Goal: Task Accomplishment & Management: Manage account settings

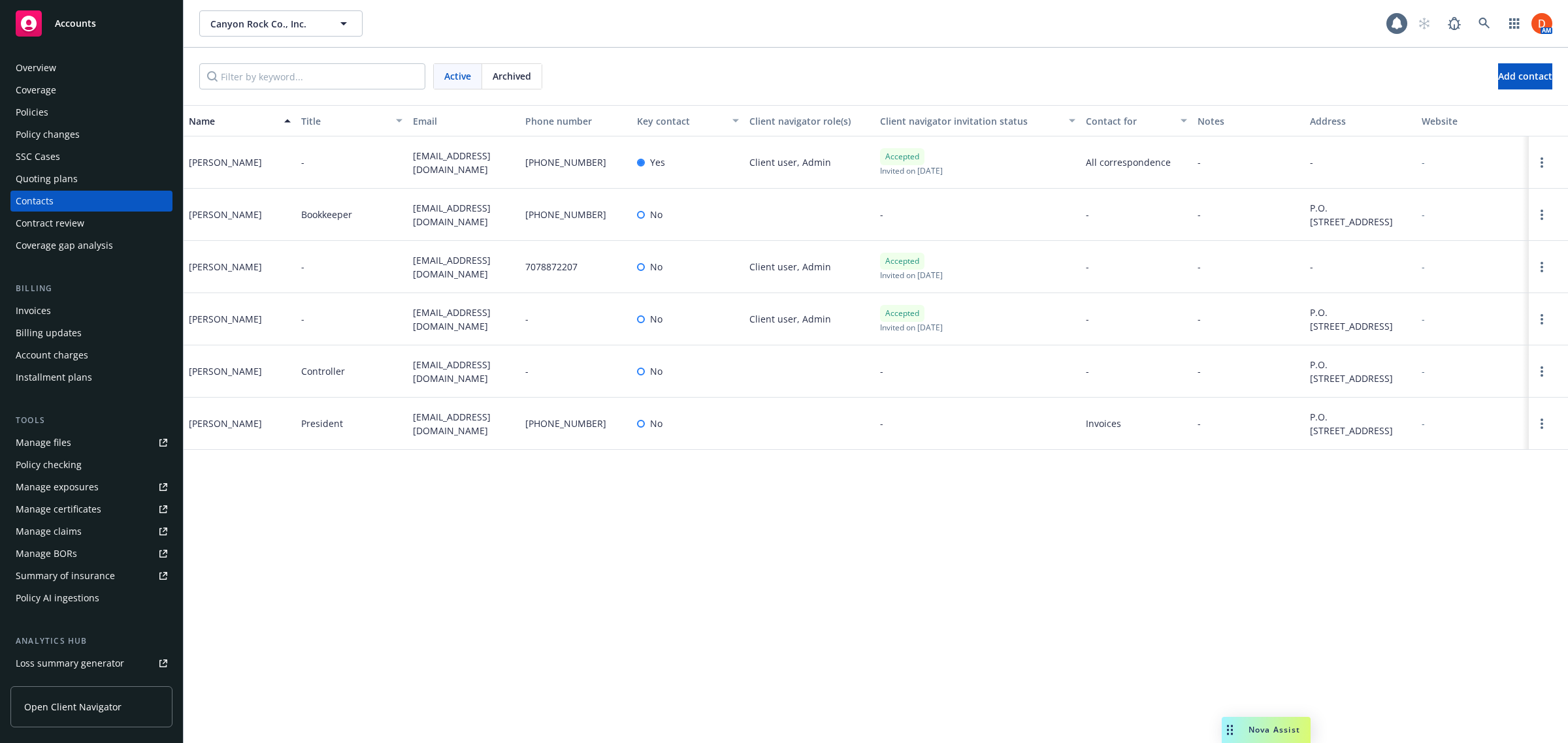
click at [117, 697] on link "Open Client Navigator" at bounding box center [91, 707] width 162 height 41
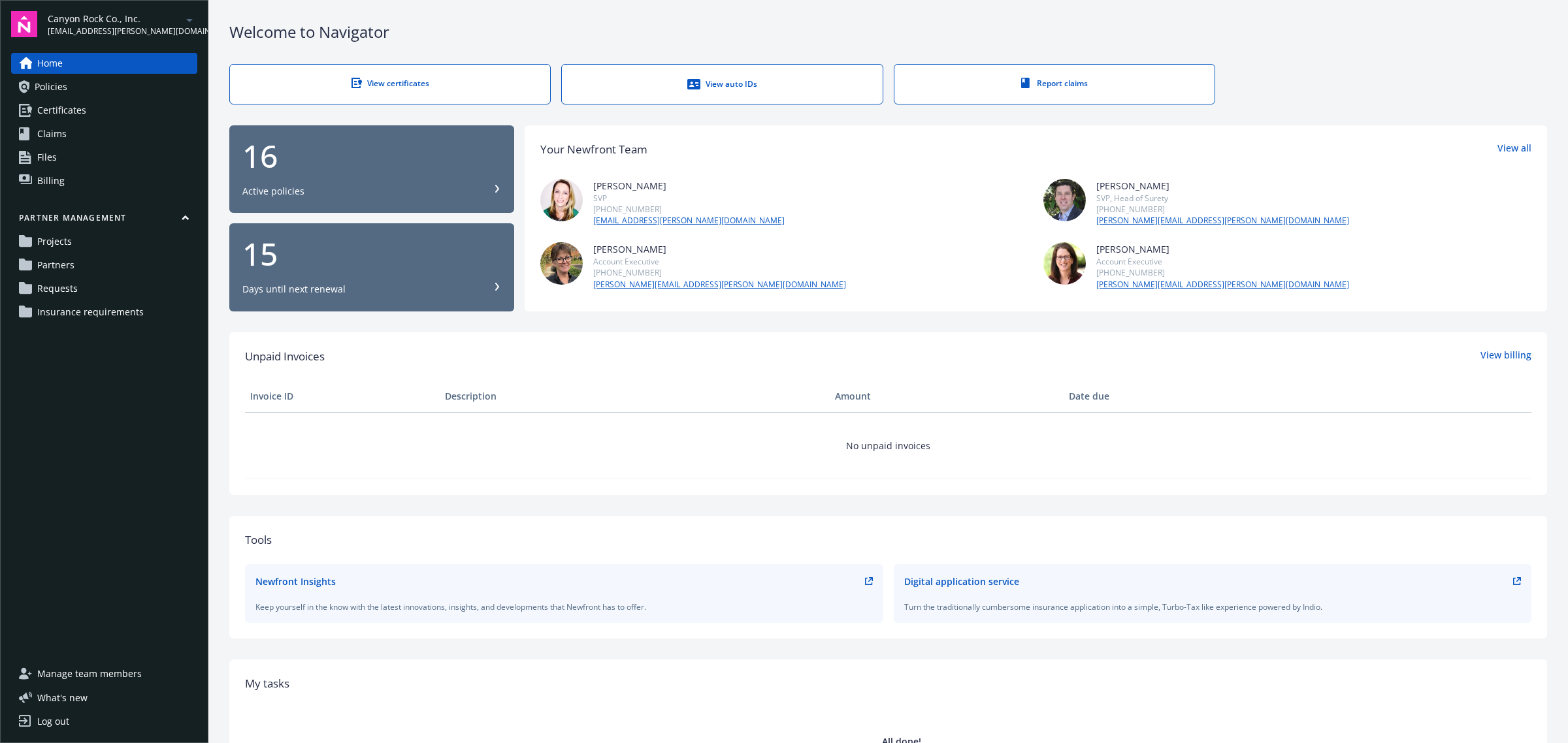
click at [100, 148] on link "Files" at bounding box center [104, 157] width 186 height 21
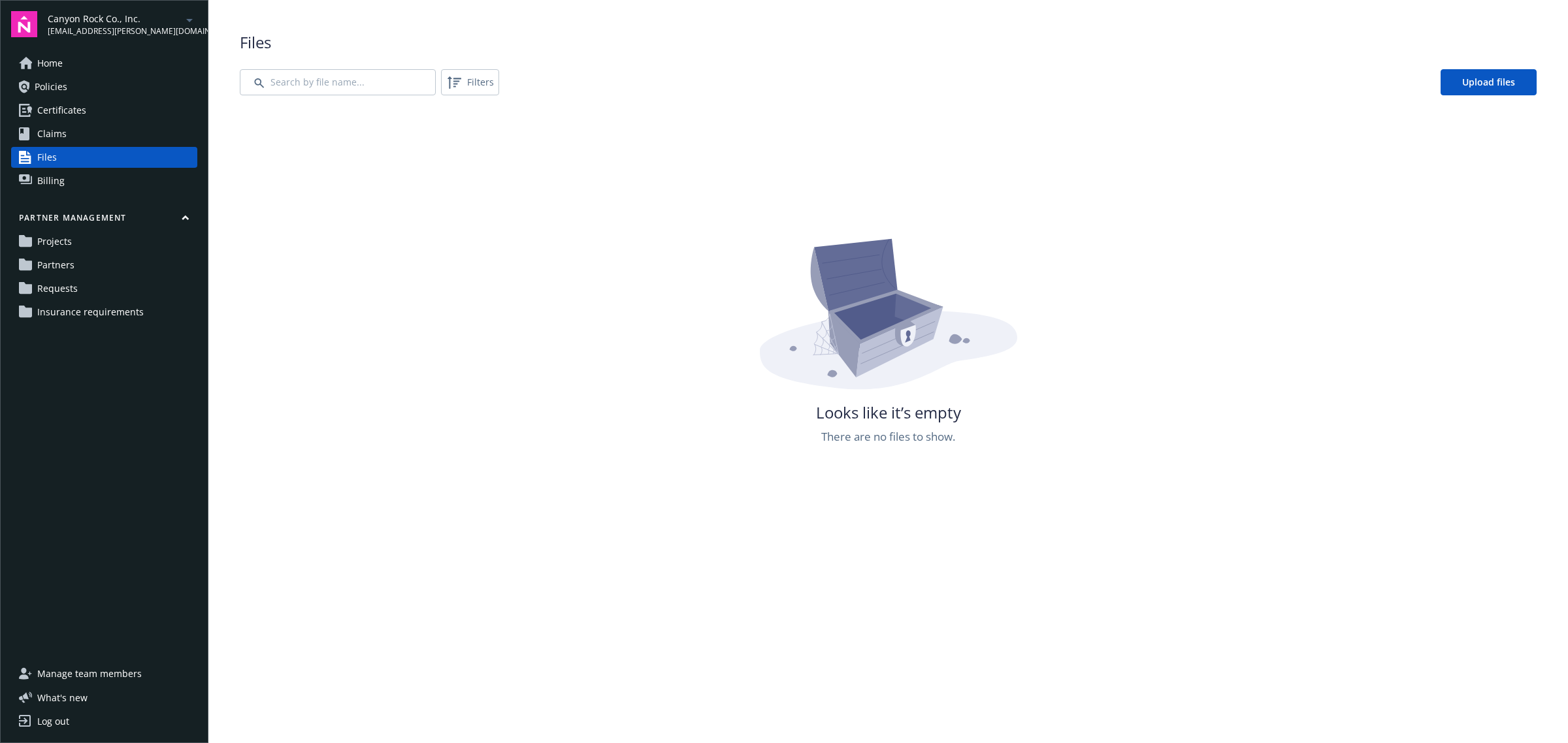
click at [161, 17] on div "Canyon Rock Co., Inc. dylon.riley@newfront.com" at bounding box center [122, 24] width 150 height 25
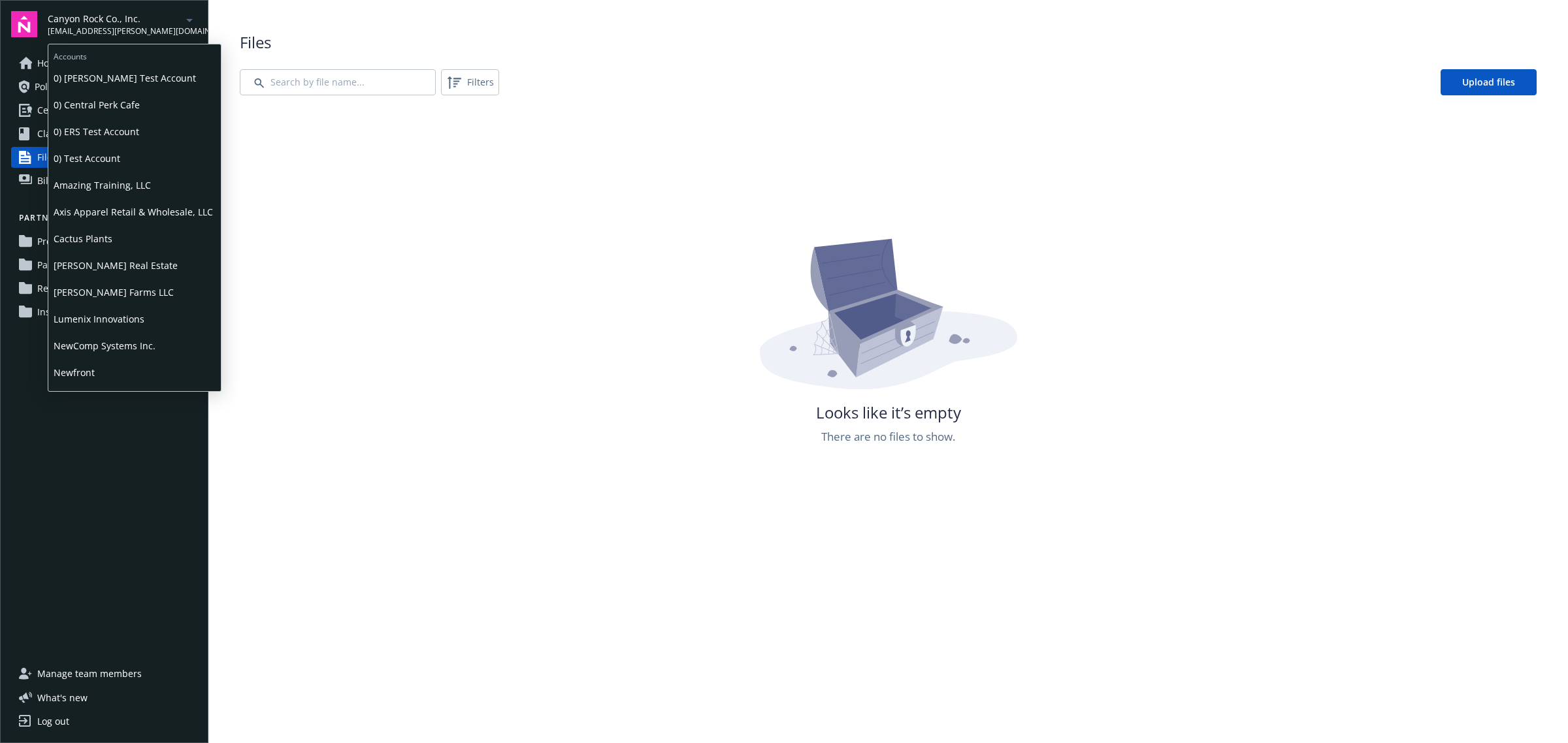
click at [141, 320] on span "Lumenix Innovations" at bounding box center [134, 319] width 162 height 27
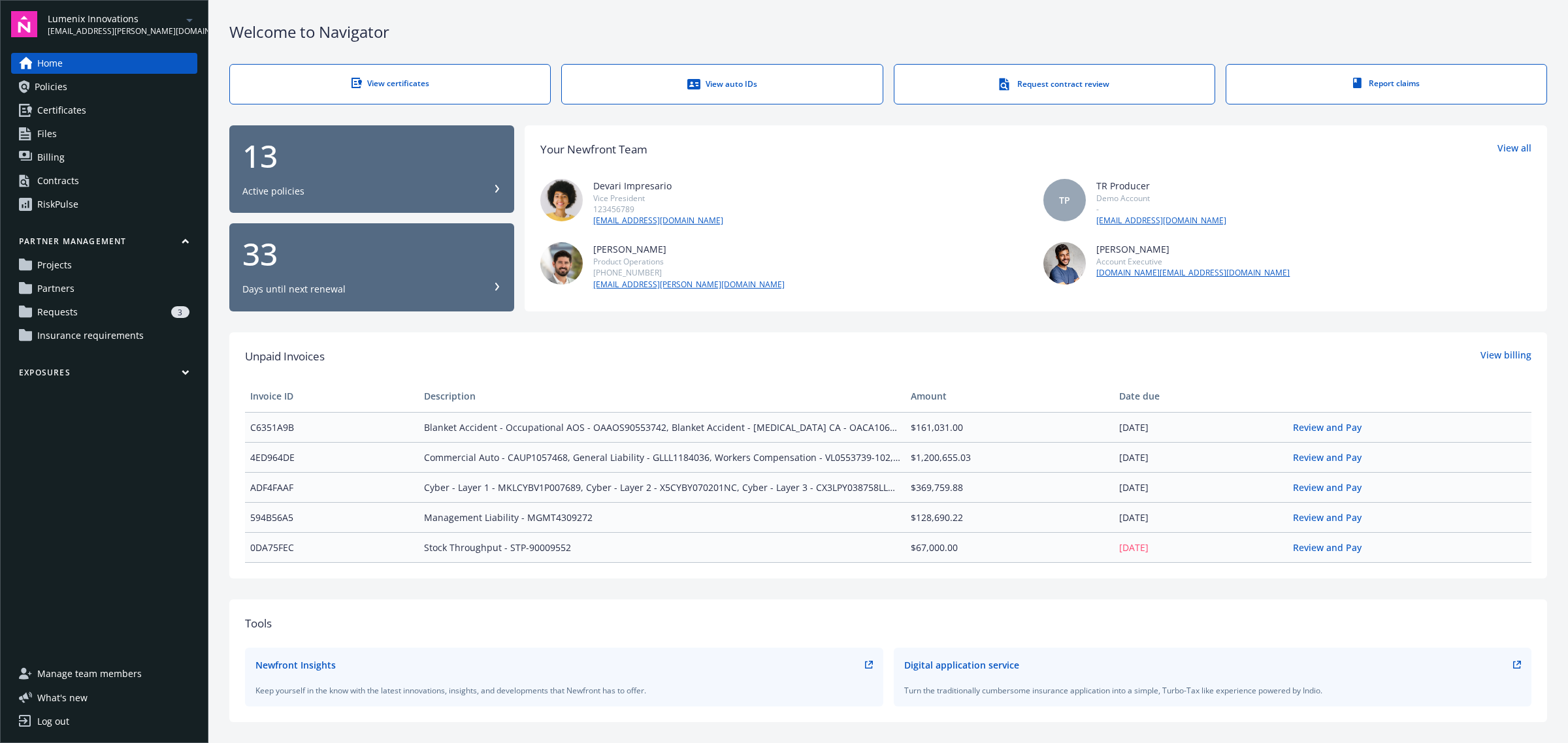
click at [120, 134] on link "Files" at bounding box center [104, 133] width 186 height 21
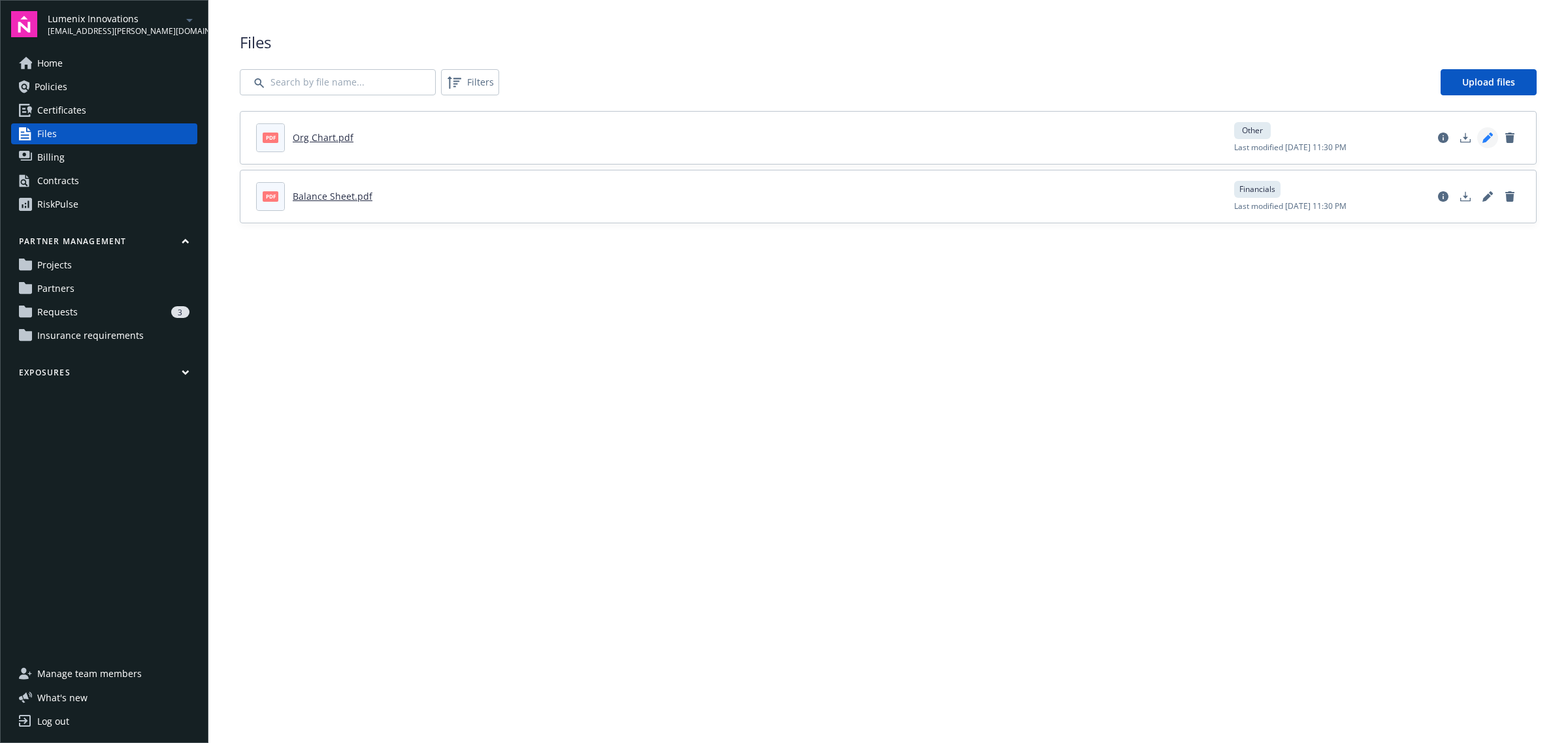
click at [1488, 138] on icon "Edit document" at bounding box center [1487, 138] width 8 height 8
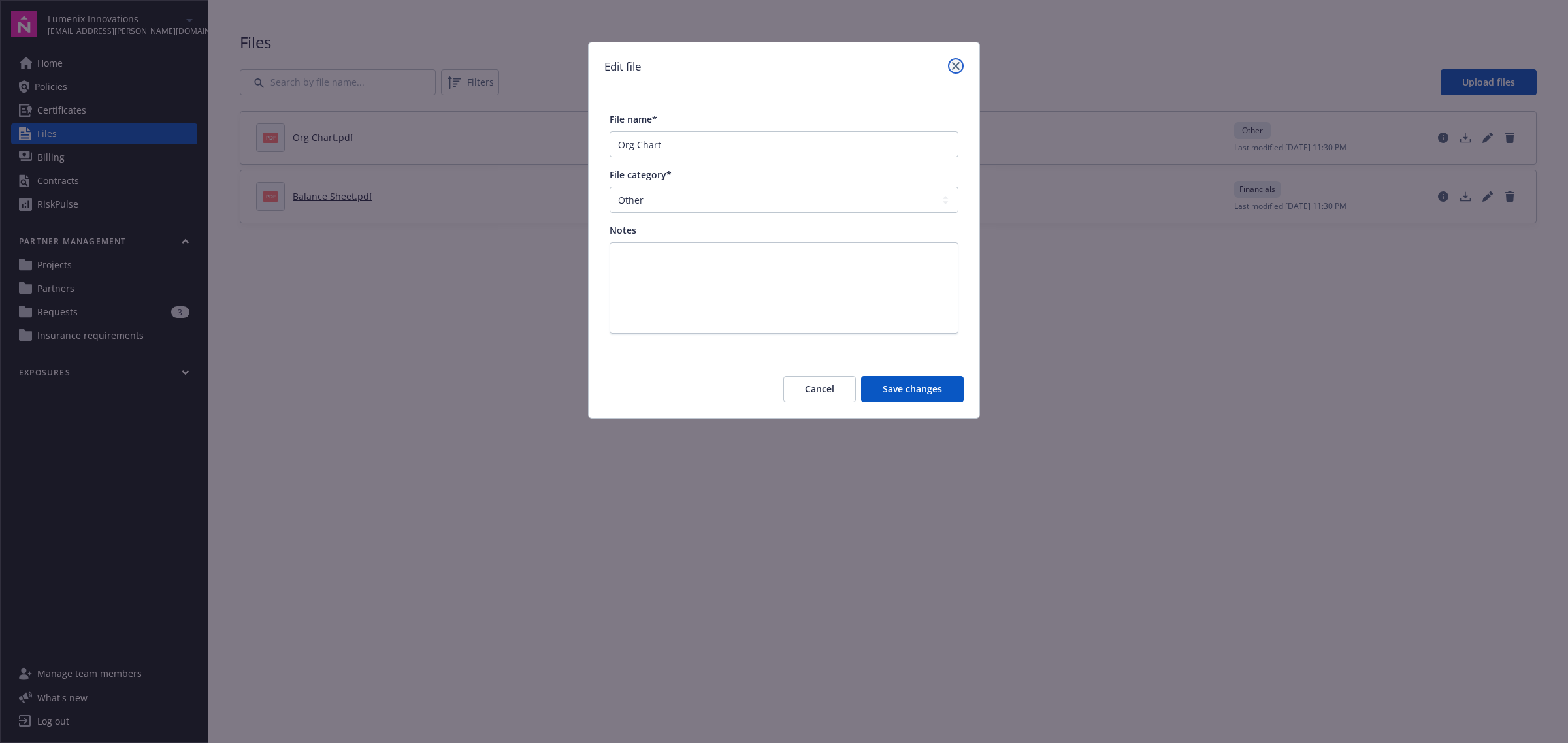
click at [957, 69] on icon "close" at bounding box center [956, 65] width 8 height 8
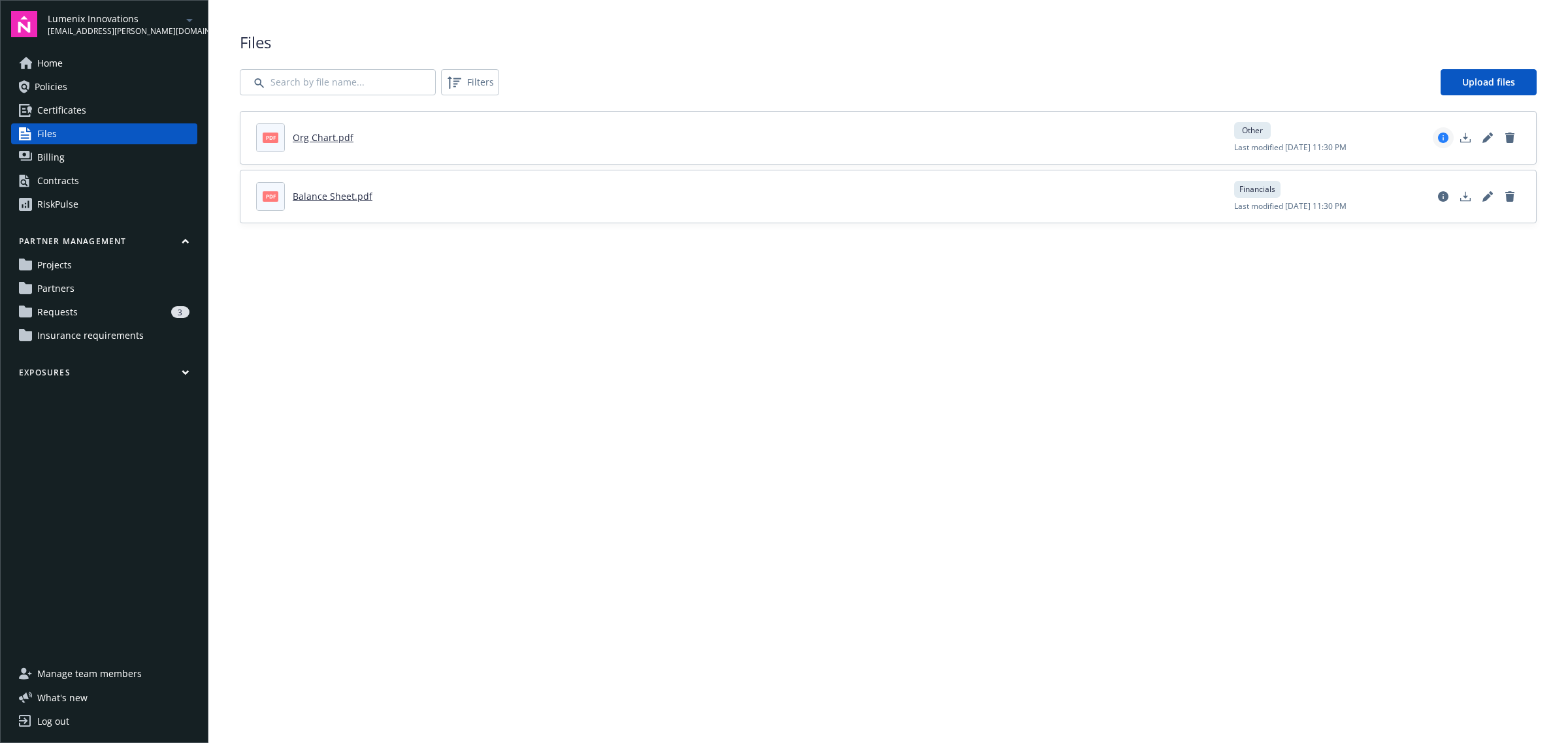
click at [1442, 136] on icon "View file details" at bounding box center [1444, 138] width 10 height 10
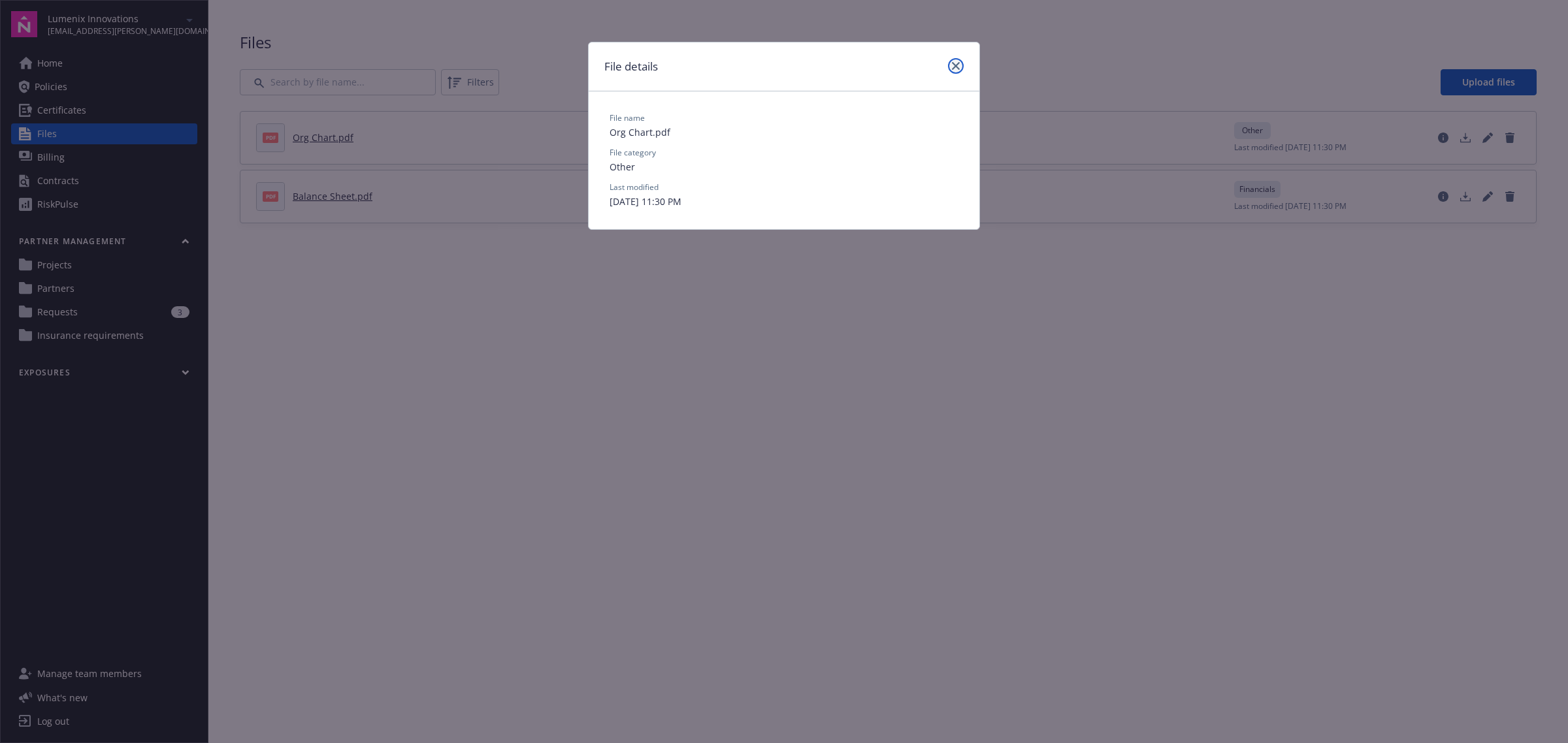
click at [957, 62] on icon "close" at bounding box center [956, 65] width 8 height 8
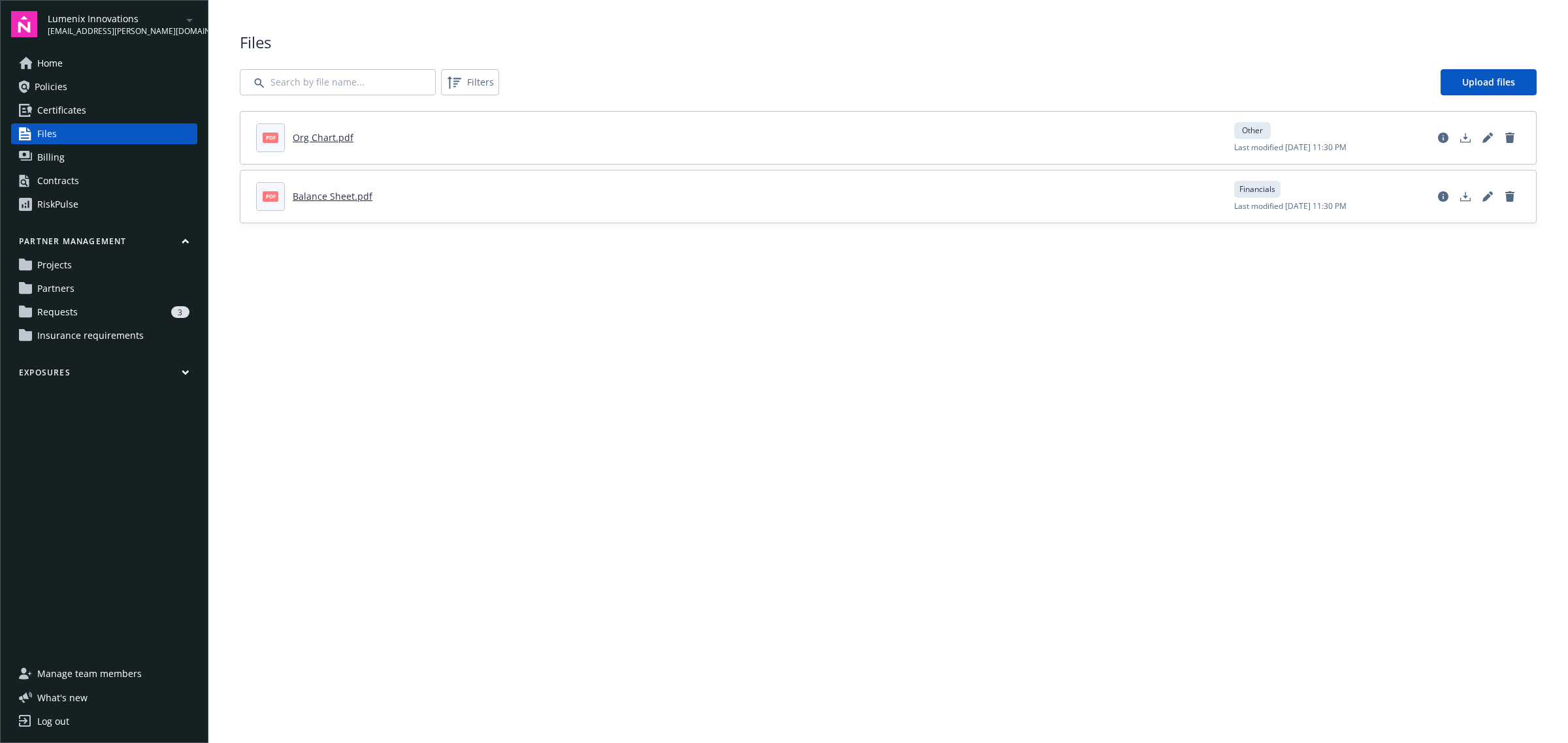
click at [324, 136] on link "Org Chart.pdf" at bounding box center [324, 137] width 61 height 13
click at [324, 198] on link "Balance Sheet.pdf" at bounding box center [333, 196] width 79 height 13
click at [476, 82] on span "Filters" at bounding box center [481, 82] width 27 height 14
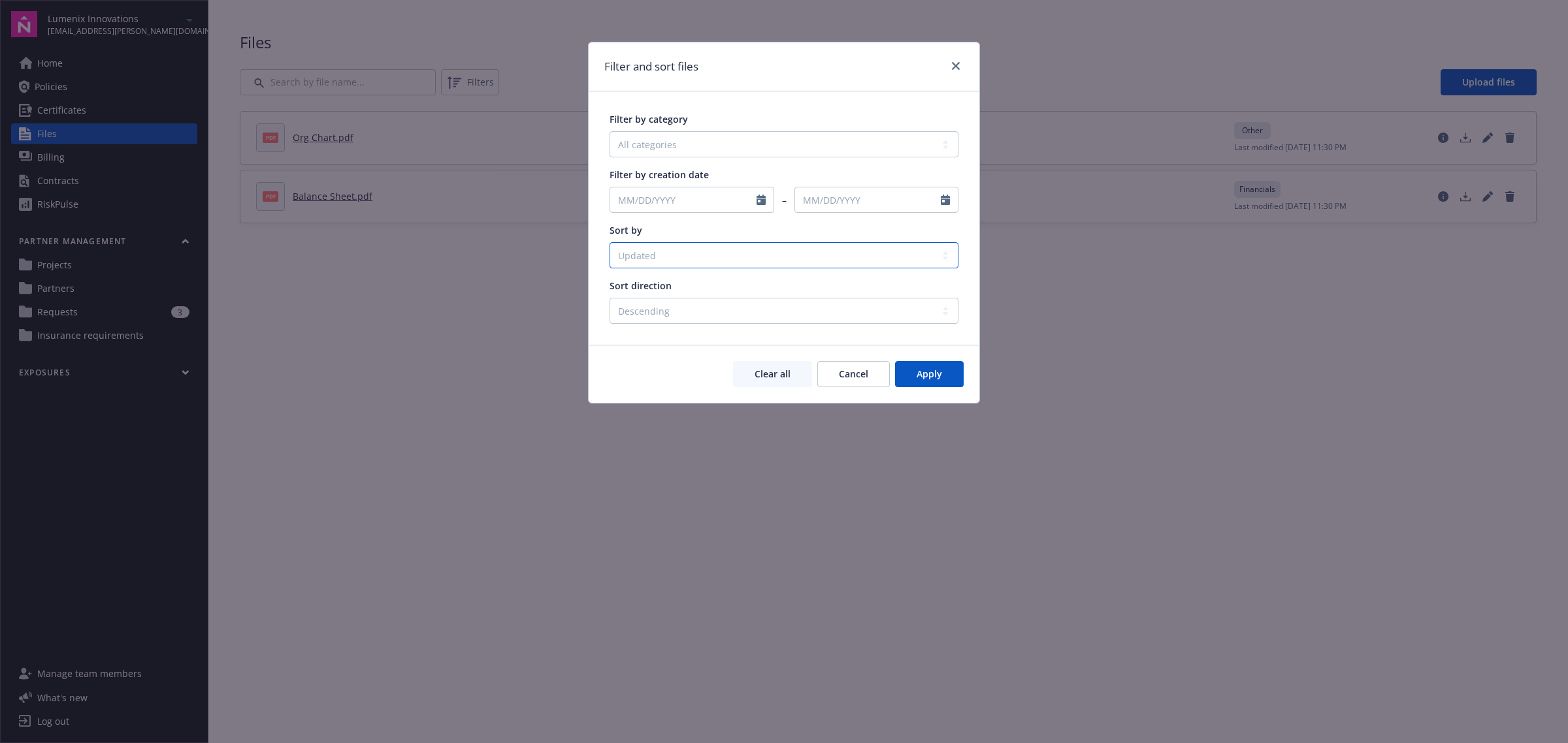
click at [765, 263] on select "Created Updated File name Status" at bounding box center [784, 255] width 349 height 26
click at [811, 88] on div "Filter and sort files" at bounding box center [784, 67] width 391 height 49
click at [954, 67] on icon "close" at bounding box center [956, 65] width 8 height 8
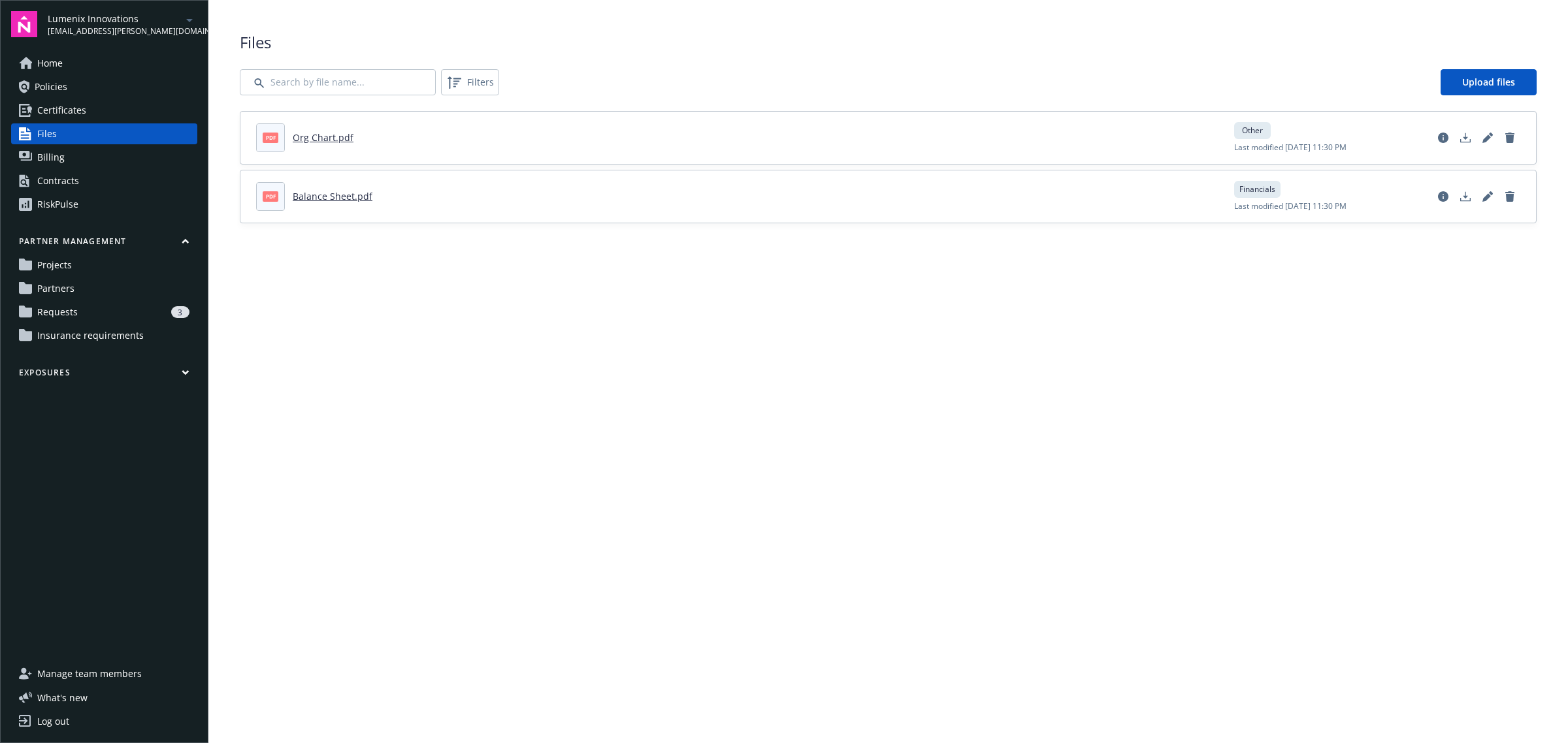
click at [95, 160] on link "Billing" at bounding box center [104, 157] width 186 height 21
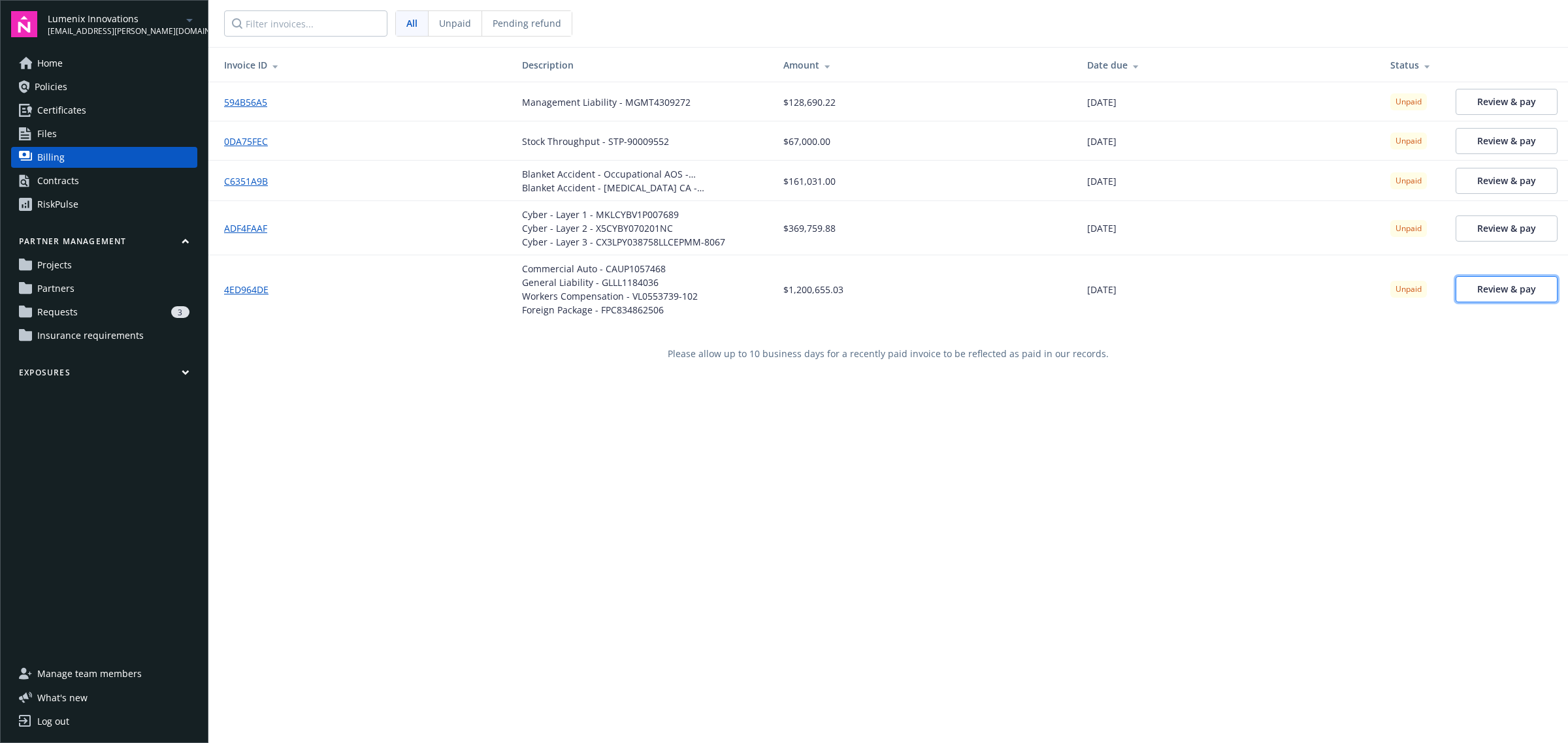
click at [1488, 288] on span "Review & pay" at bounding box center [1507, 289] width 59 height 13
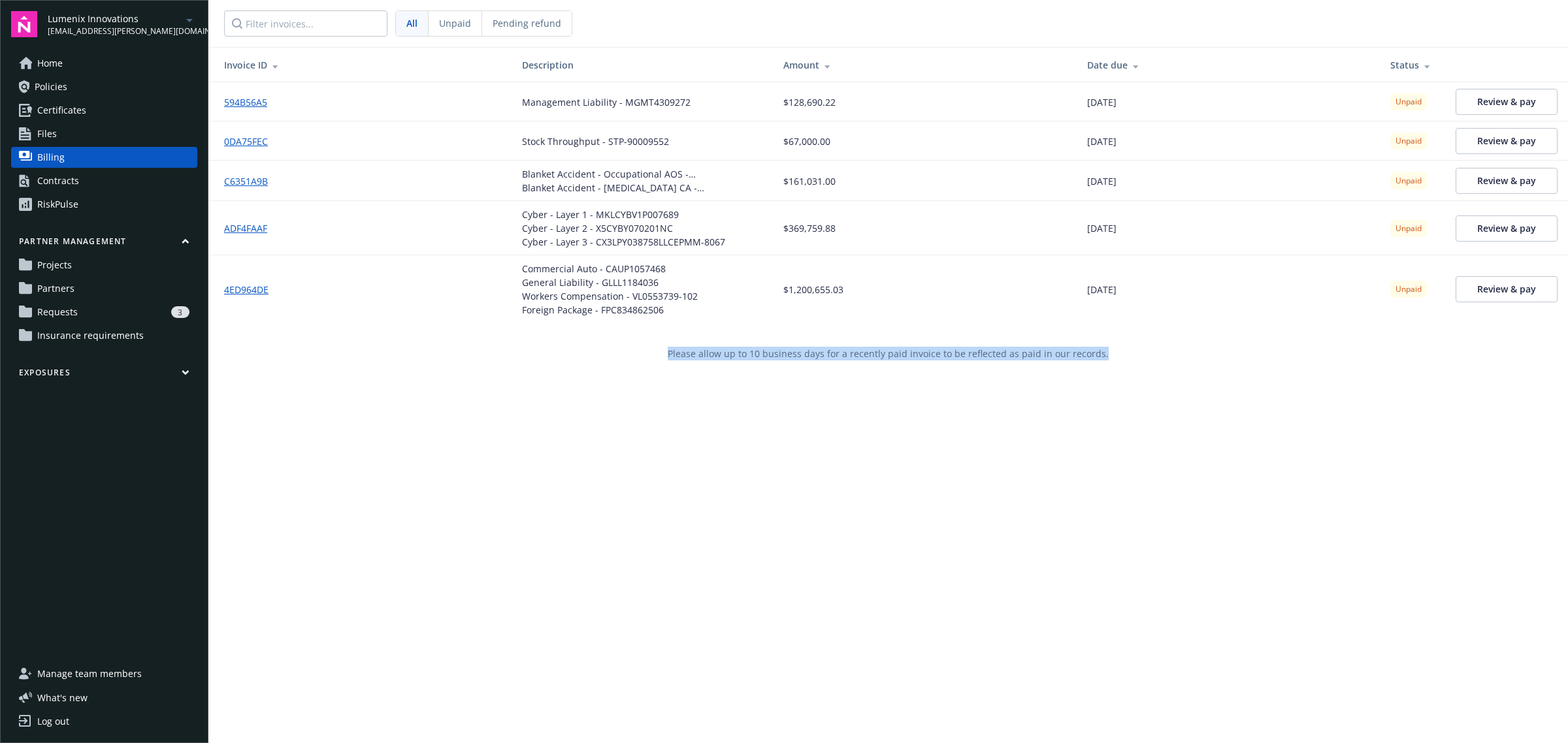
drag, startPoint x: 672, startPoint y: 353, endPoint x: 1097, endPoint y: 339, distance: 425.2
click at [1097, 339] on div "Please allow up to 10 business days for a recently paid invoice to be reflected…" at bounding box center [889, 354] width 1360 height 61
copy div "Please allow up to 10 business days for a recently paid invoice to be reflected…"
click at [1478, 106] on span "Review & pay" at bounding box center [1507, 101] width 59 height 13
click at [443, 20] on span "Unpaid" at bounding box center [455, 23] width 32 height 14
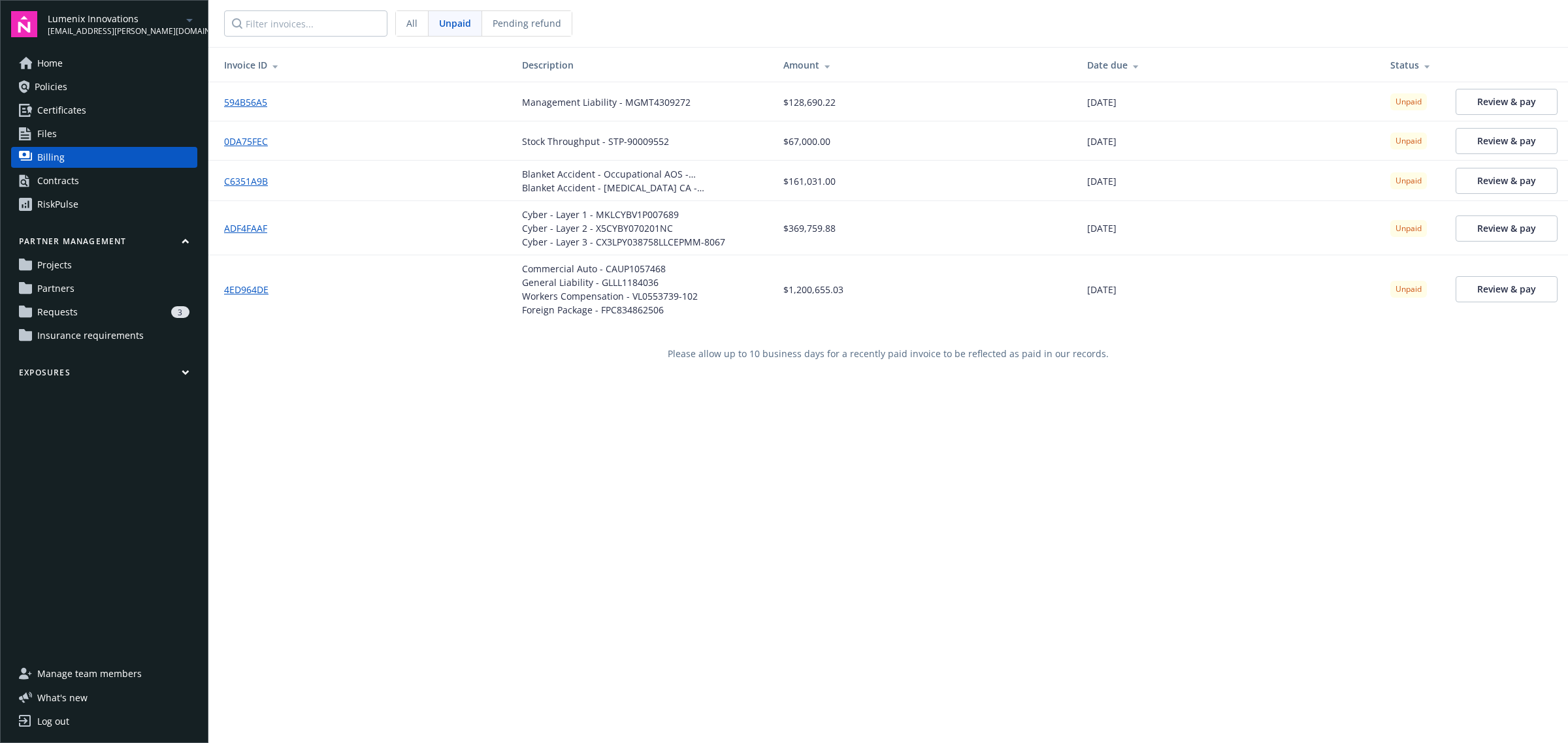
click at [523, 23] on span "Pending refund" at bounding box center [526, 23] width 68 height 14
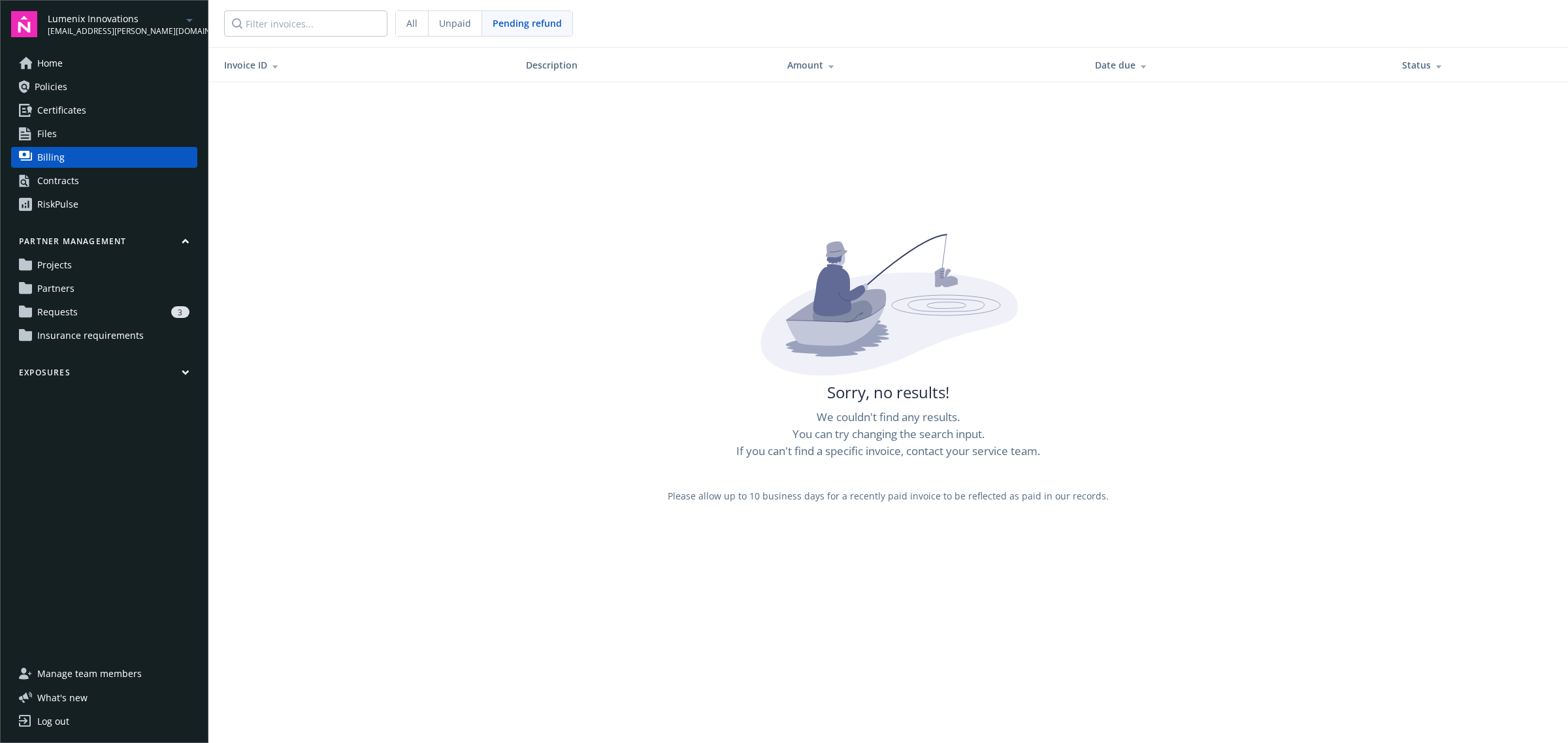
click at [408, 28] on span "All" at bounding box center [411, 23] width 11 height 14
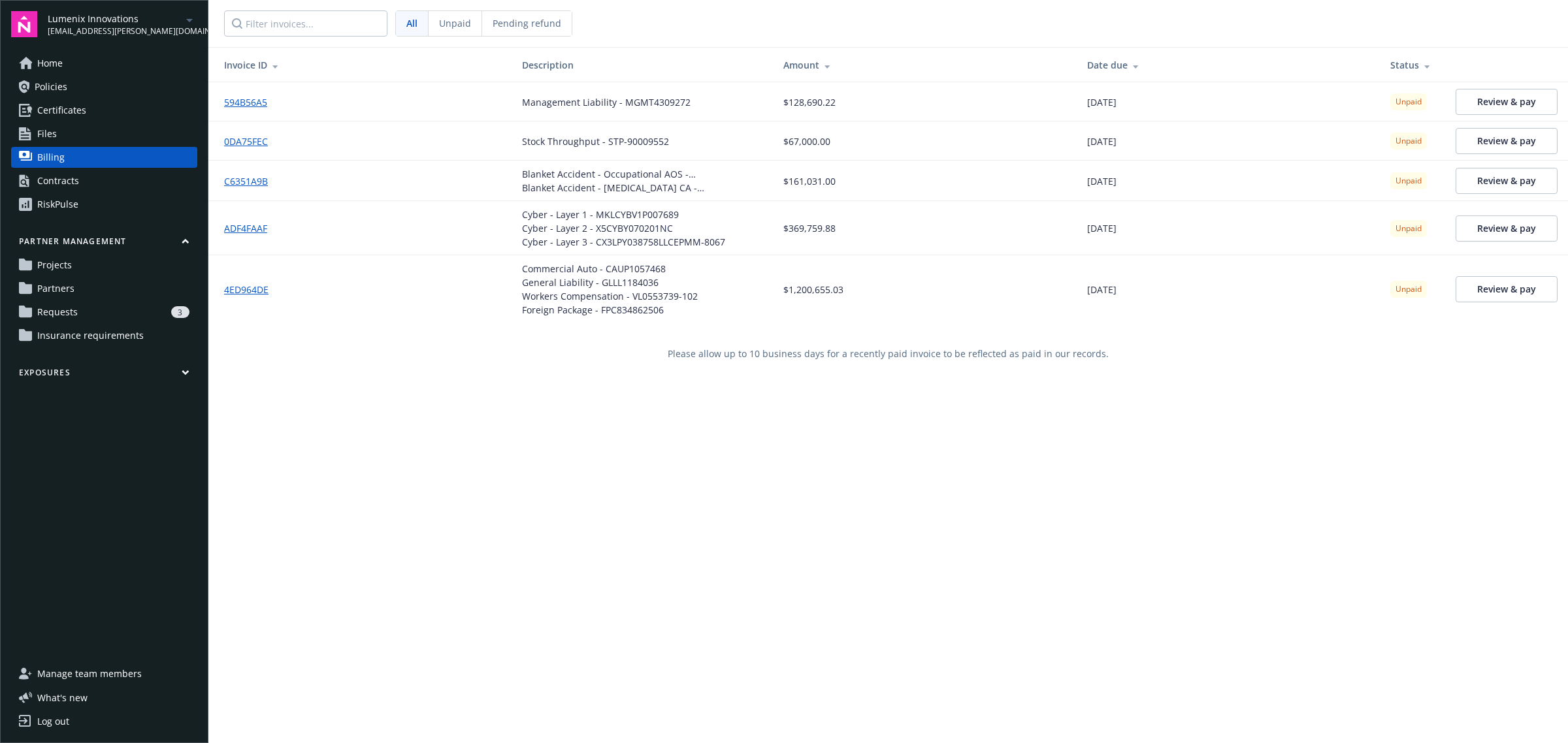
click at [90, 139] on link "Files" at bounding box center [104, 133] width 186 height 21
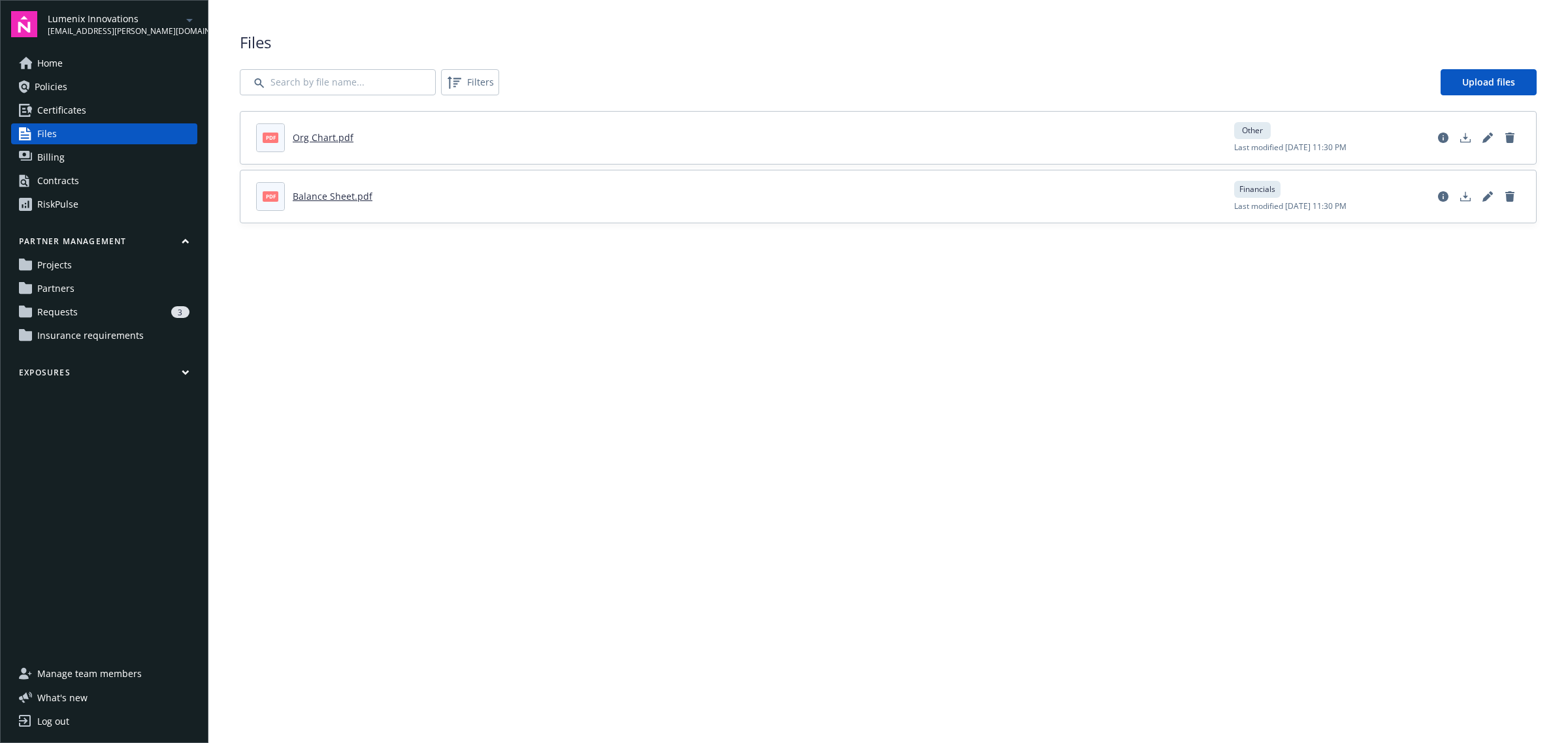
click at [98, 77] on link "Policies" at bounding box center [104, 87] width 186 height 21
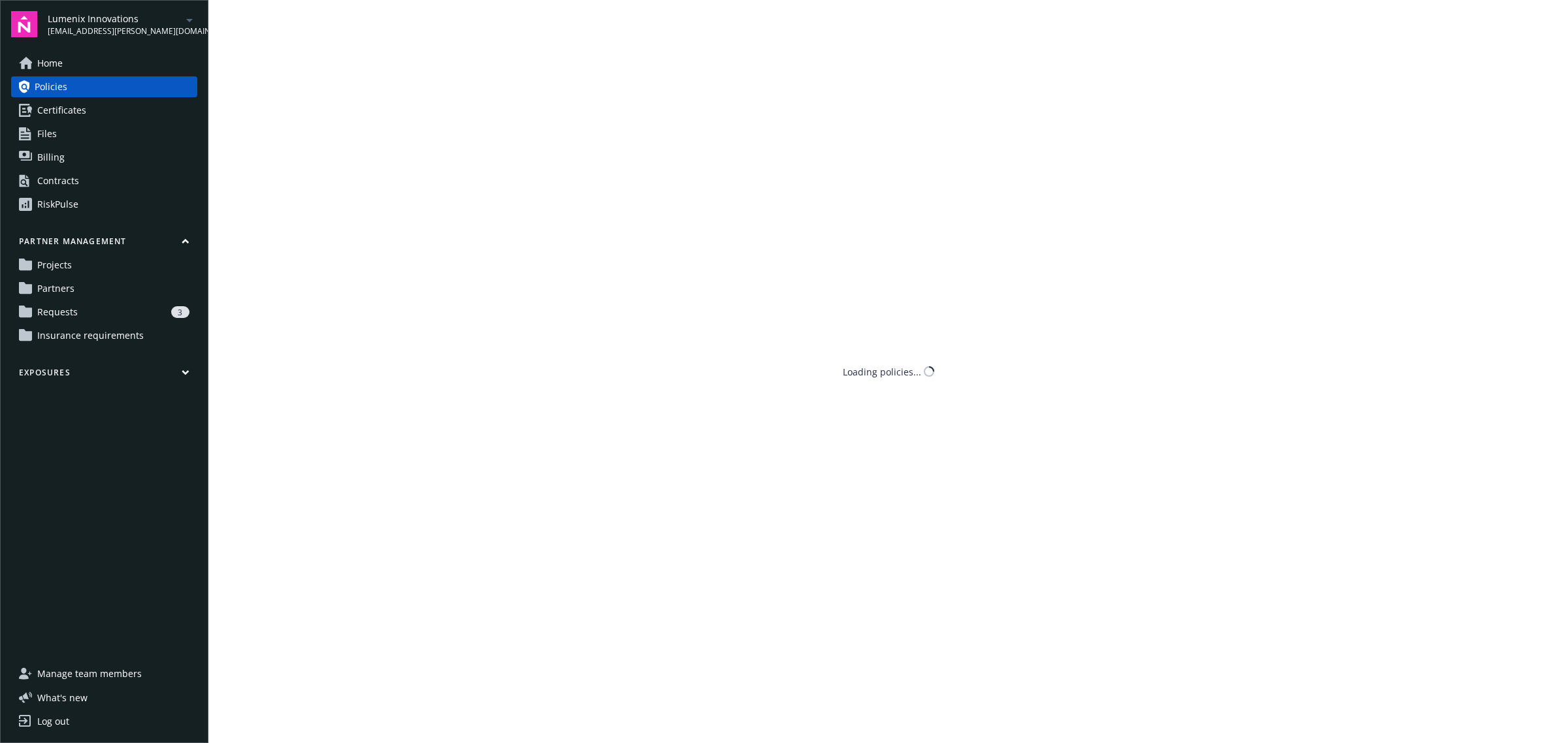
click at [100, 71] on link "Home" at bounding box center [104, 63] width 186 height 21
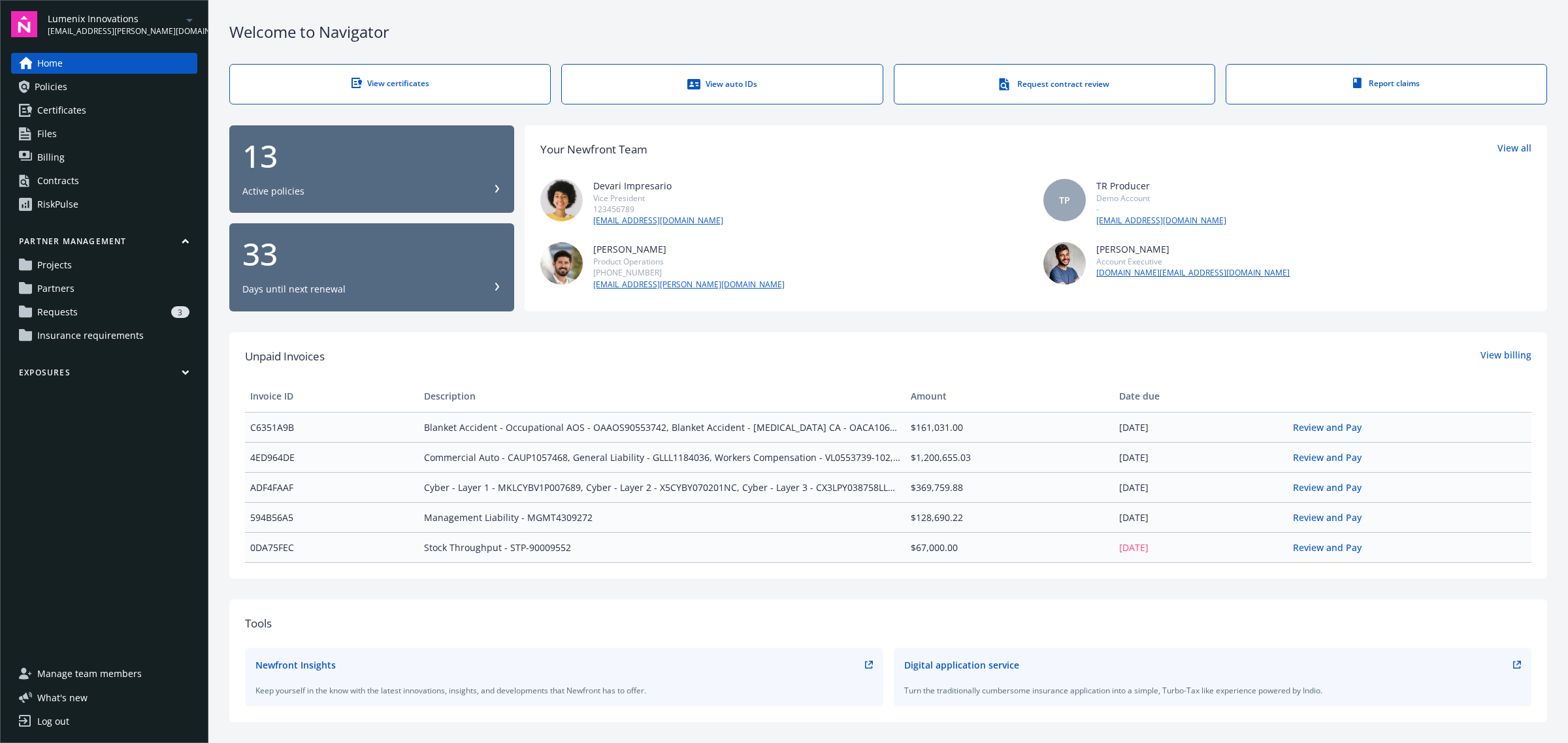
click at [77, 90] on link "Policies" at bounding box center [104, 87] width 186 height 21
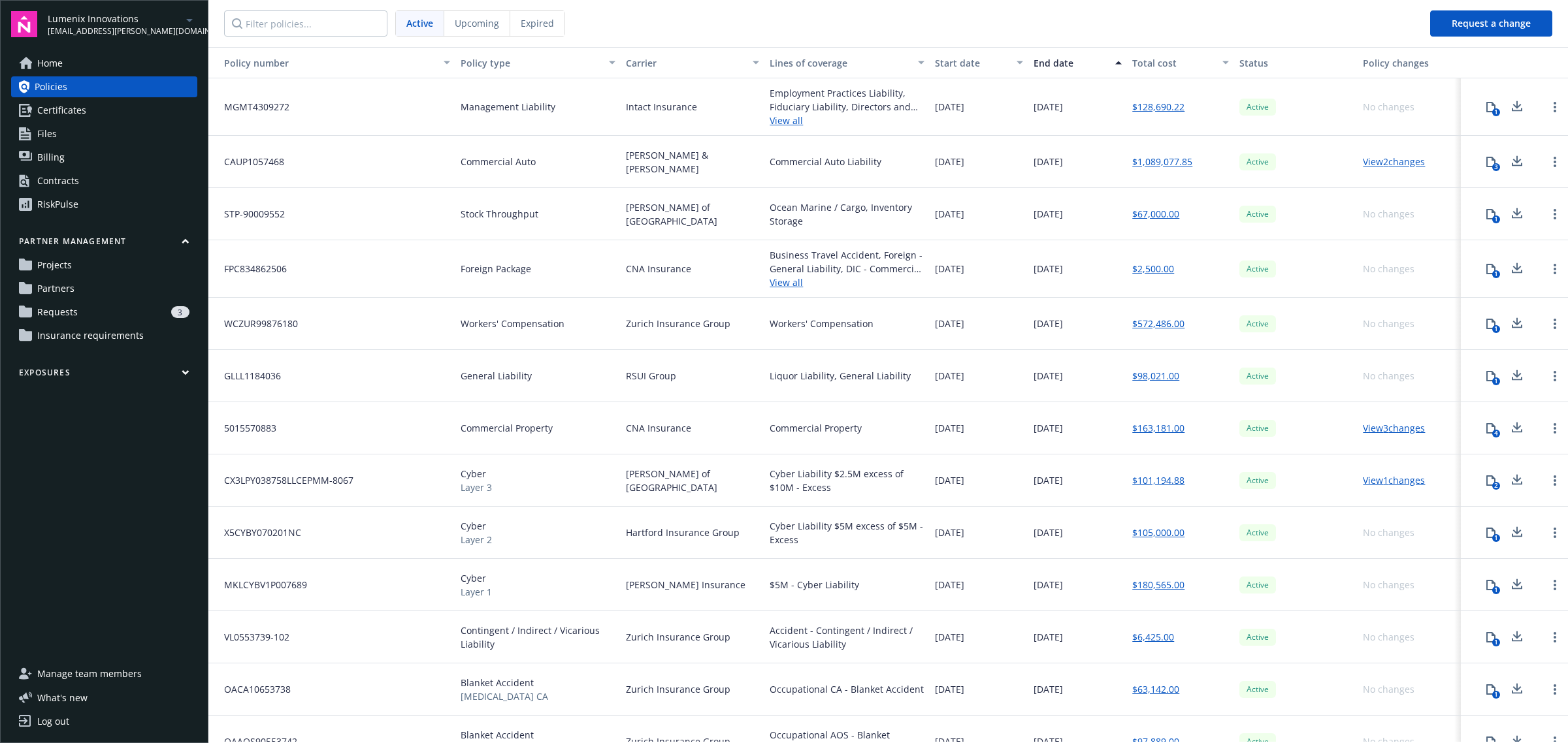
click at [79, 106] on span "Certificates" at bounding box center [62, 110] width 49 height 21
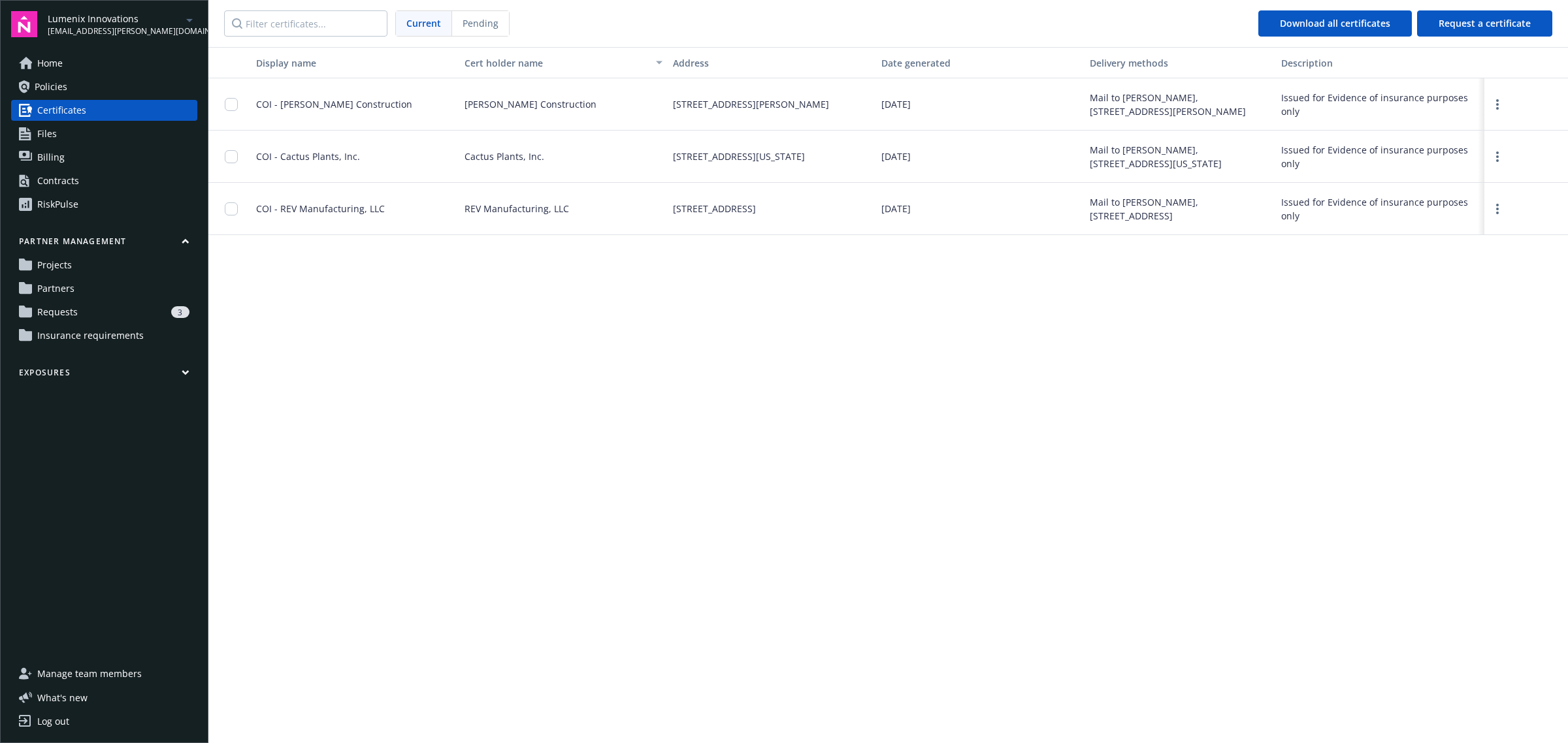
click at [122, 676] on span "Manage team members" at bounding box center [90, 674] width 105 height 21
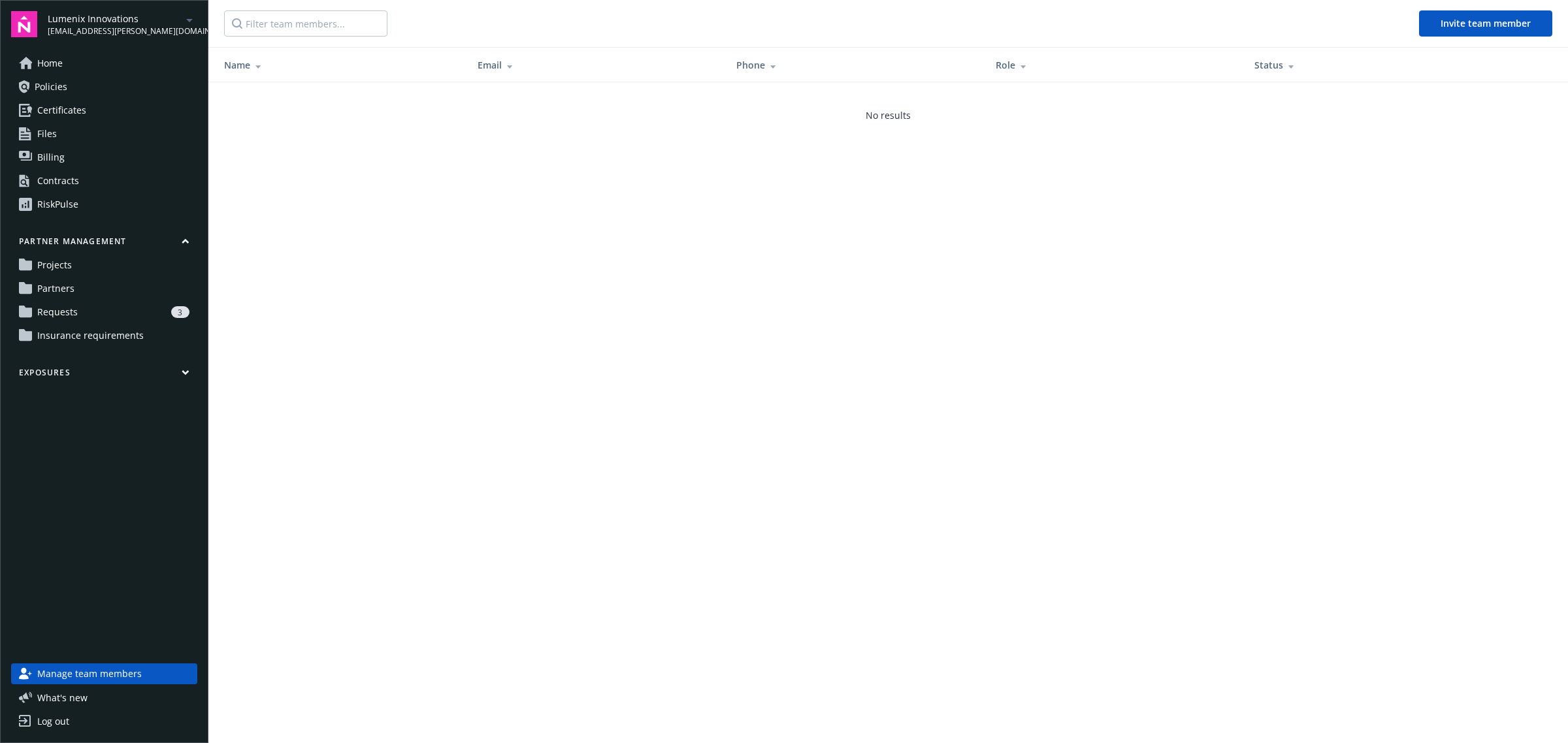
click at [112, 22] on span "Lumenix Innovations" at bounding box center [114, 19] width 134 height 14
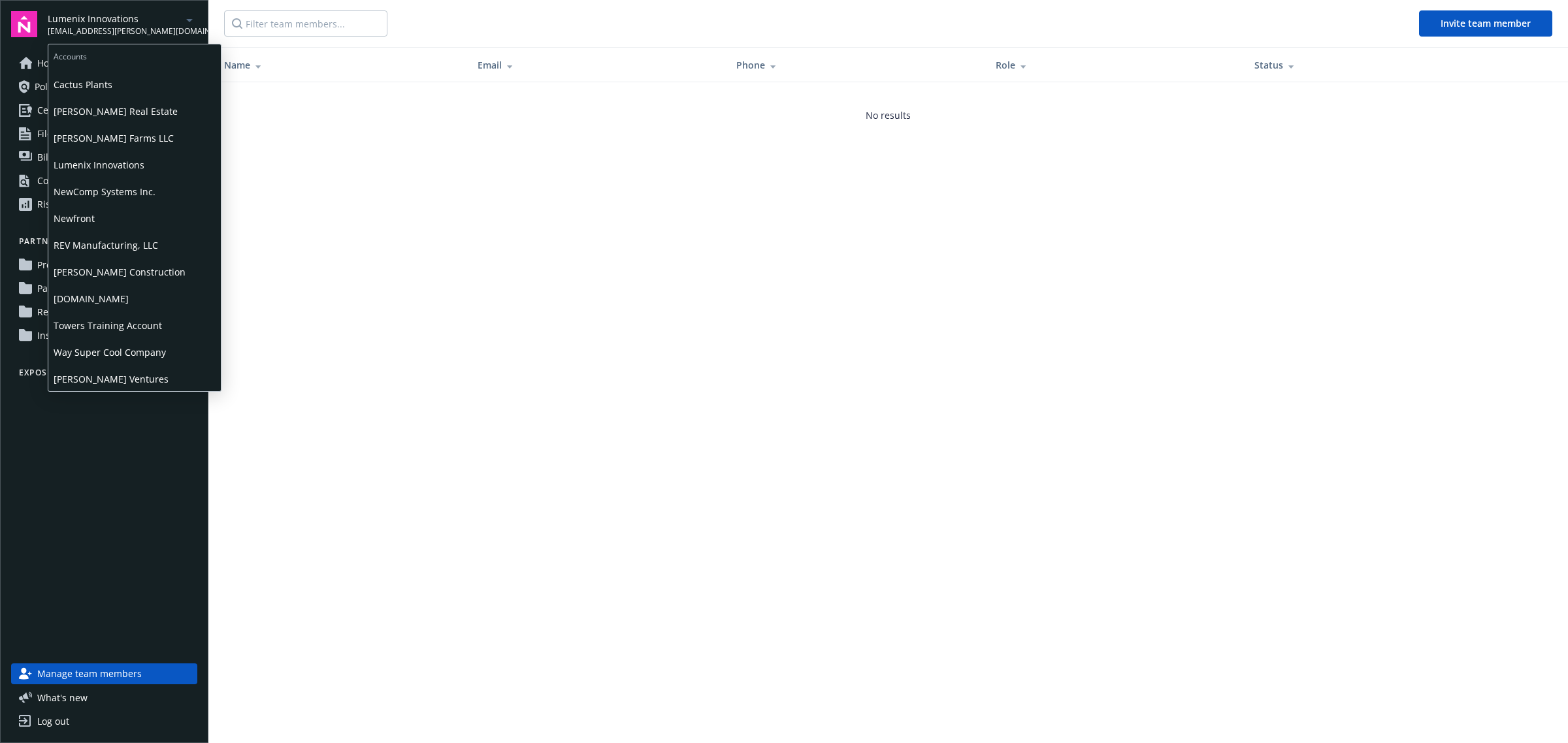
scroll to position [155, 0]
click at [152, 264] on span "[PERSON_NAME] Construction" at bounding box center [134, 272] width 162 height 27
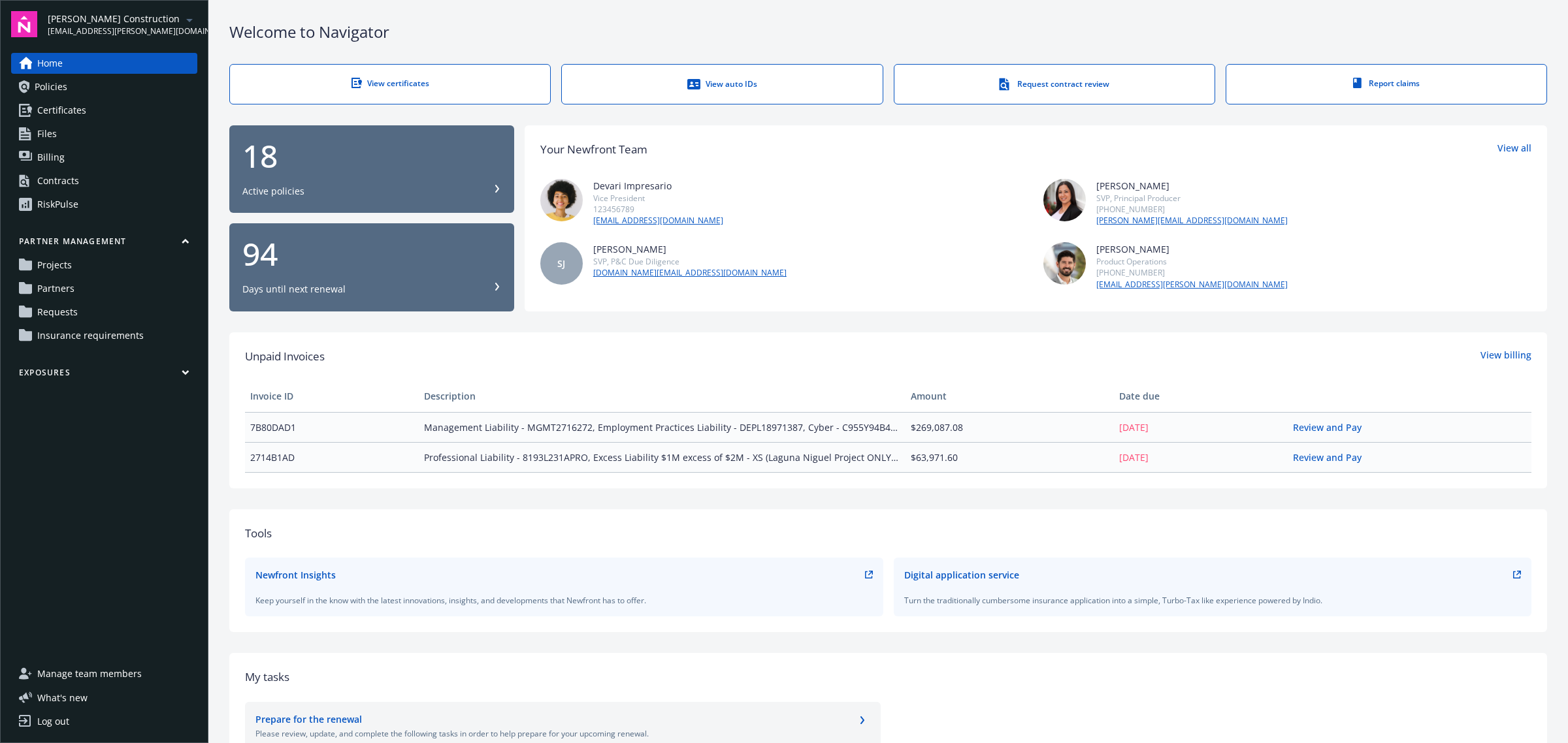
click at [112, 676] on span "Manage team members" at bounding box center [90, 674] width 105 height 21
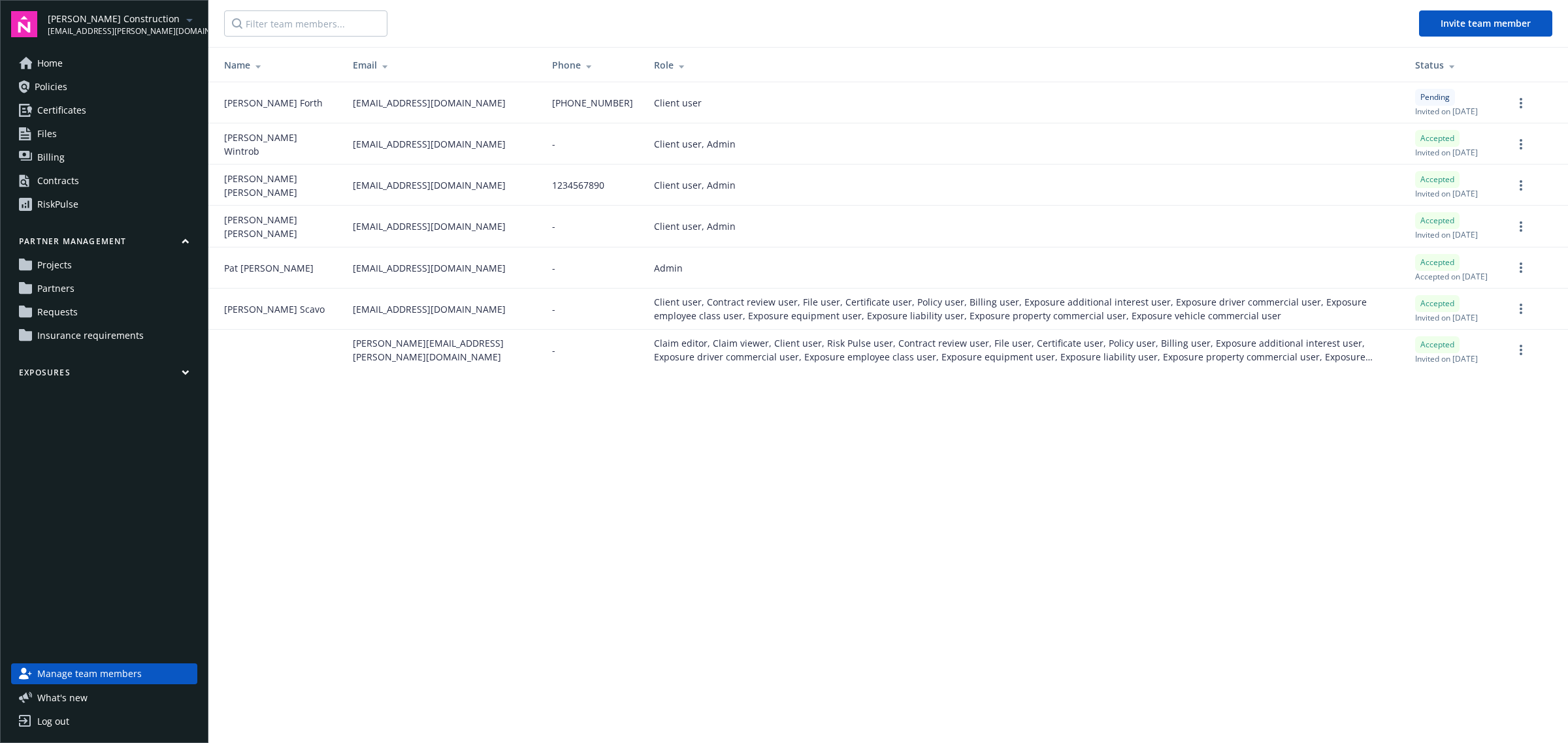
click at [1520, 247] on td at bounding box center [1535, 226] width 65 height 41
click at [1521, 232] on icon "more" at bounding box center [1521, 226] width 3 height 10
click at [1462, 34] on button "Invite team member" at bounding box center [1486, 23] width 133 height 26
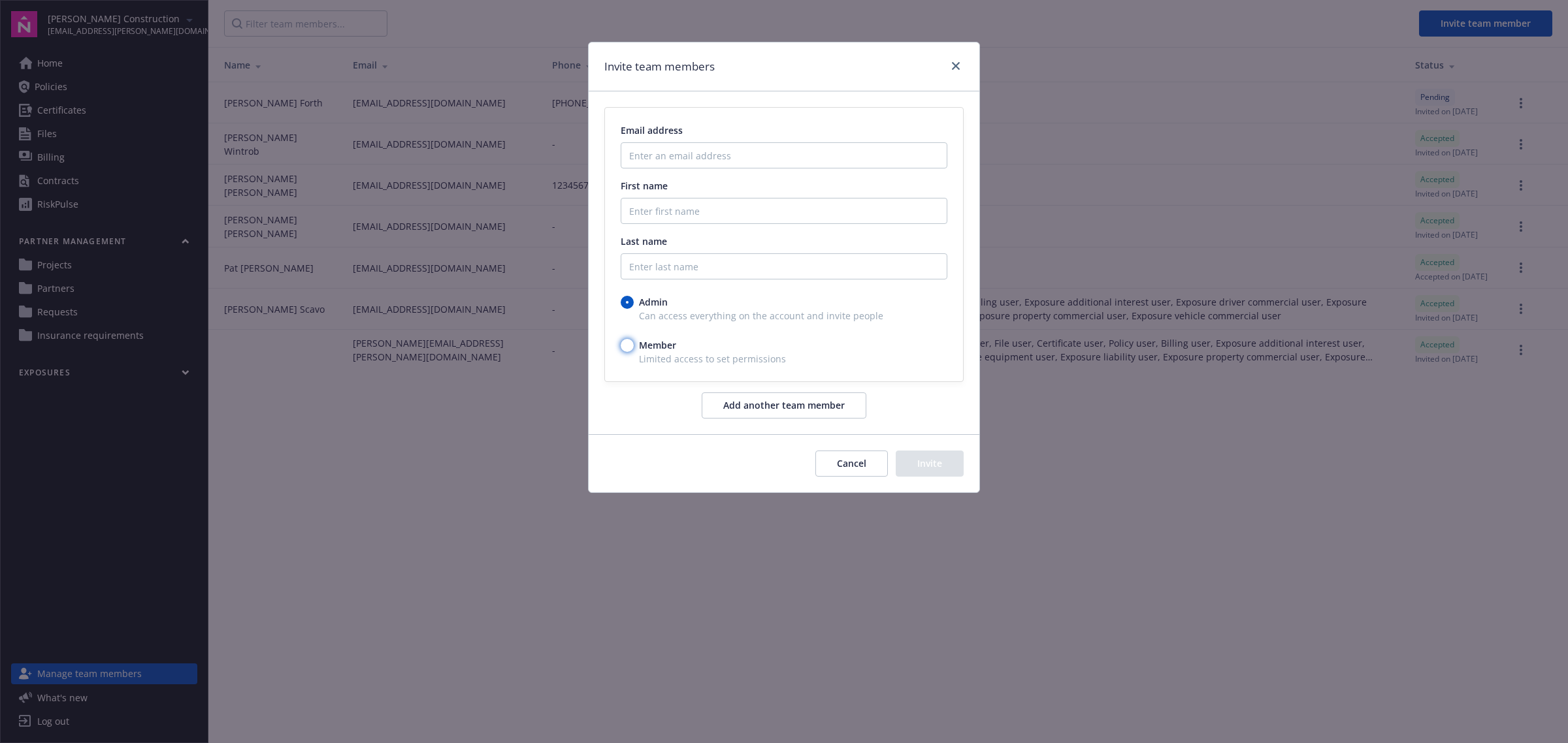
click at [628, 344] on input "Member" at bounding box center [627, 344] width 13 height 13
radio input "true"
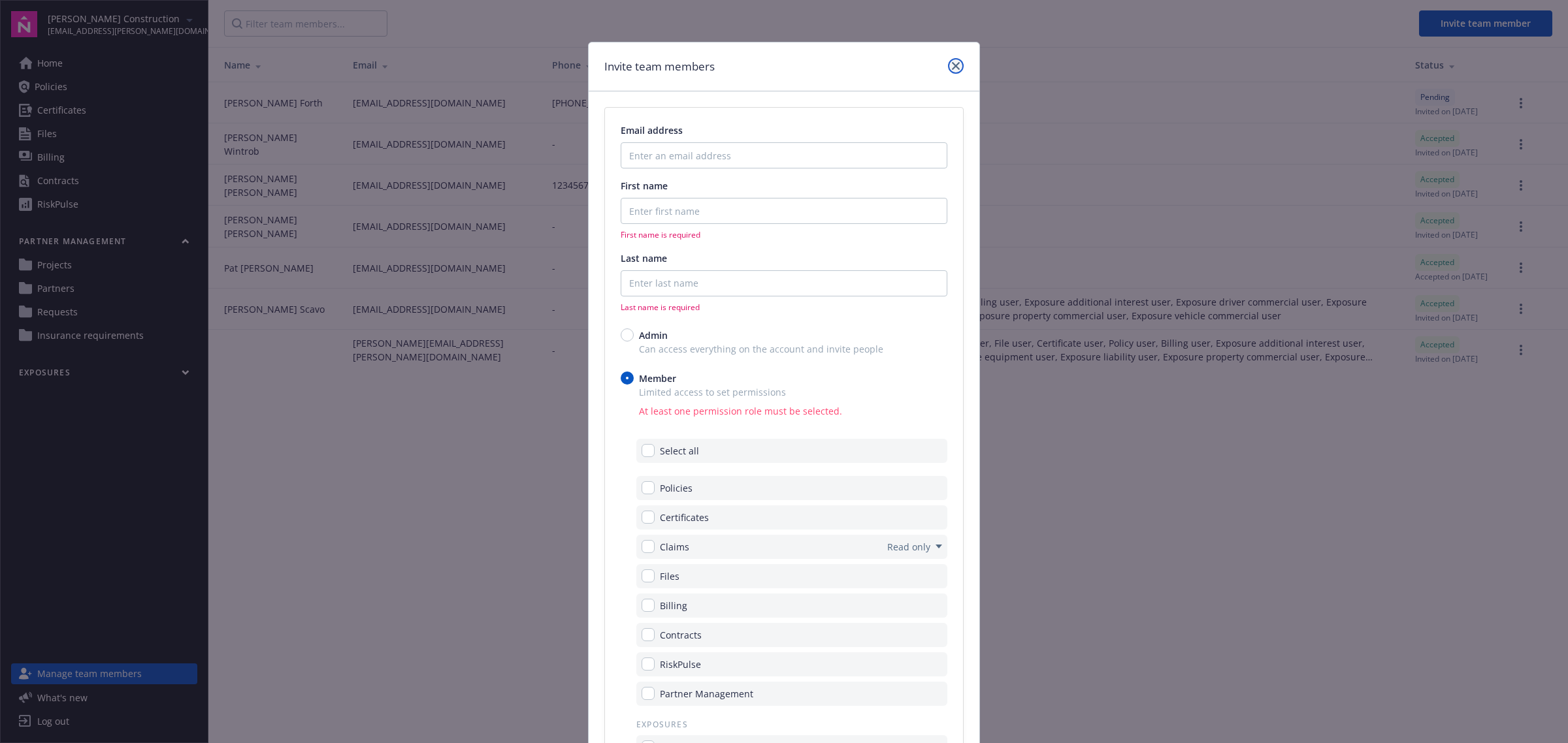
click at [952, 68] on icon "close" at bounding box center [956, 65] width 8 height 8
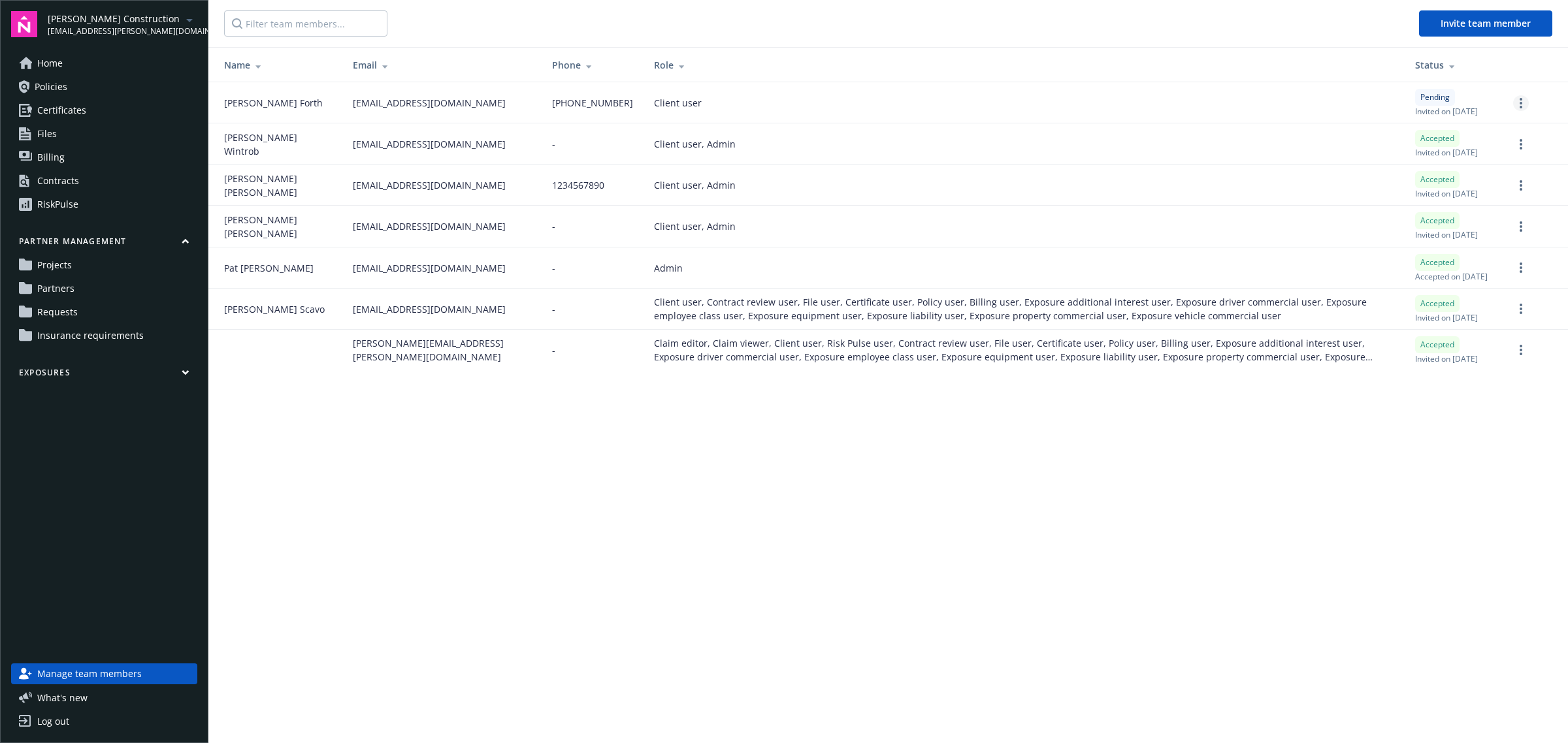
click at [1525, 105] on link "more" at bounding box center [1522, 103] width 16 height 16
click at [1302, 106] on div "Client user" at bounding box center [1024, 103] width 740 height 14
click at [1522, 145] on circle "more" at bounding box center [1521, 144] width 3 height 3
click at [1266, 119] on td "Client user" at bounding box center [1024, 102] width 761 height 41
click at [1520, 144] on icon "more" at bounding box center [1521, 144] width 3 height 10
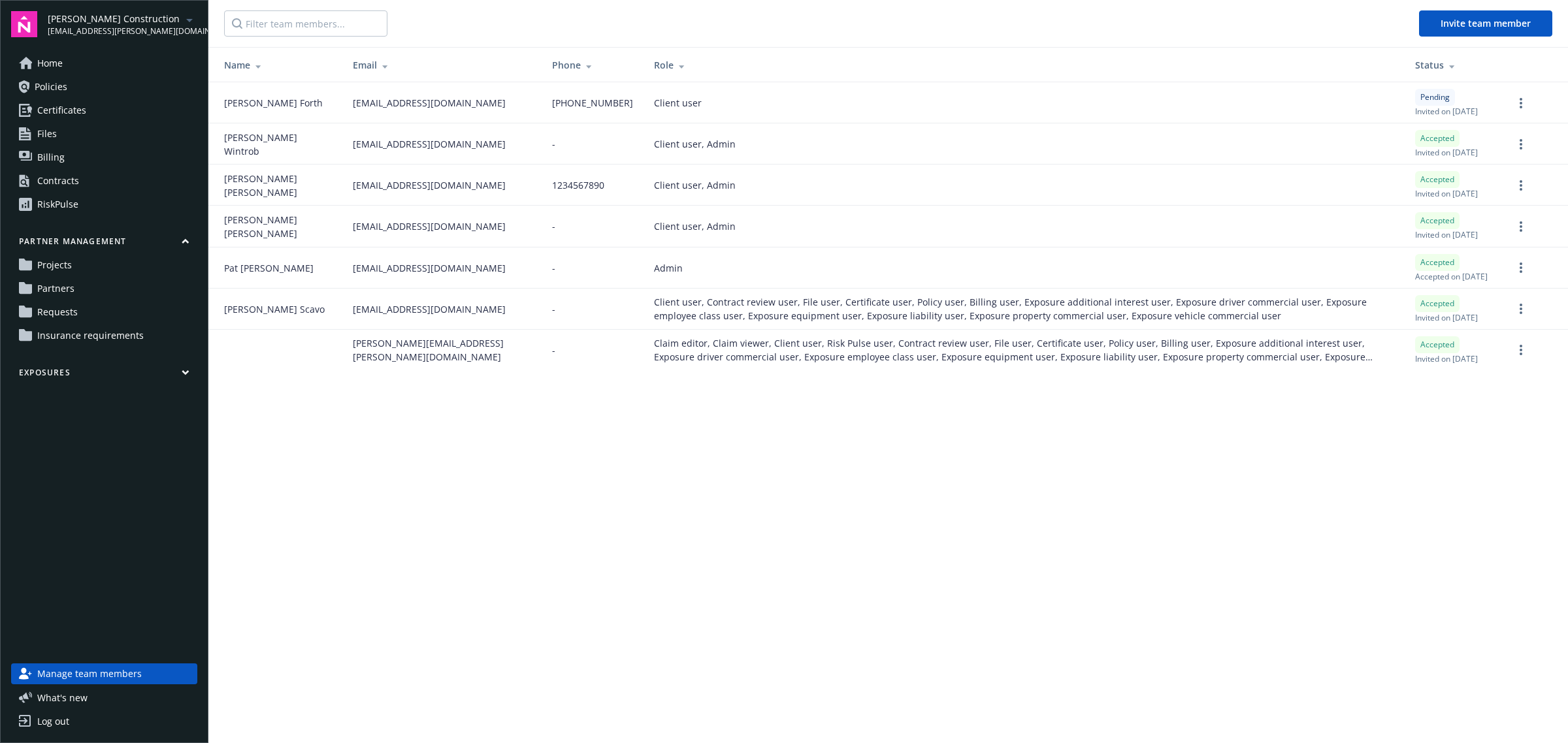
click at [1135, 538] on main "Invite team member Name Email Phone Role Status Aaron Forth aforth@gmail.com 32…" at bounding box center [889, 372] width 1360 height 743
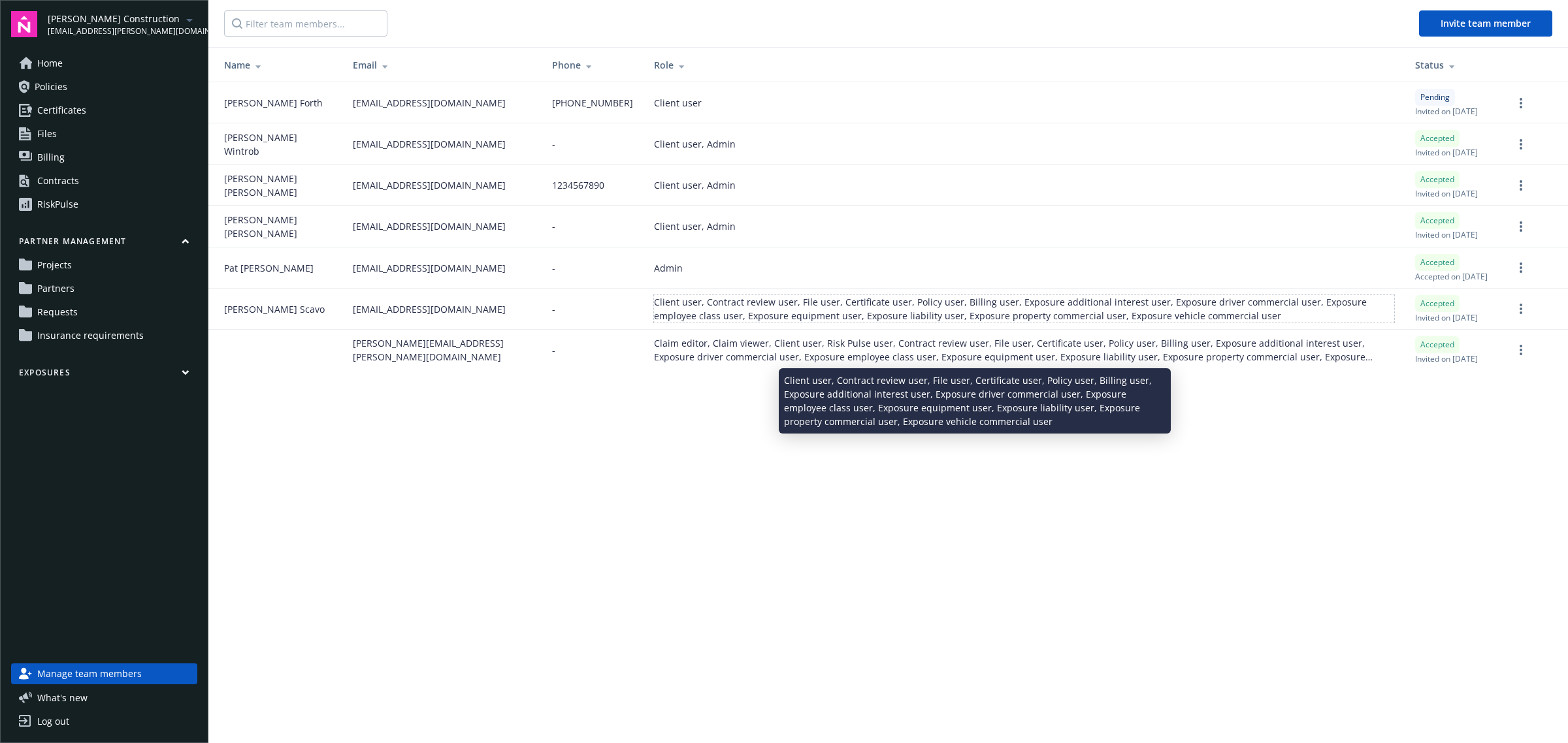
click at [1103, 323] on div "Client user, Contract review user, File user, Certificate user, Policy user, Bi…" at bounding box center [1024, 309] width 740 height 27
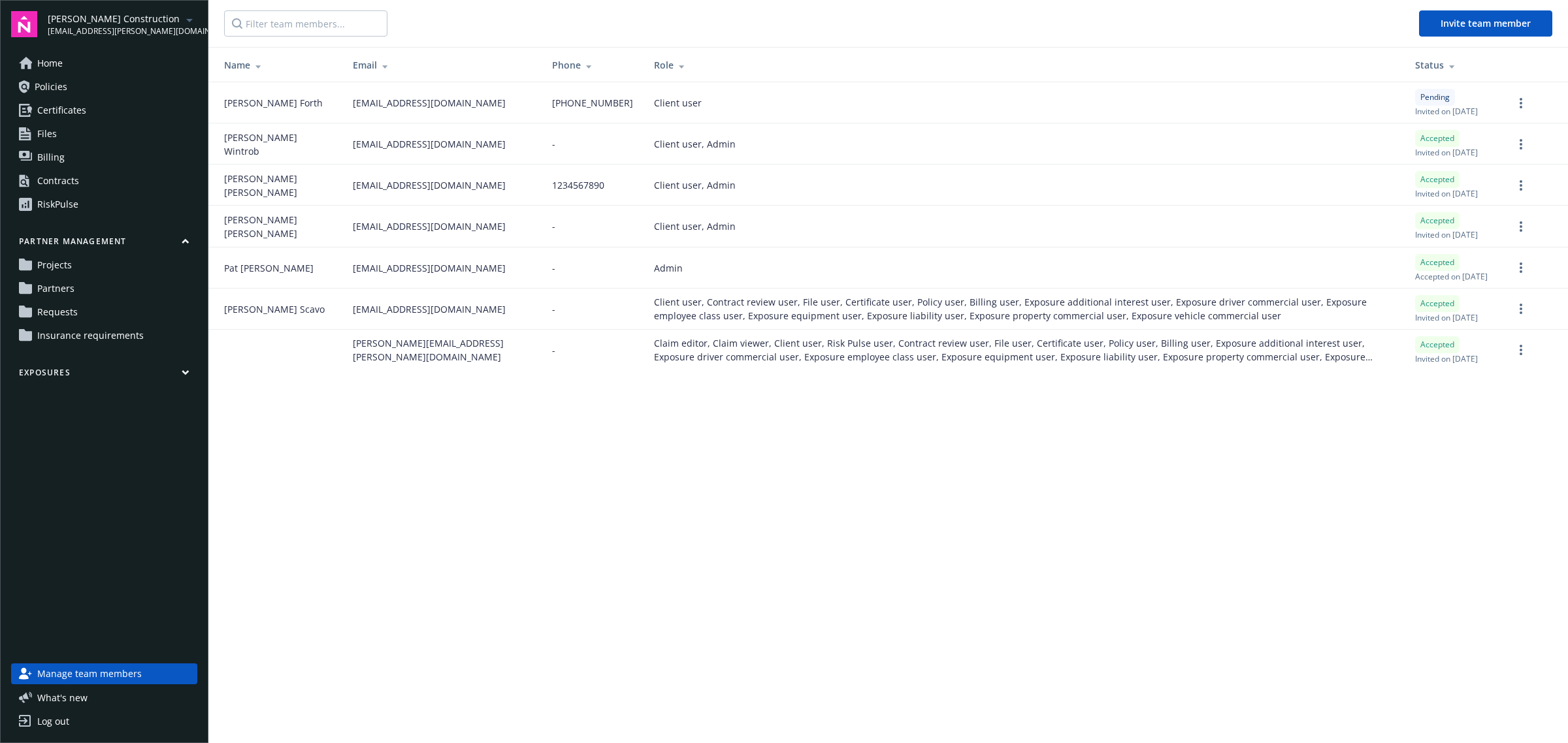
click at [74, 82] on link "Policies" at bounding box center [104, 87] width 186 height 21
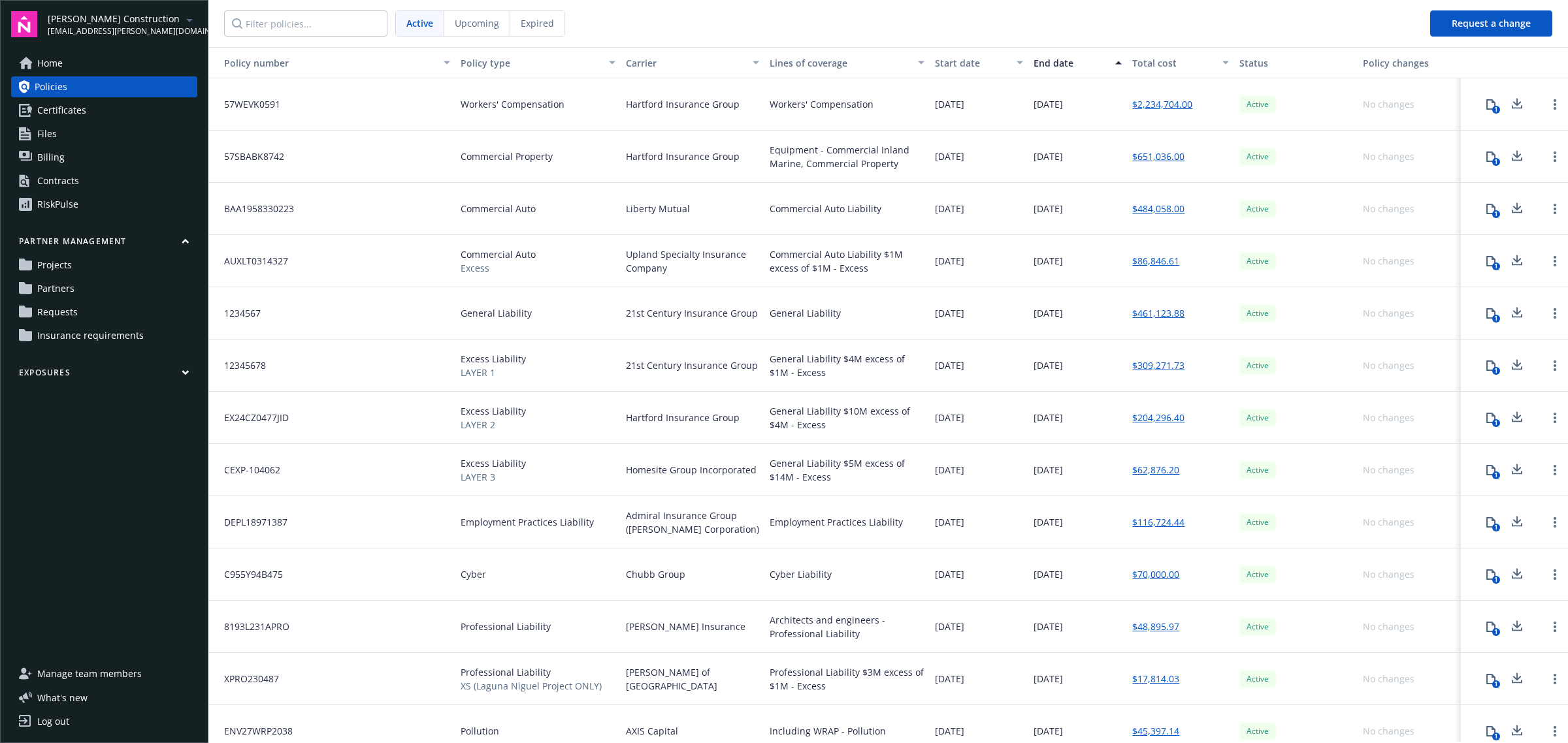
click at [1486, 108] on icon at bounding box center [1491, 105] width 10 height 10
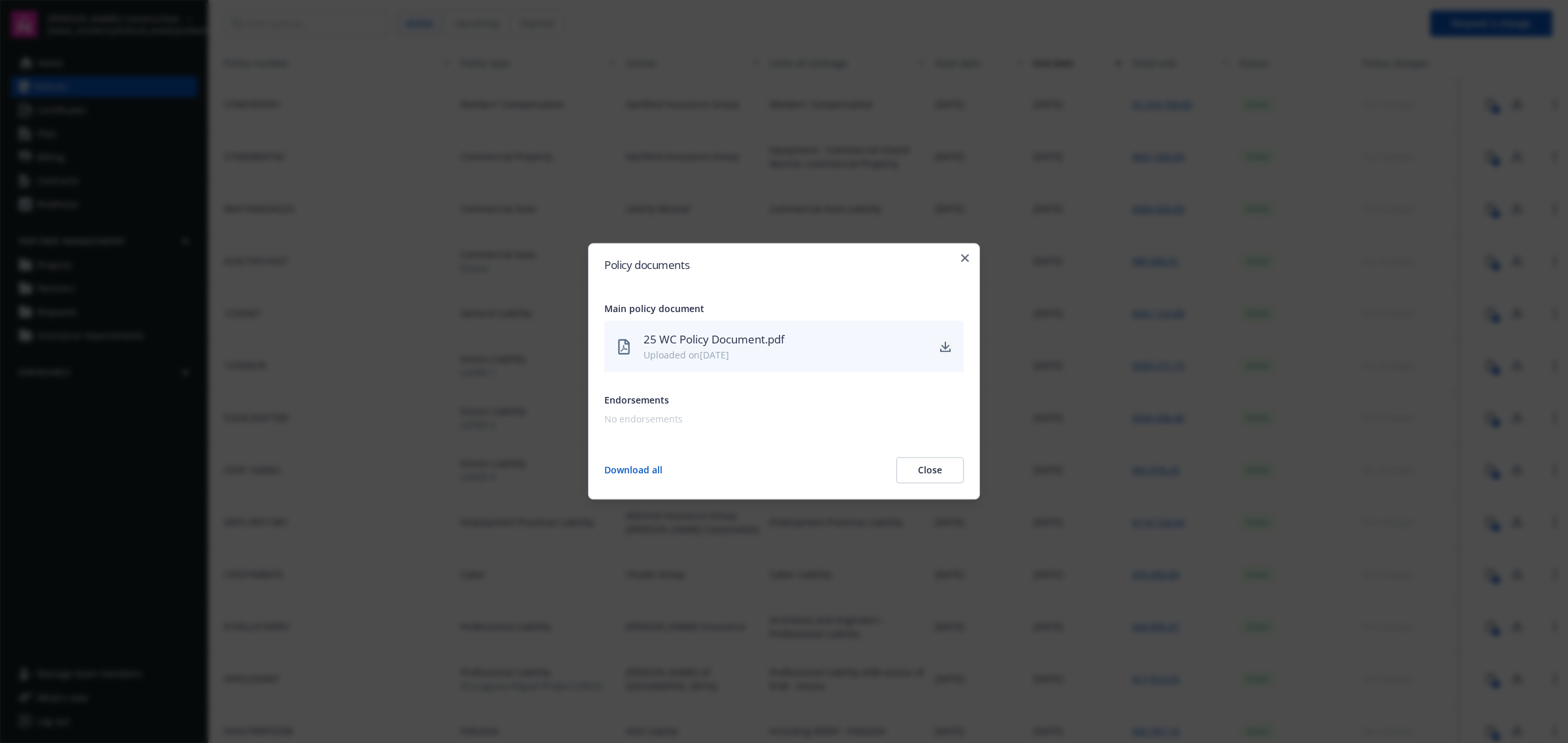
click at [943, 343] on icon "download" at bounding box center [945, 347] width 10 height 10
click at [966, 258] on icon "button" at bounding box center [965, 258] width 8 height 8
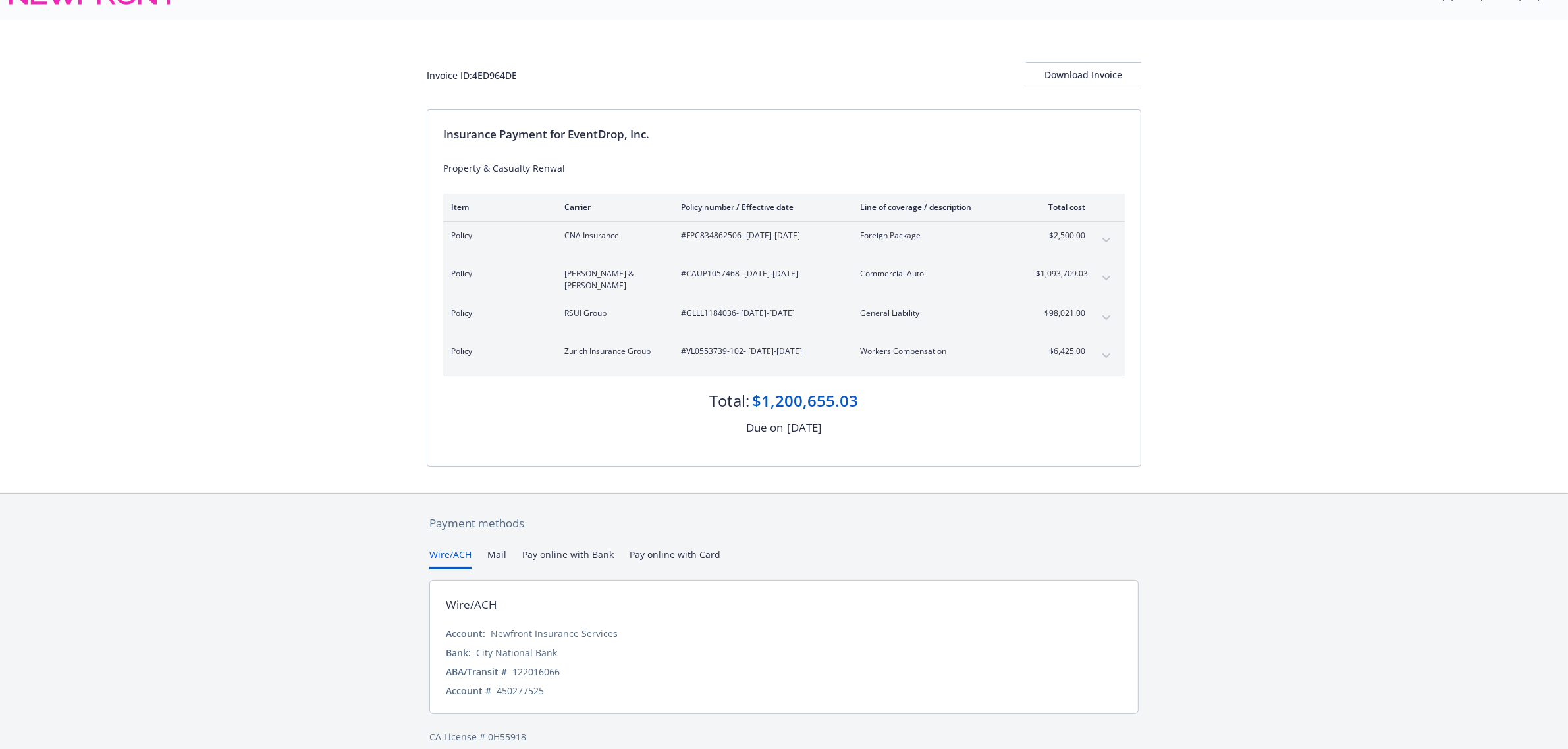
scroll to position [43, 0]
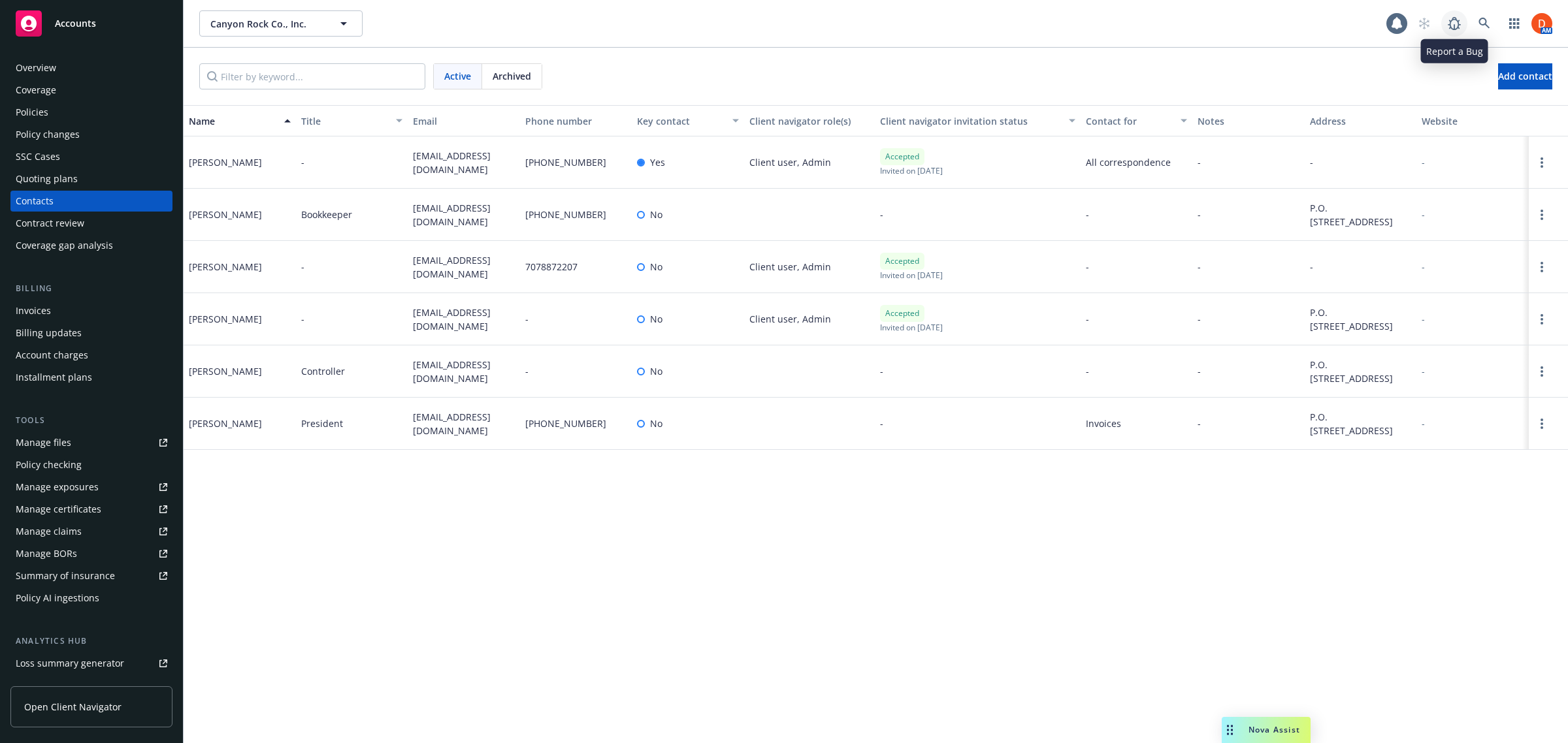
click at [1456, 27] on icon at bounding box center [1455, 24] width 16 height 16
click at [1488, 26] on icon at bounding box center [1484, 23] width 11 height 11
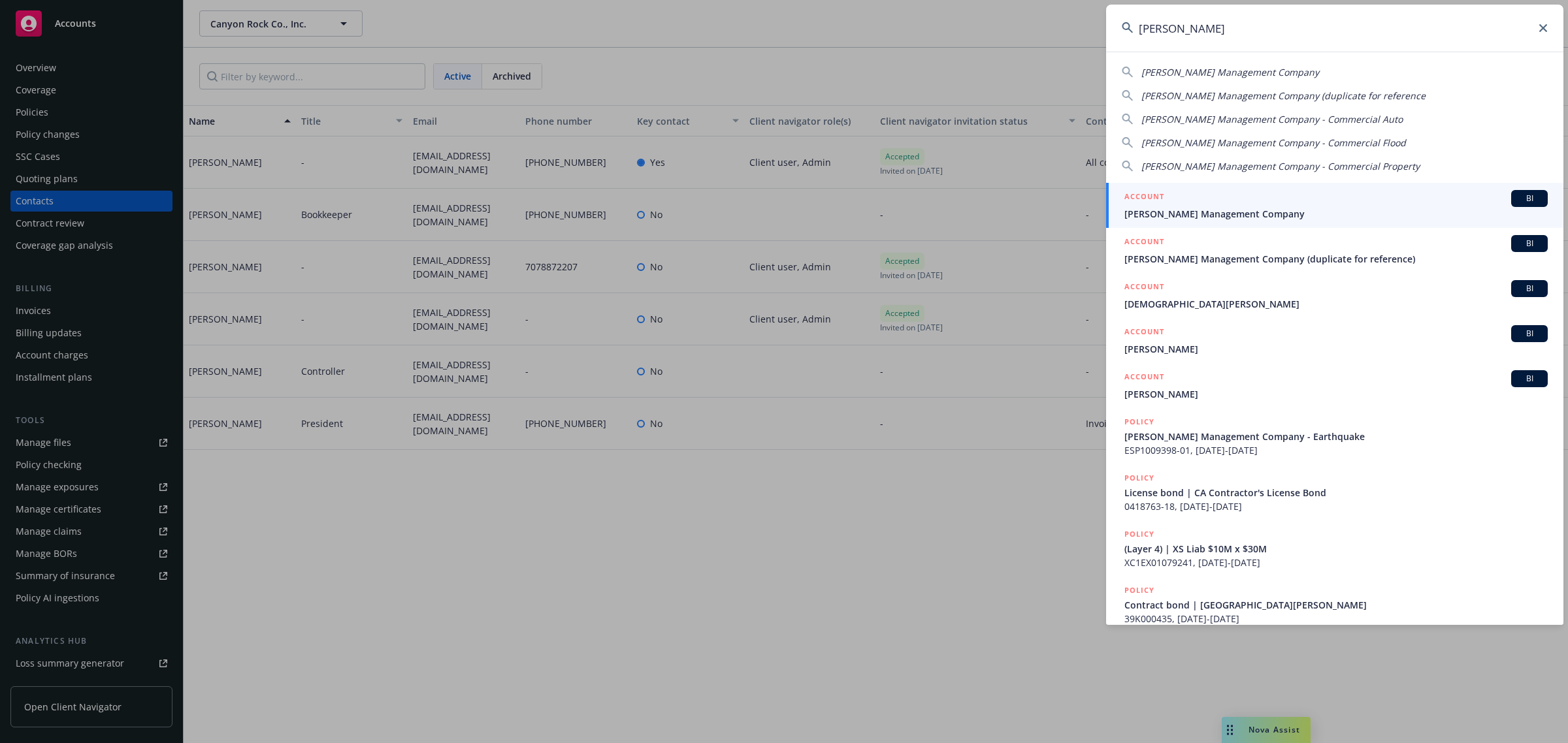
type input "[PERSON_NAME]"
click at [1254, 212] on span "[PERSON_NAME] Management Company" at bounding box center [1336, 214] width 423 height 14
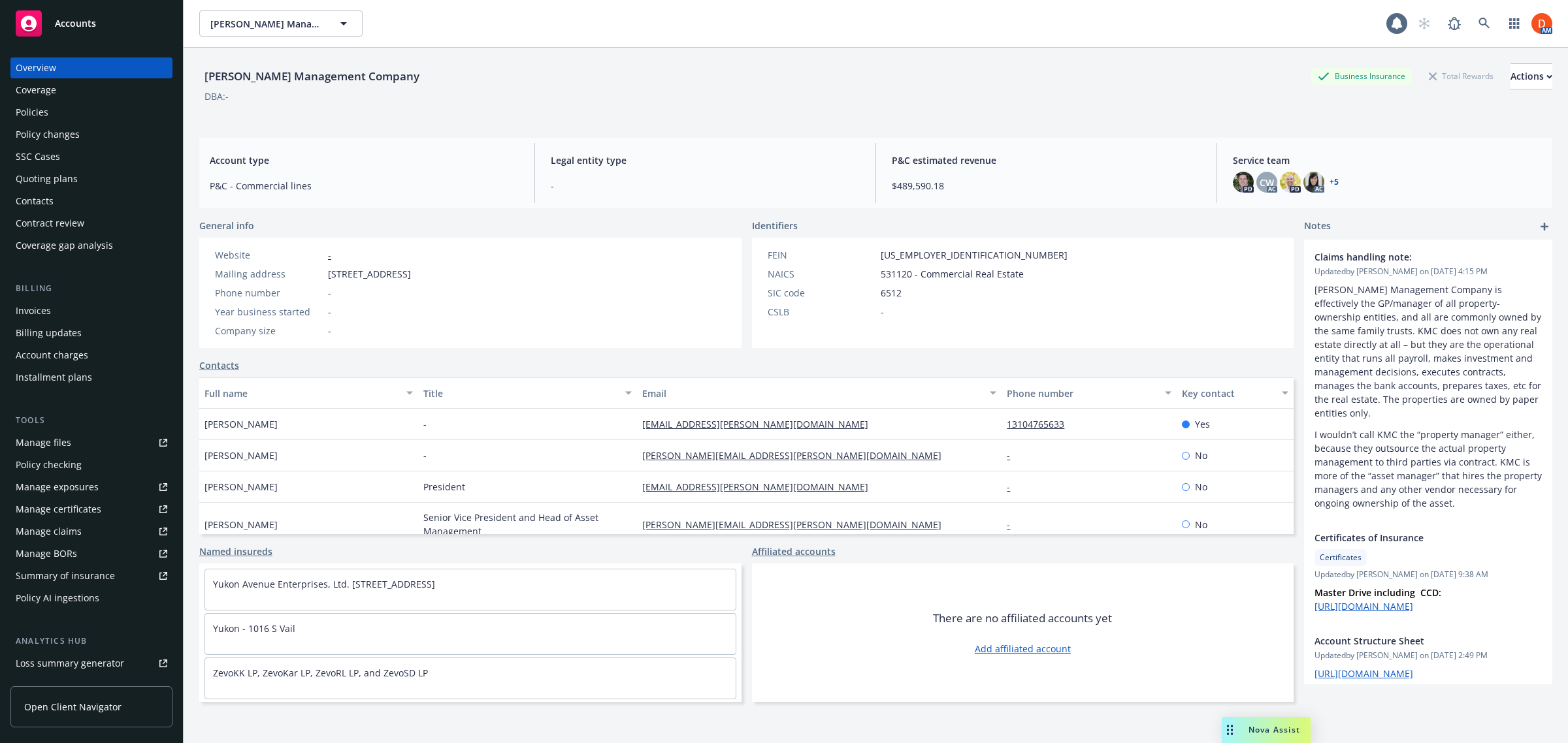
click at [59, 708] on span "Open Client Navigator" at bounding box center [73, 707] width 97 height 14
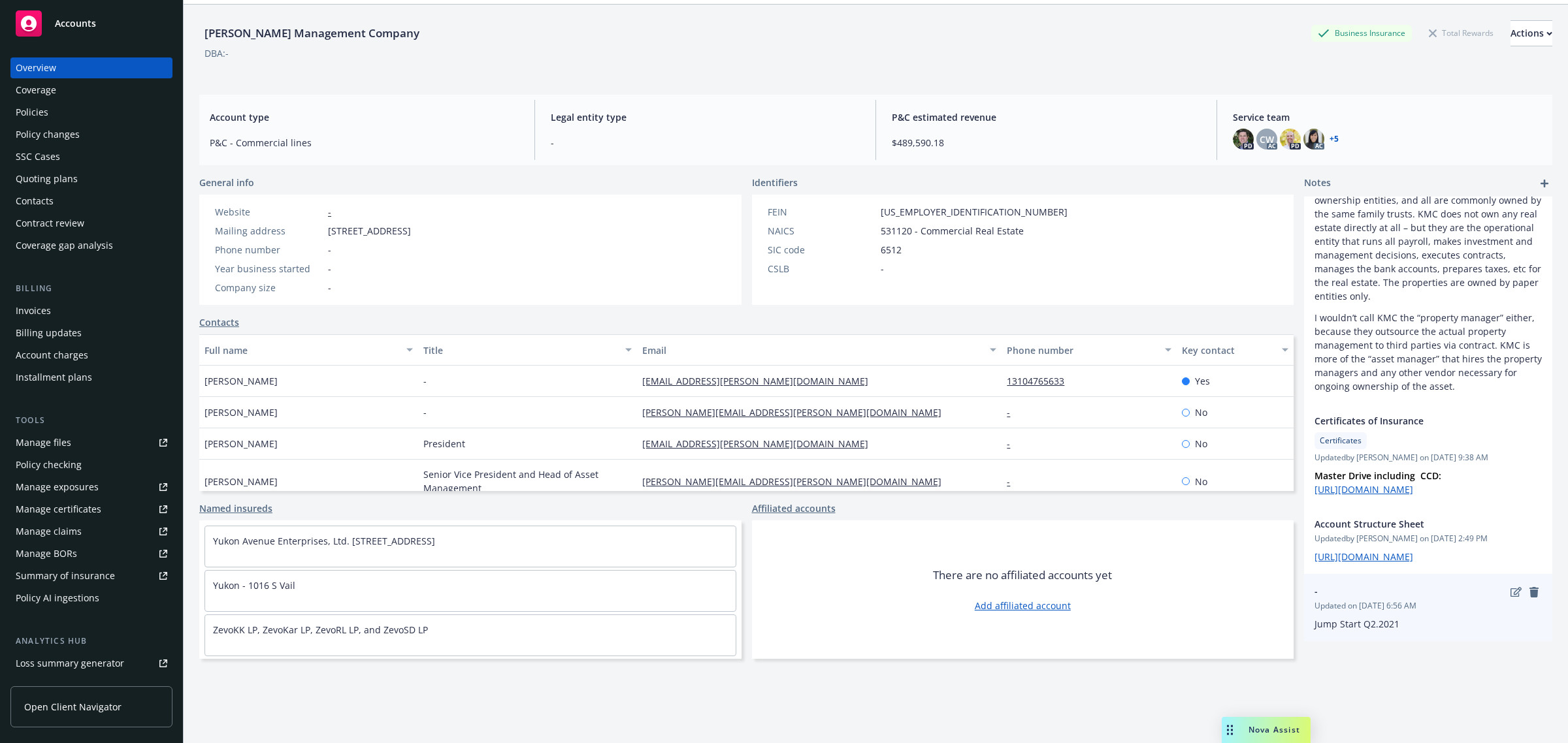
scroll to position [47, 0]
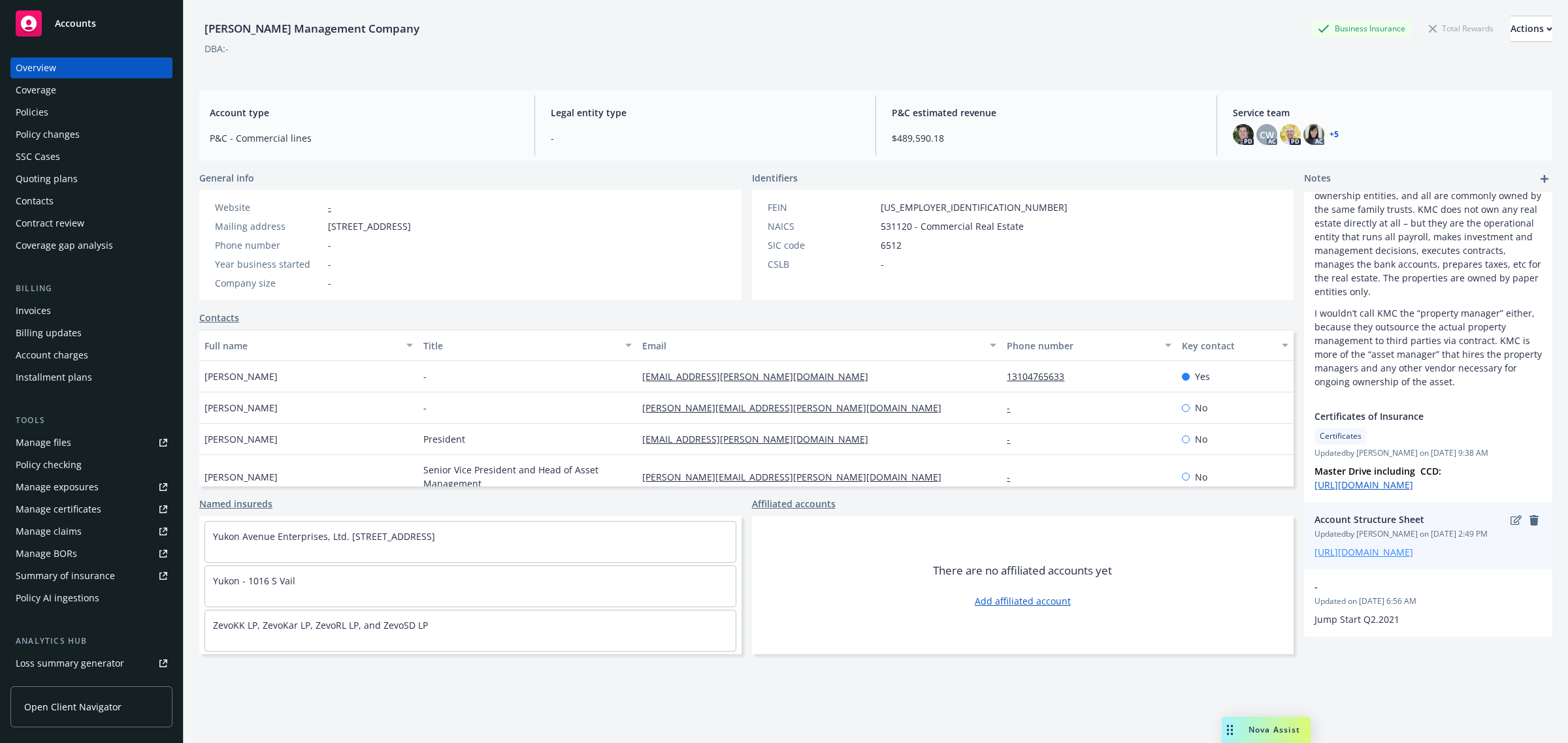
click at [1407, 546] on link "https://docs.google.com/document/d/1InCfy0gsmY_NuhlhJ36CsWTBhBNz2shQ8INNehyUzsg…" at bounding box center [1364, 552] width 99 height 13
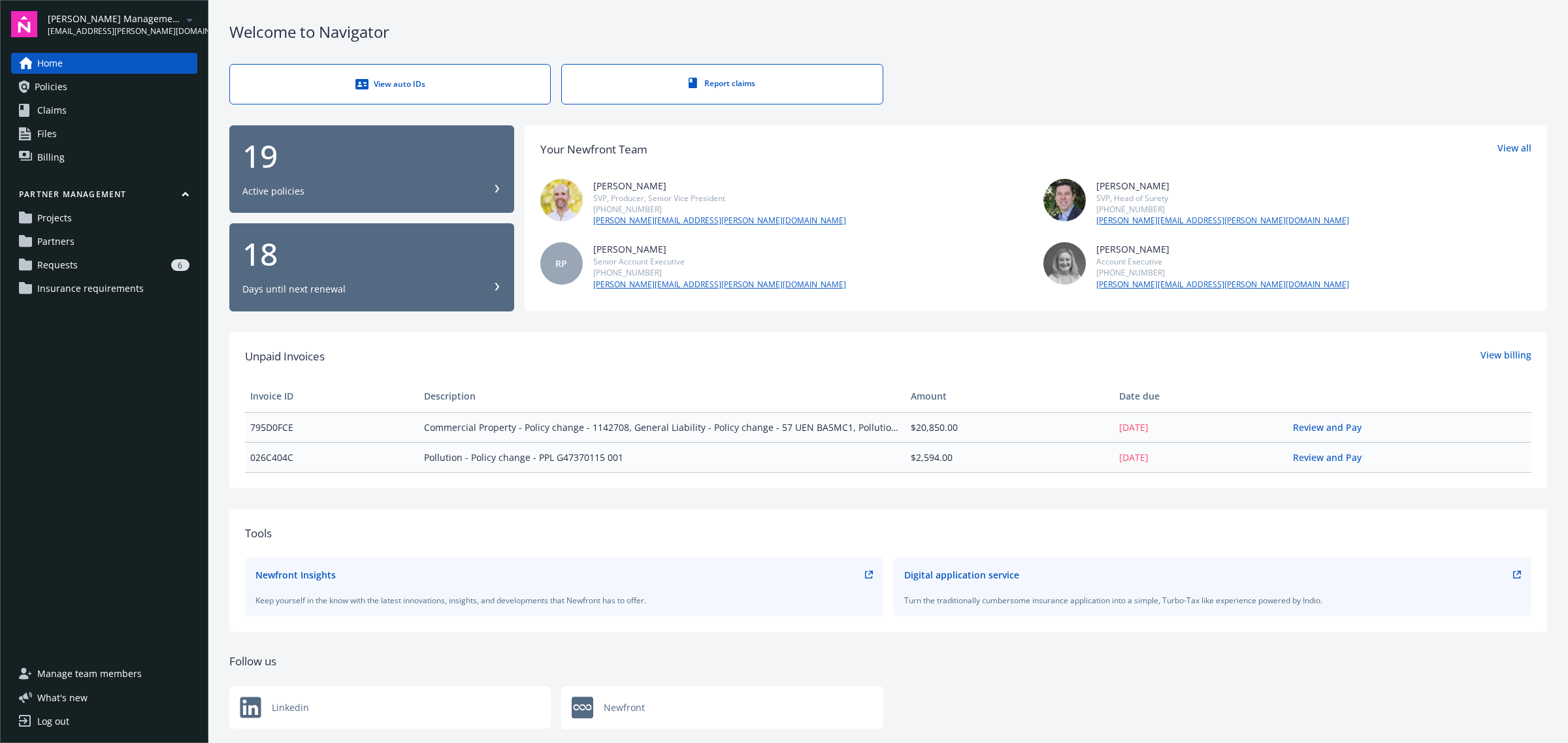
click at [79, 265] on link "Requests 6" at bounding box center [104, 265] width 186 height 21
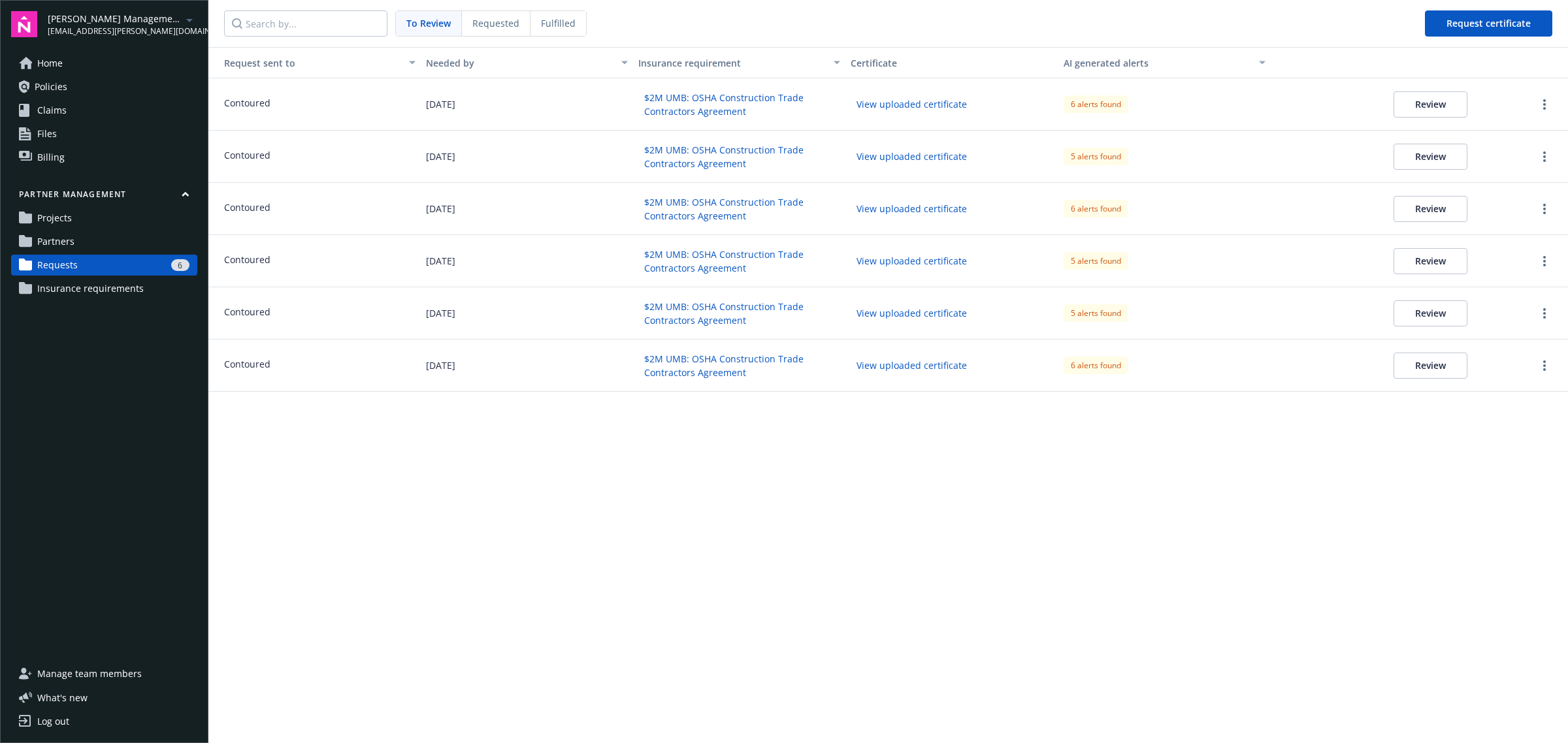
click at [492, 30] on div "Requested" at bounding box center [496, 23] width 68 height 24
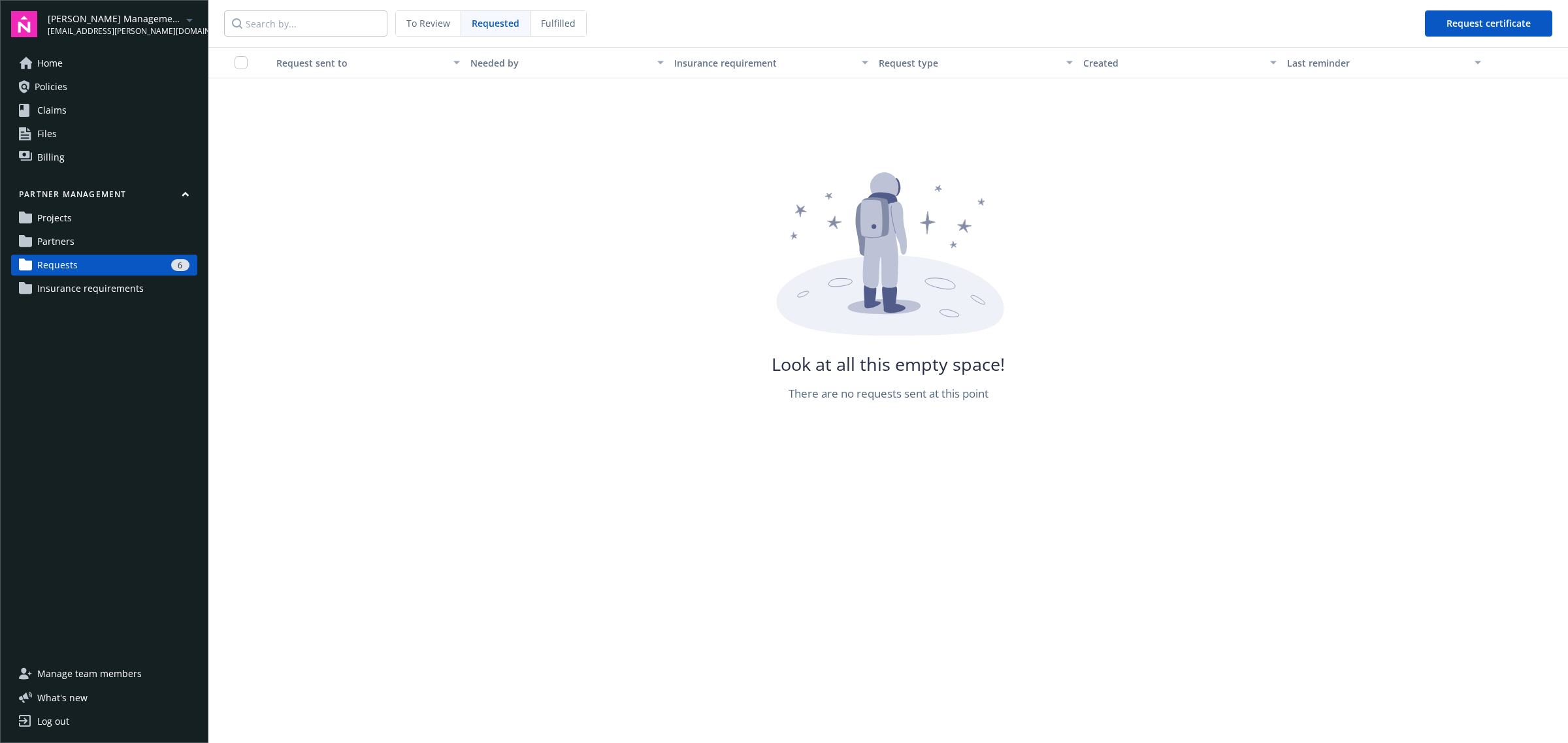
click at [556, 27] on span "Fulfilled" at bounding box center [558, 23] width 35 height 14
click at [432, 24] on span "To Review" at bounding box center [428, 23] width 44 height 14
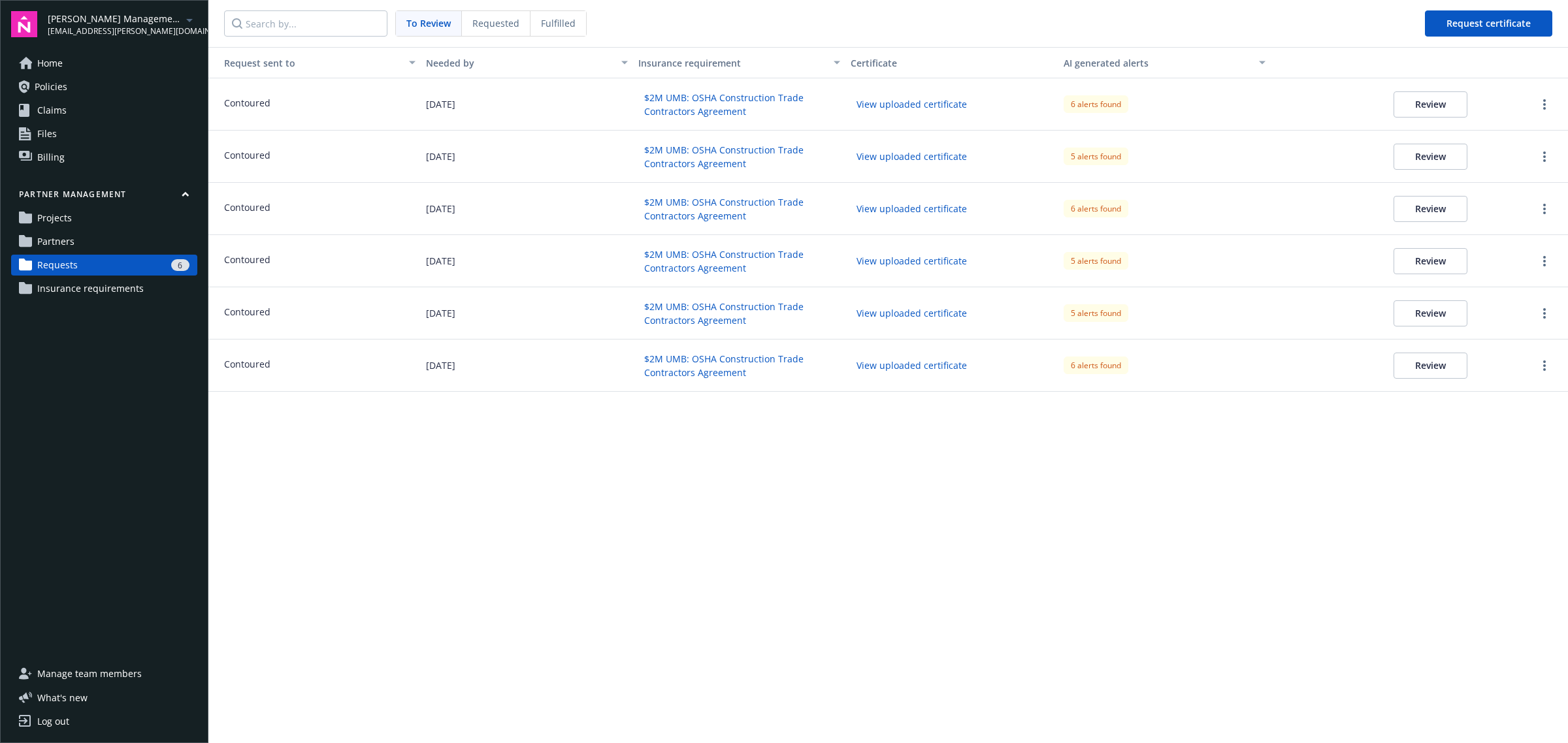
click at [93, 248] on link "Partners" at bounding box center [104, 241] width 186 height 21
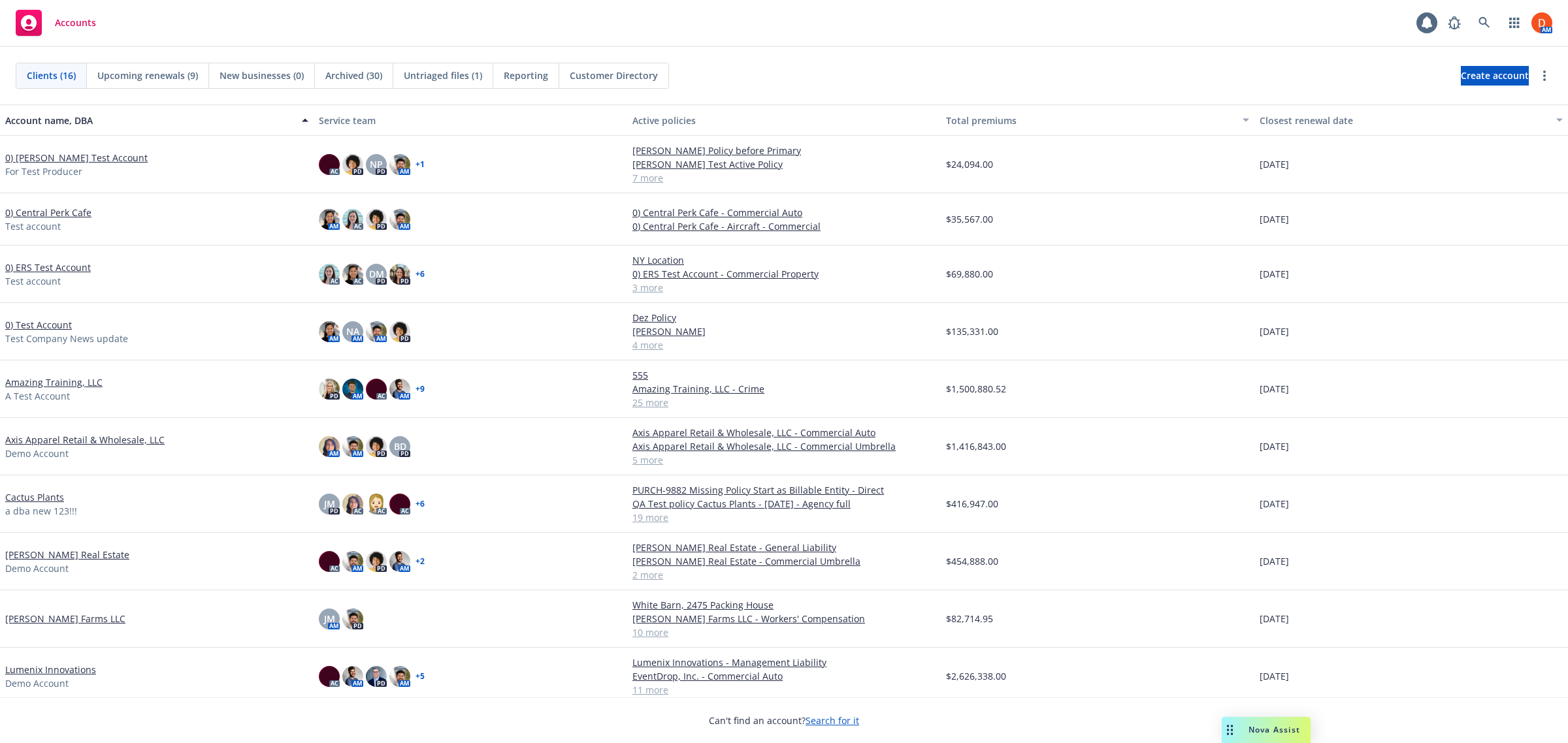
click at [27, 618] on link "Giusti Farms LLC" at bounding box center [65, 619] width 120 height 14
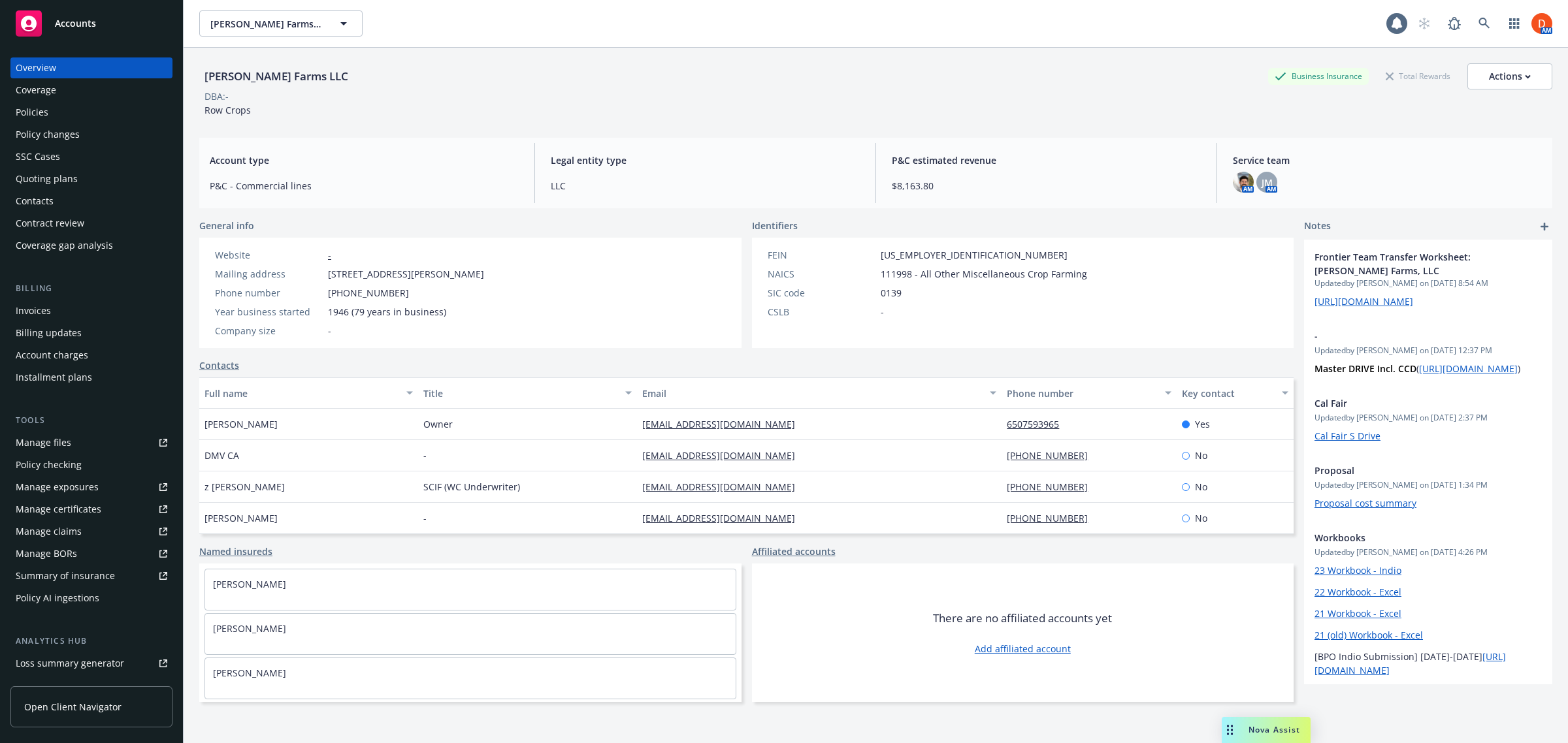
click at [100, 161] on div "SSC Cases" at bounding box center [91, 156] width 151 height 21
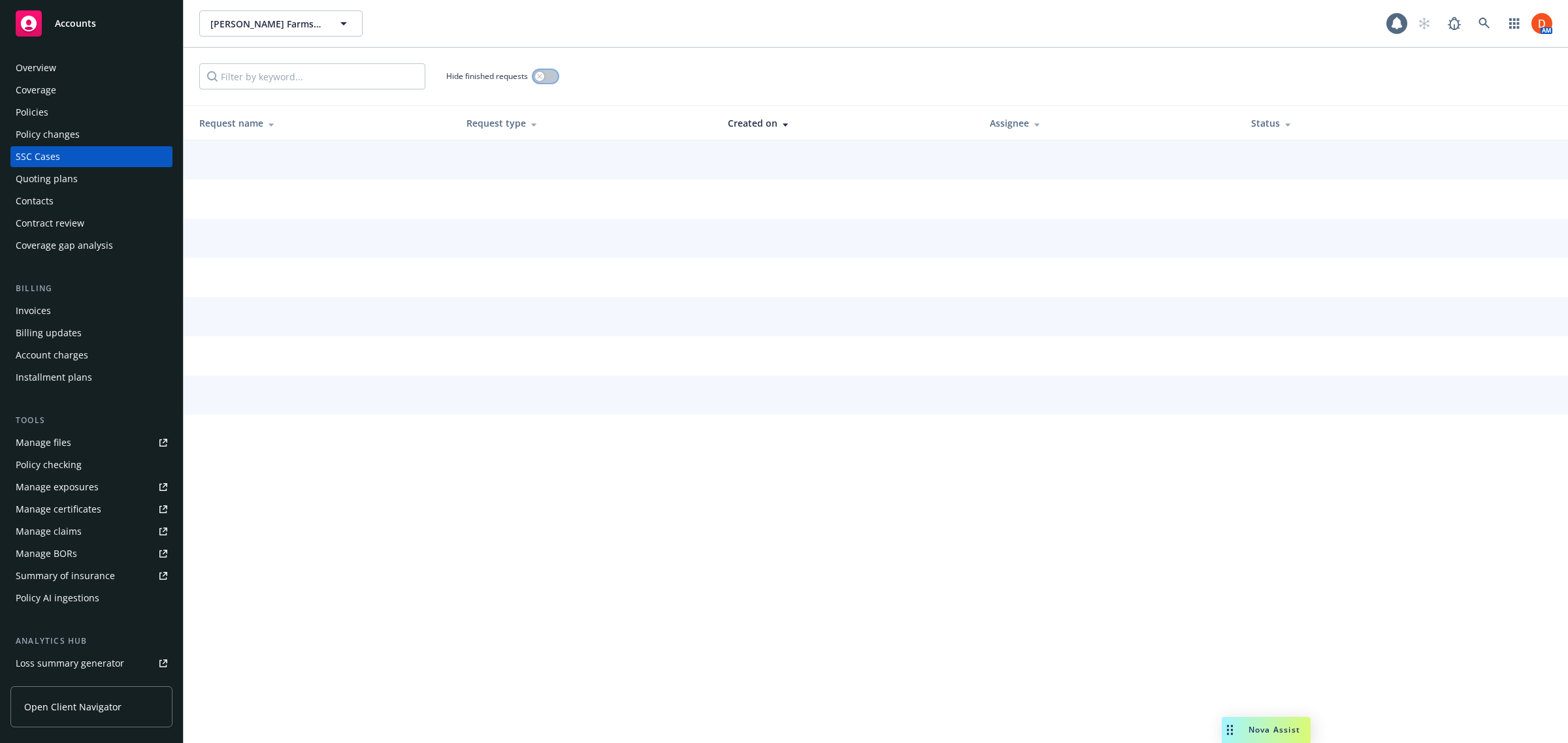
click at [550, 73] on button "button" at bounding box center [545, 76] width 24 height 13
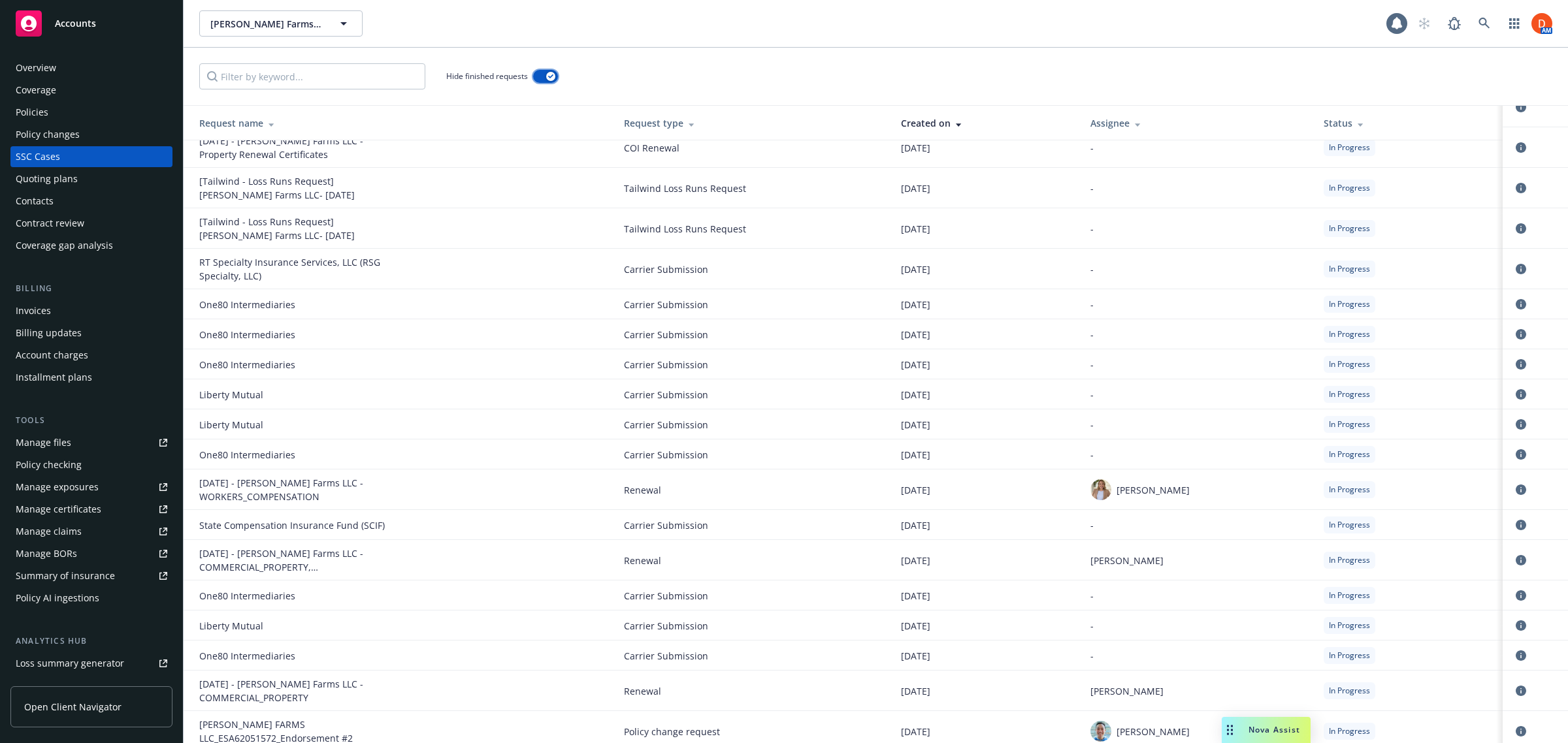
scroll to position [183, 0]
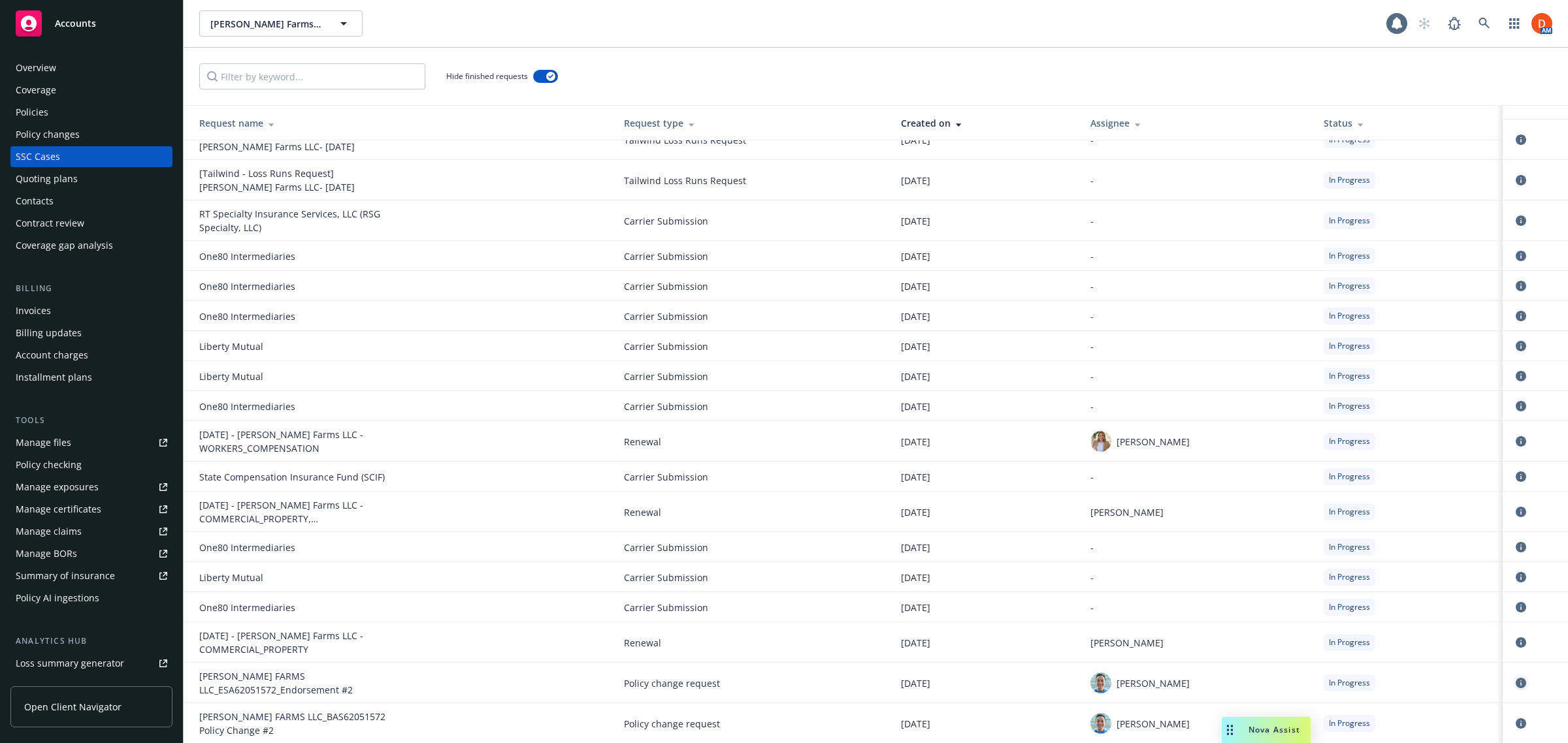
click at [1516, 682] on icon "circleInformation" at bounding box center [1522, 683] width 10 height 10
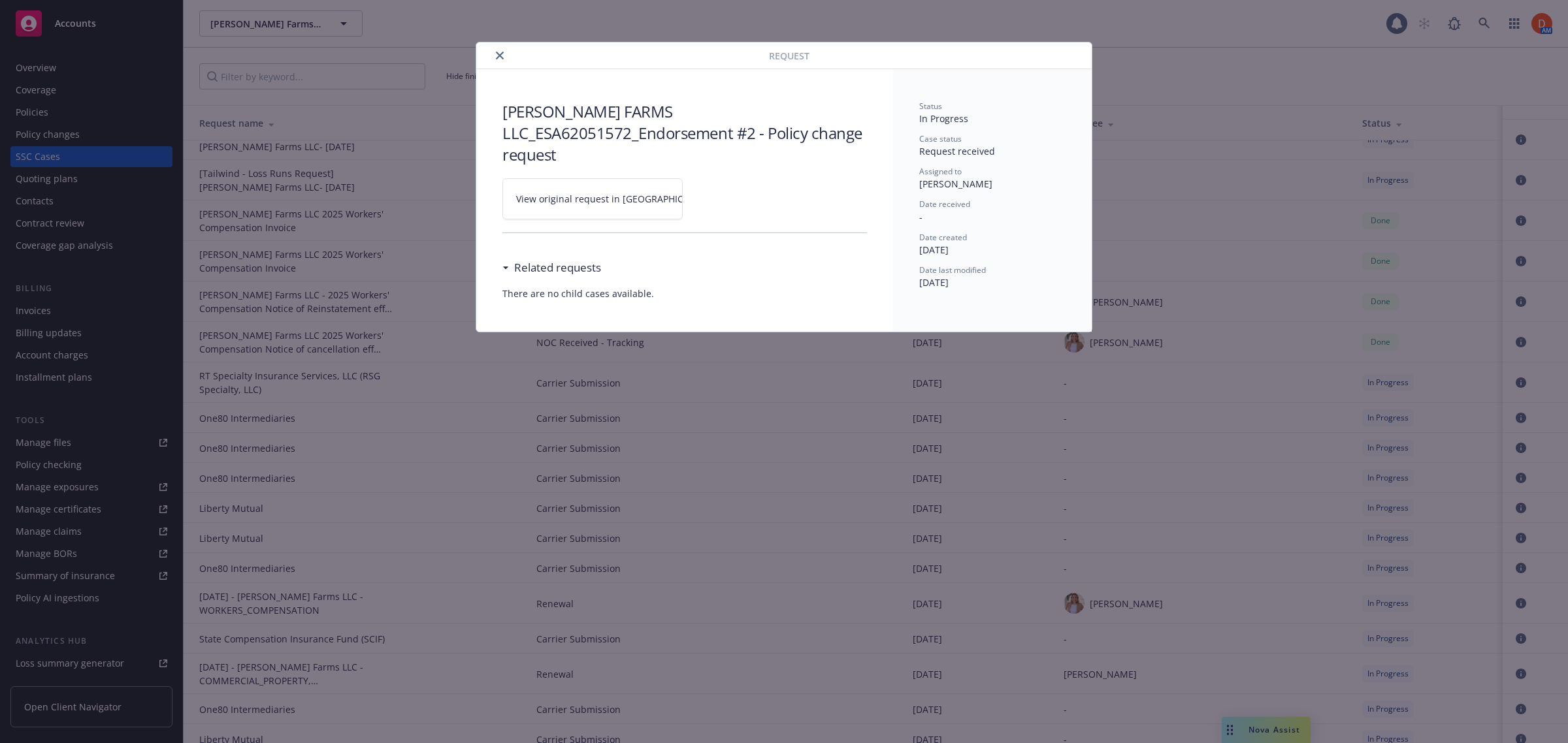
click at [640, 178] on link "View original request in SSC" at bounding box center [592, 198] width 180 height 41
click at [498, 52] on icon "close" at bounding box center [499, 55] width 8 height 8
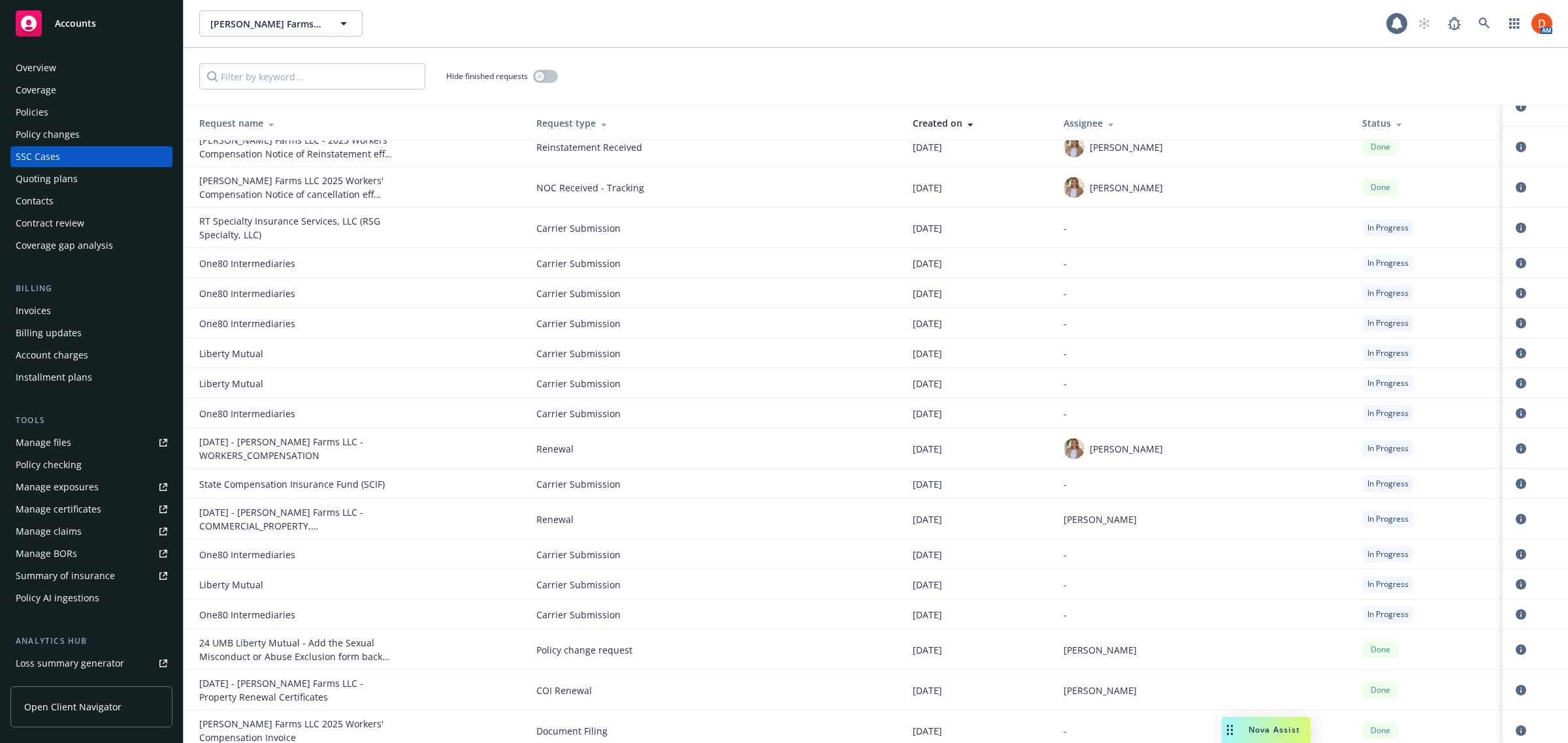
scroll to position [264, 0]
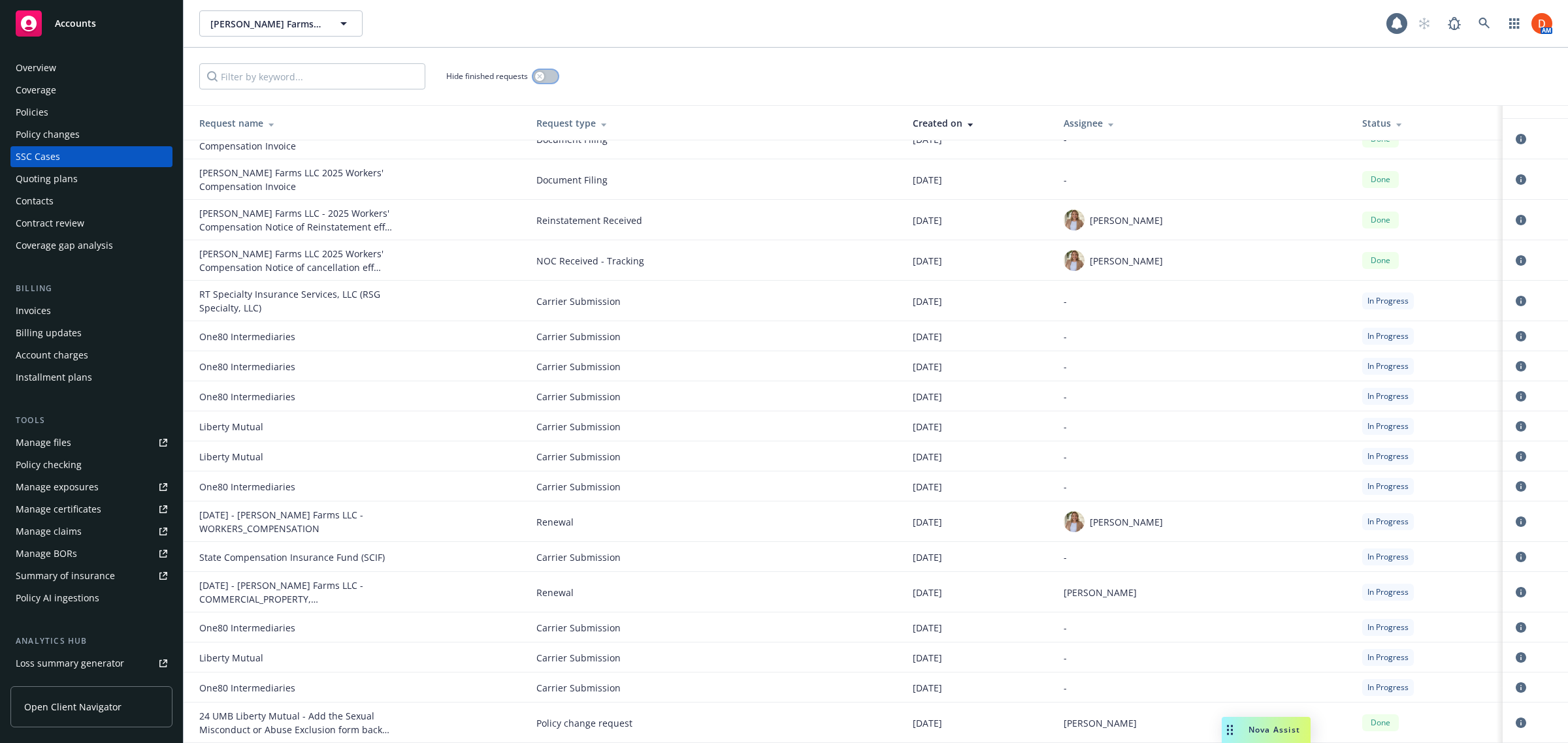
click at [549, 73] on button "button" at bounding box center [545, 76] width 24 height 13
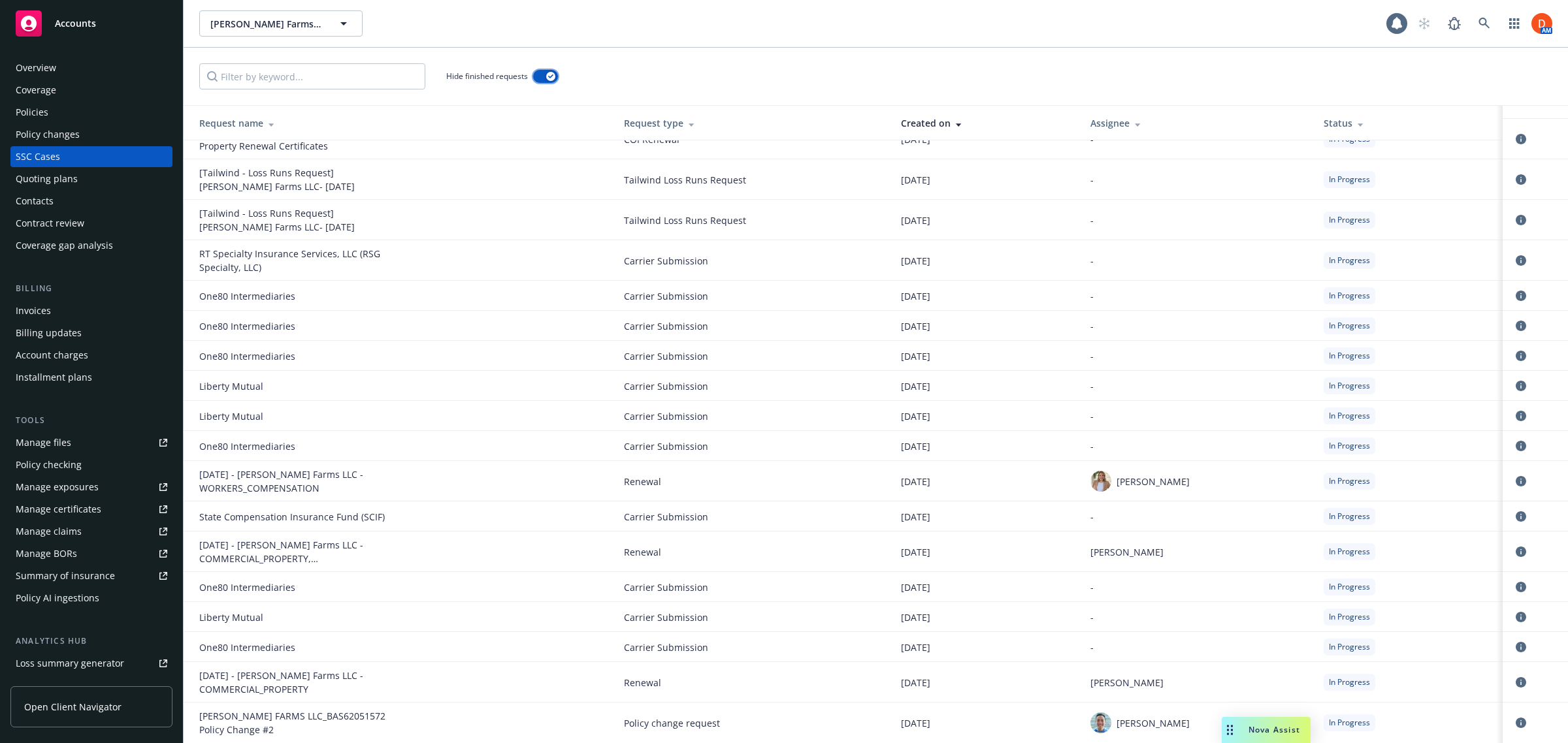
scroll to position [143, 0]
click at [1516, 724] on icon "circleInformation" at bounding box center [1522, 724] width 10 height 10
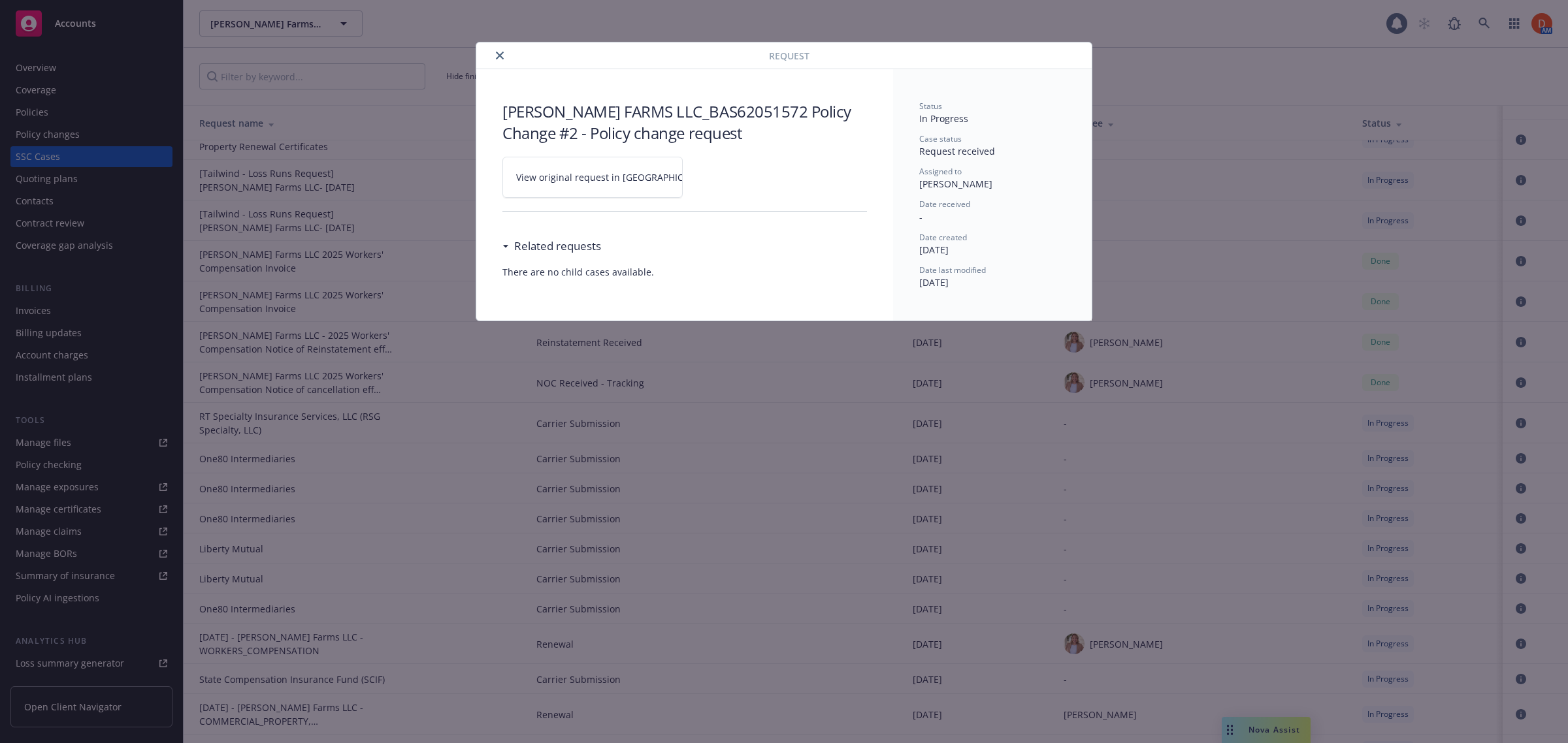
click at [611, 180] on span "View original request in SSC" at bounding box center [615, 177] width 198 height 14
click at [498, 49] on button "close" at bounding box center [499, 55] width 16 height 16
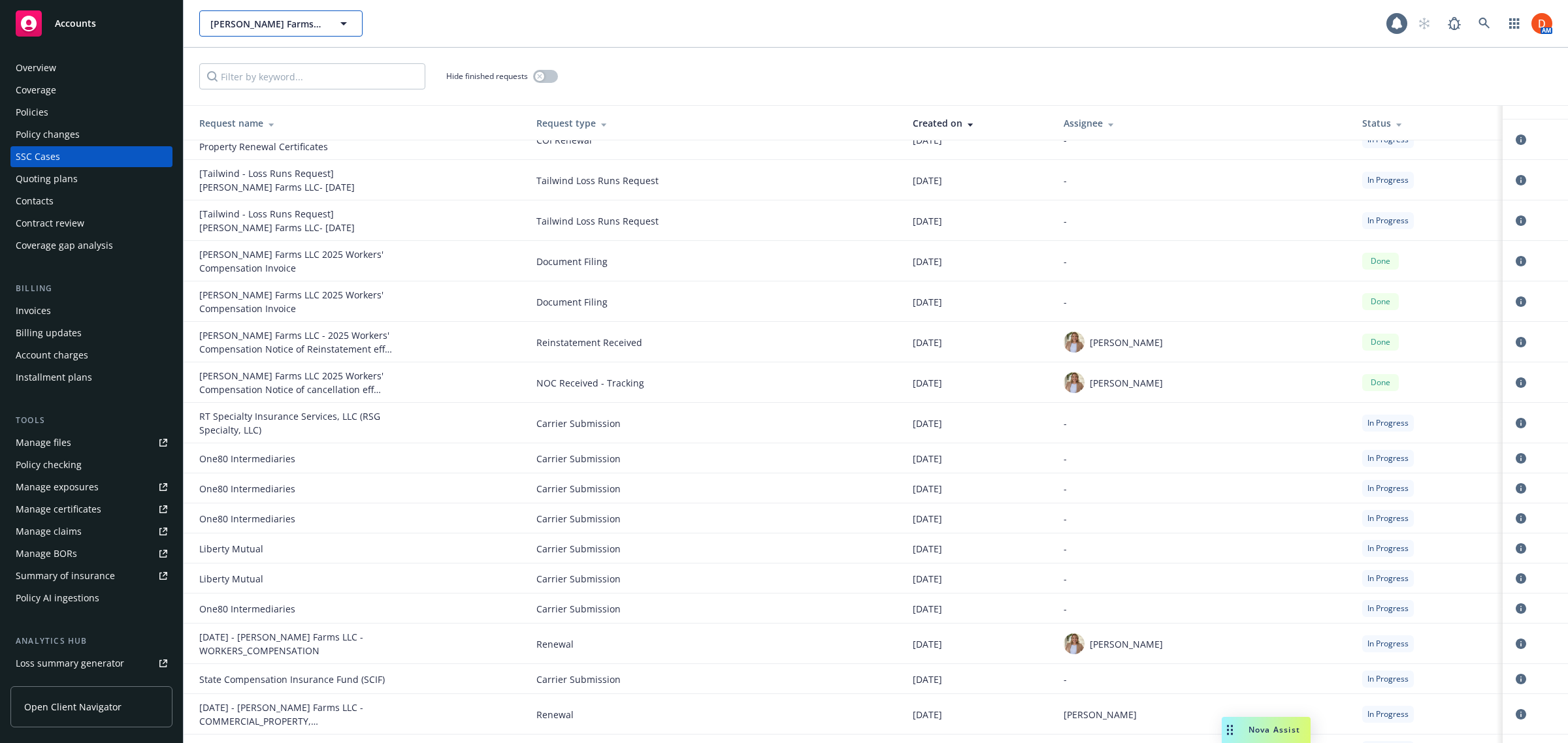
click at [345, 21] on icon "button" at bounding box center [344, 24] width 16 height 16
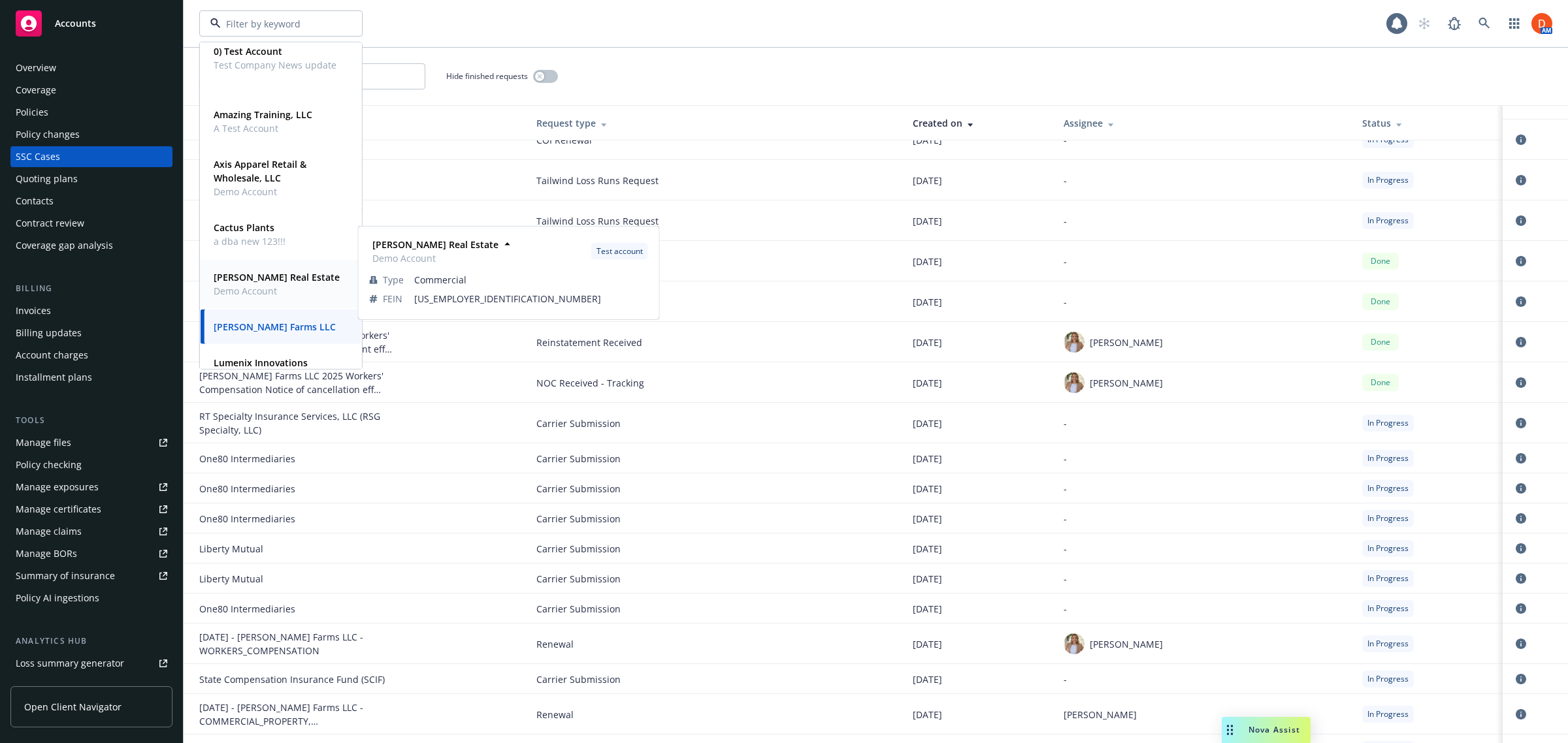
scroll to position [163, 0]
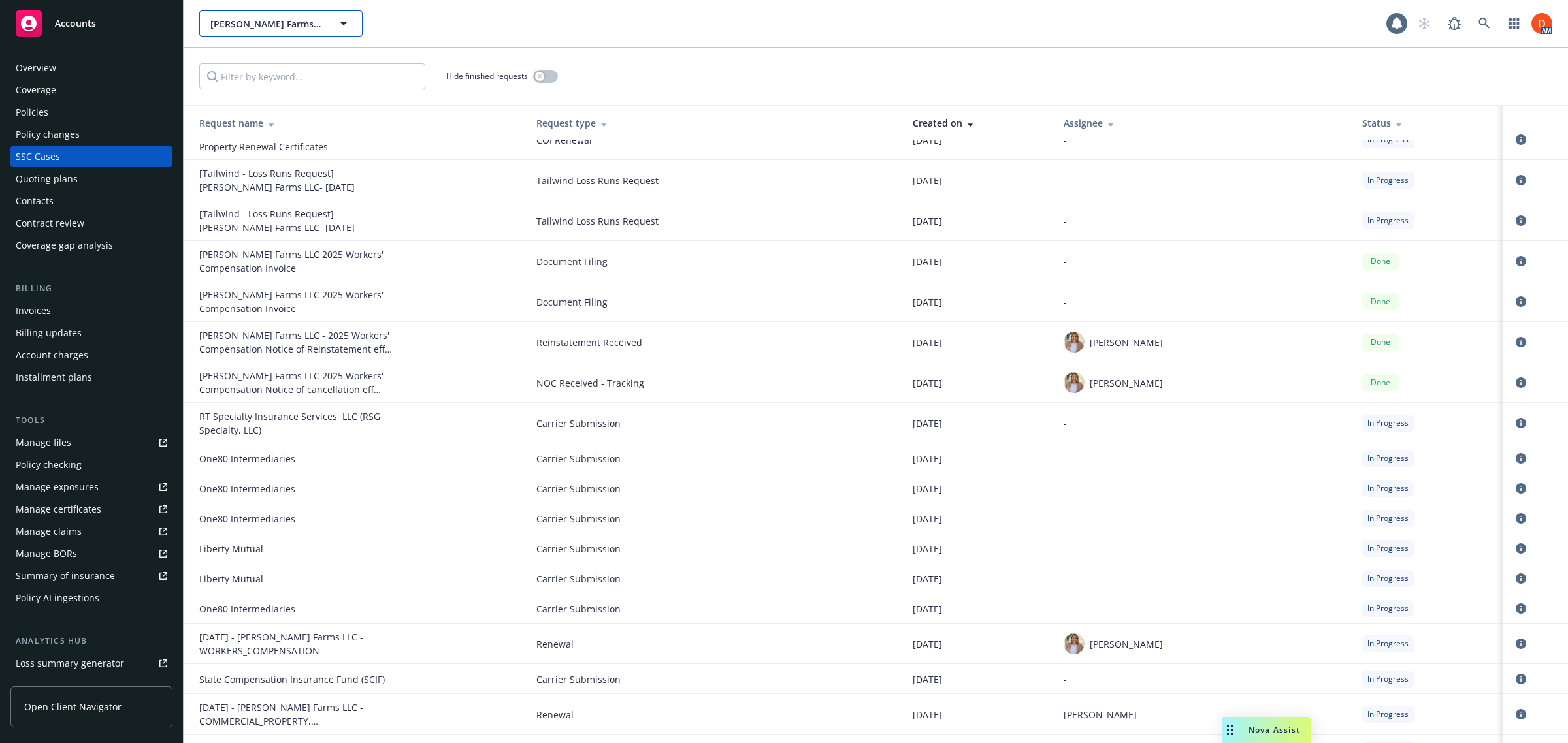
click at [339, 20] on icon "button" at bounding box center [344, 24] width 16 height 16
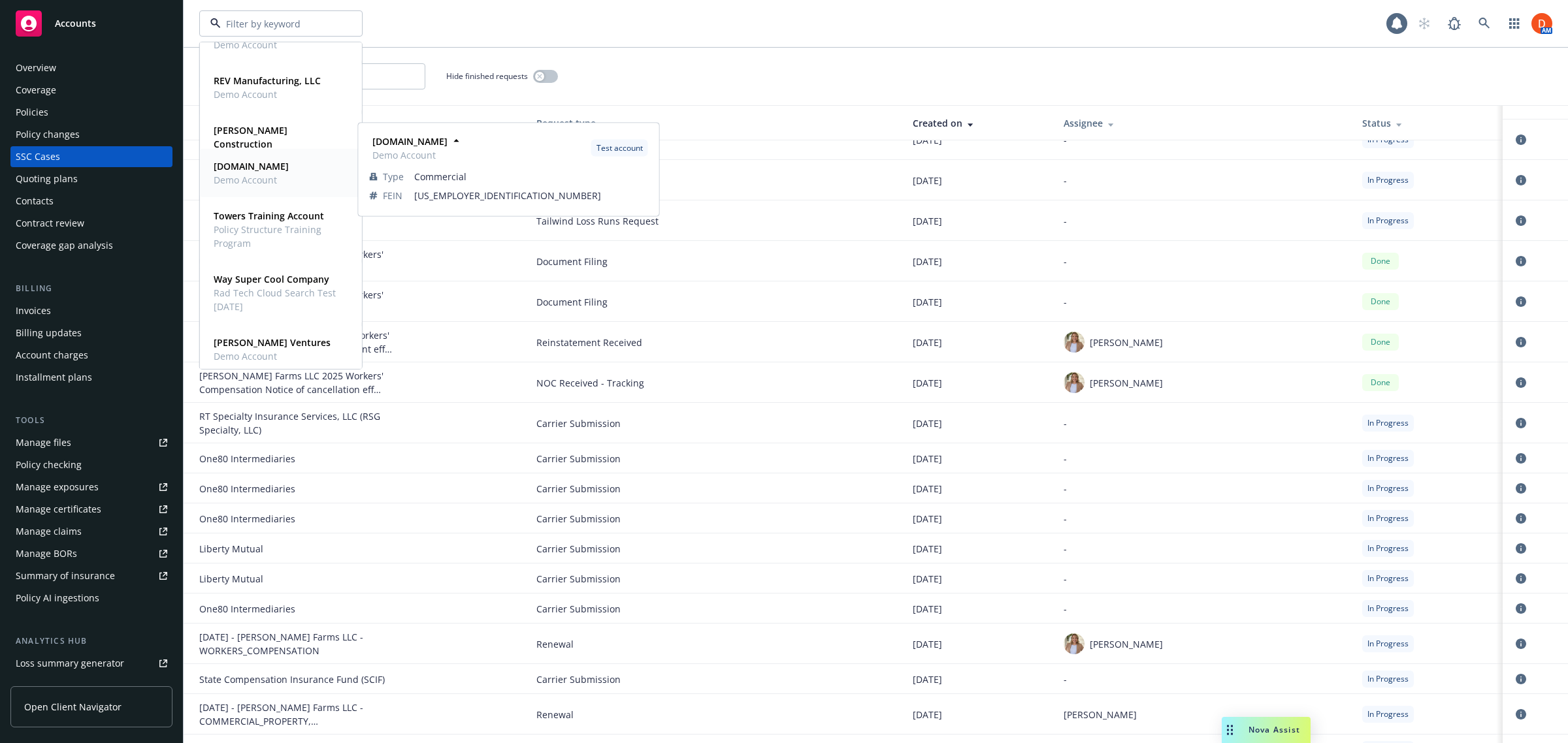
scroll to position [495, 0]
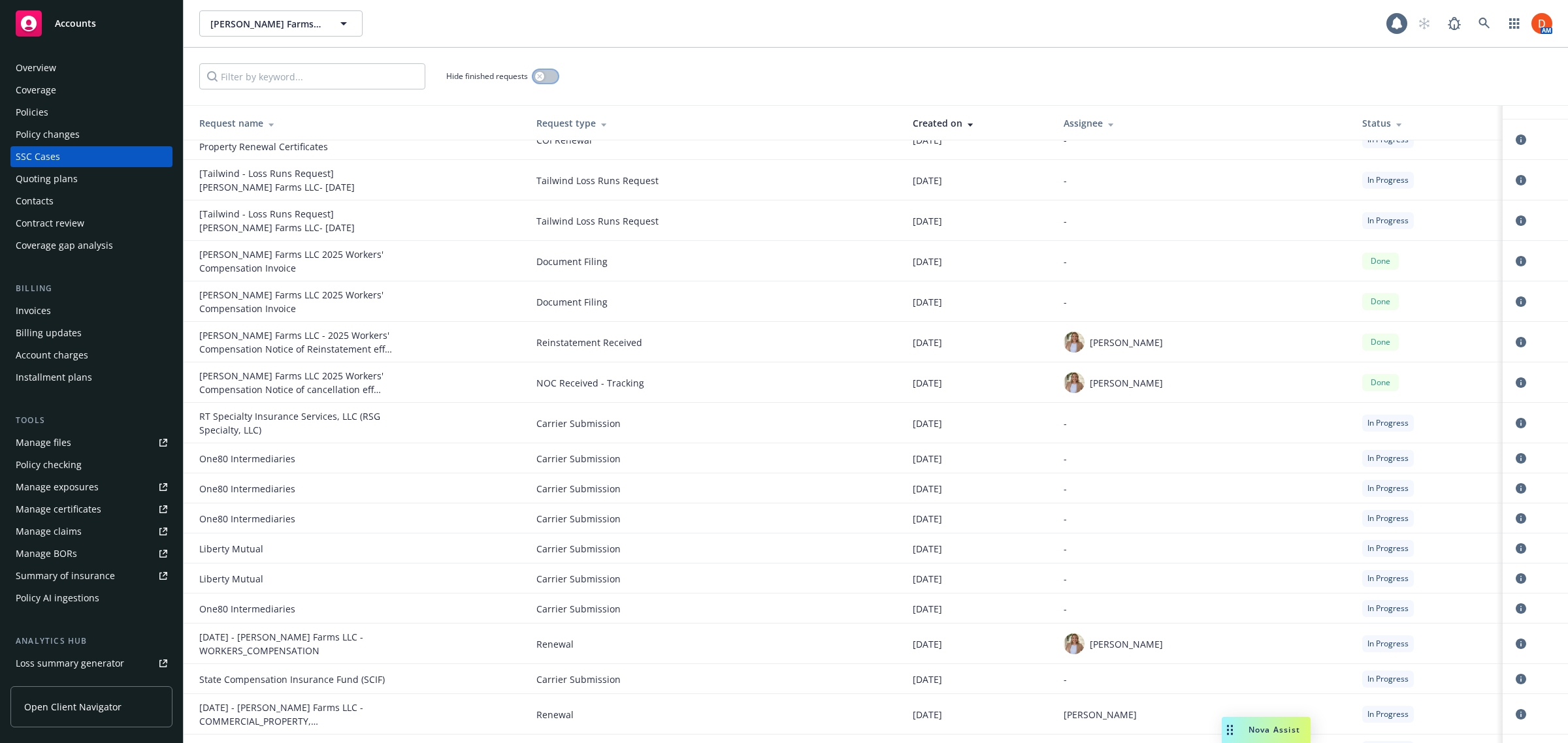
click at [539, 73] on icon "button" at bounding box center [540, 76] width 5 height 5
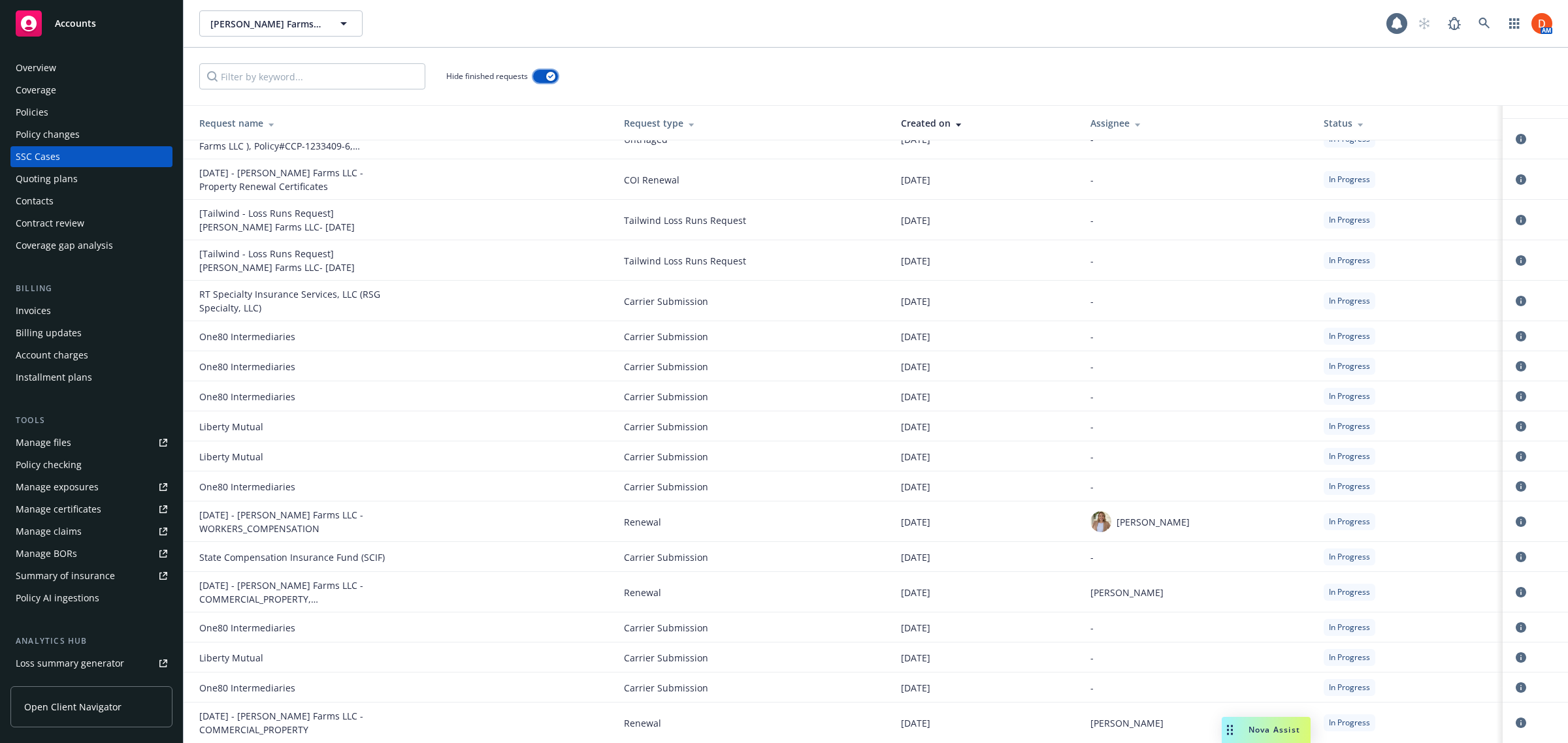
scroll to position [102, 0]
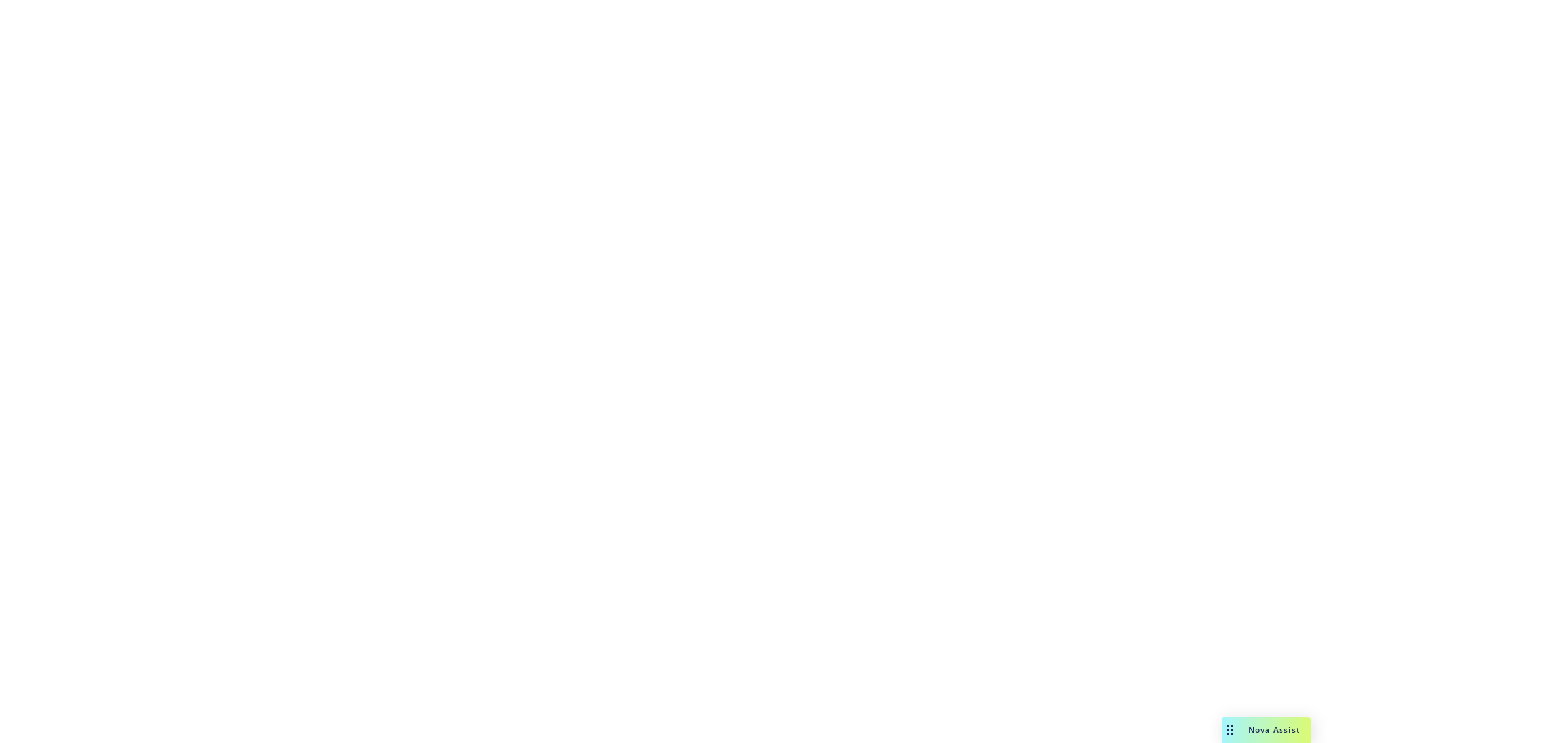
click at [783, 377] on div at bounding box center [784, 372] width 1568 height 743
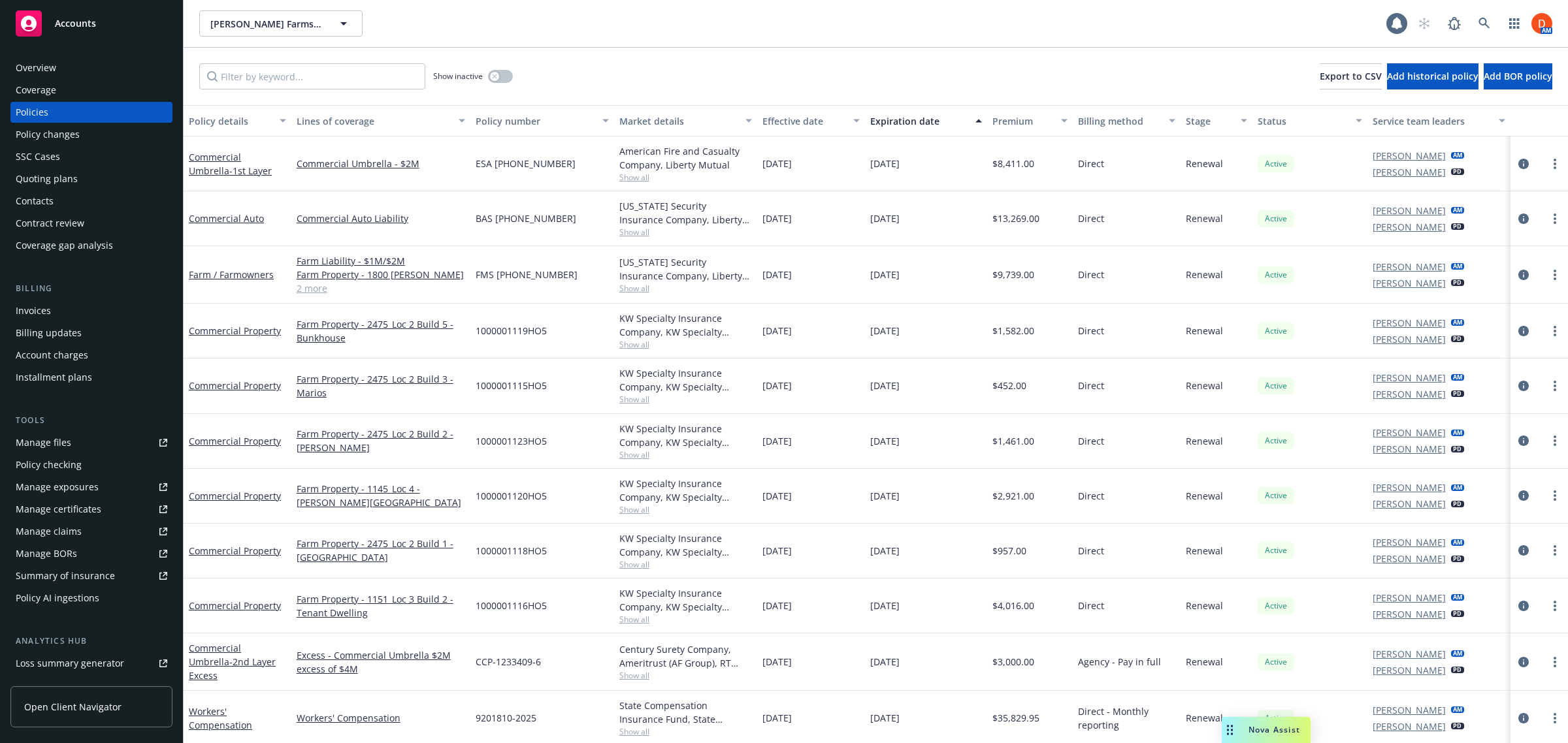
click at [96, 132] on div "Policy changes" at bounding box center [91, 134] width 151 height 21
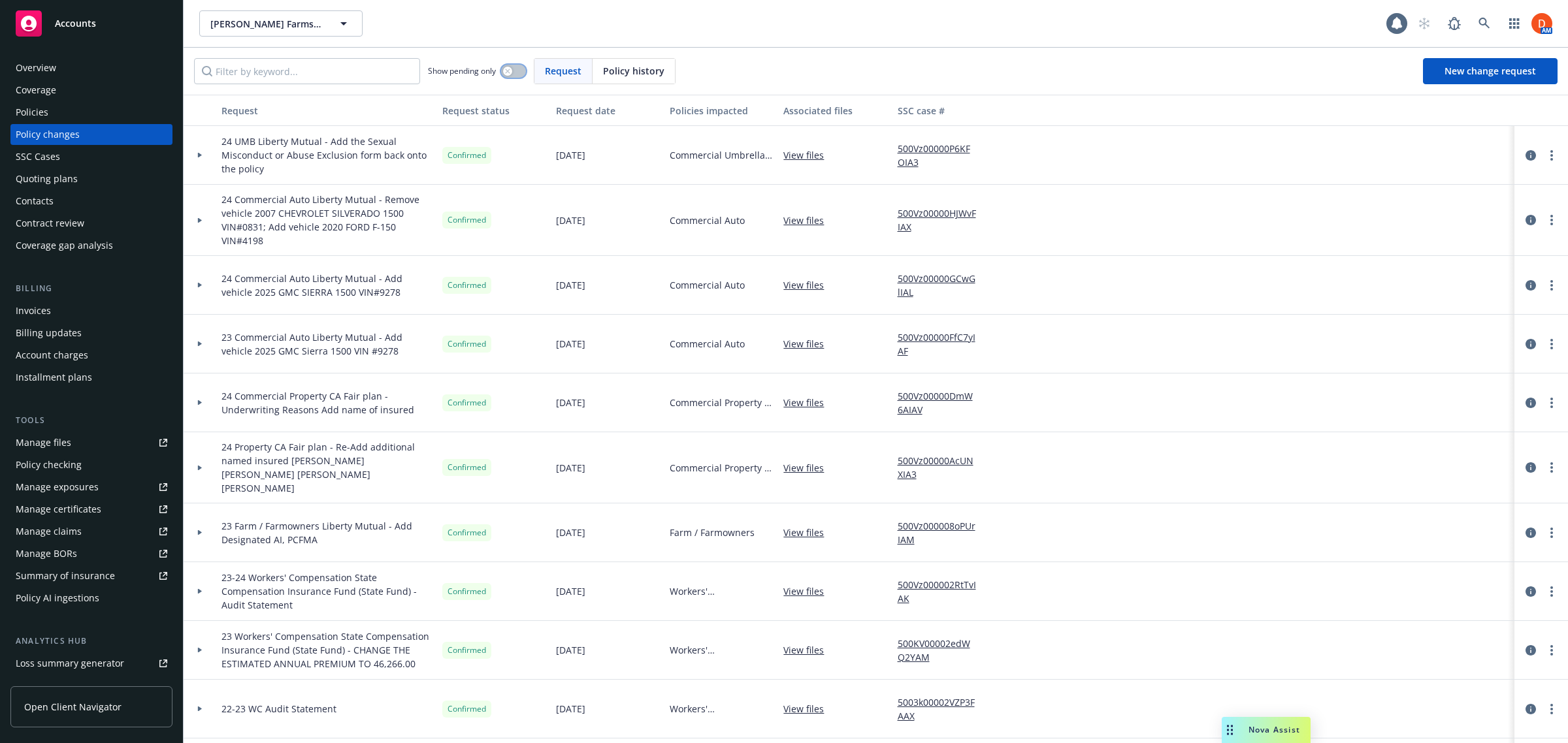
click at [511, 65] on button "button" at bounding box center [513, 71] width 24 height 13
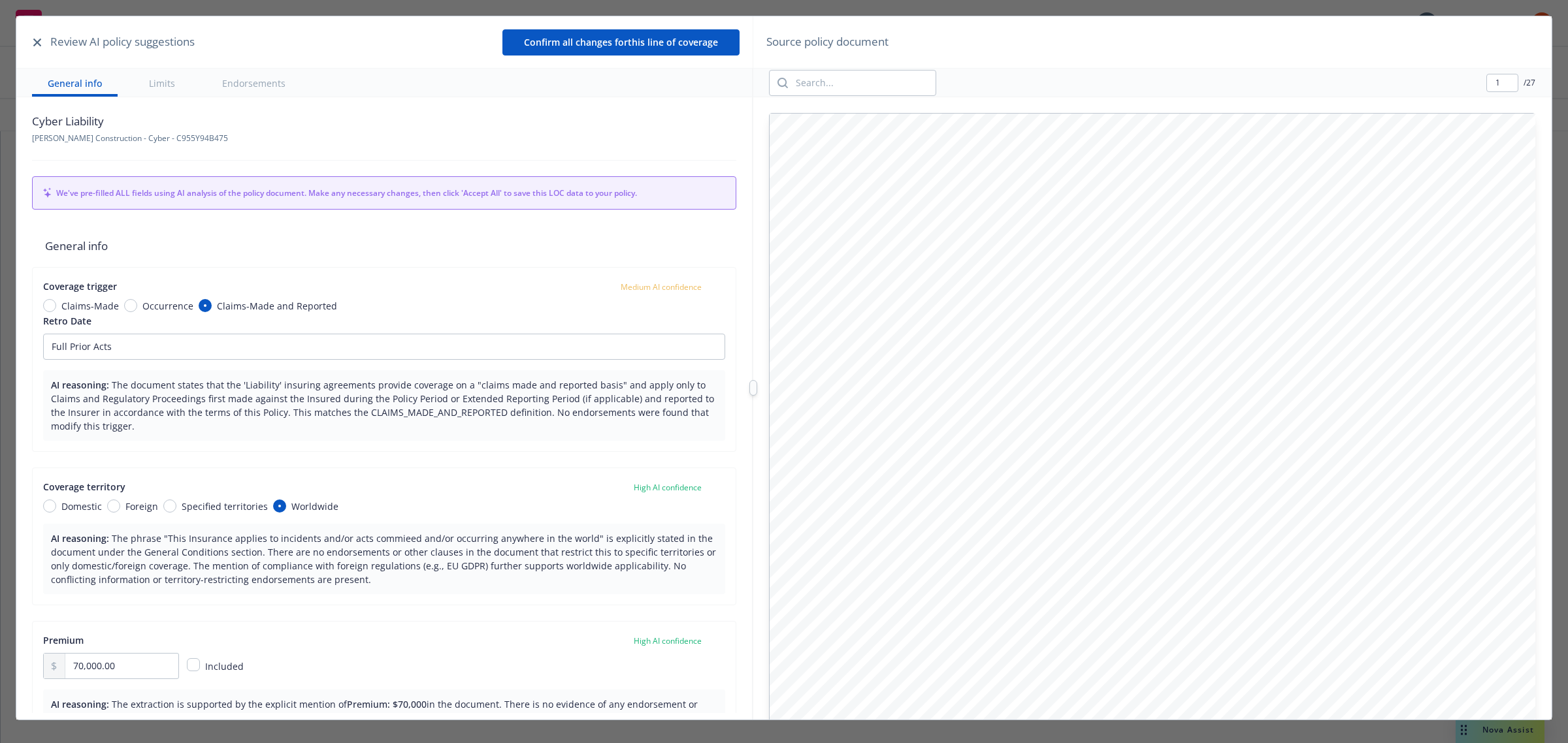
click at [37, 40] on icon "button" at bounding box center [36, 42] width 8 height 8
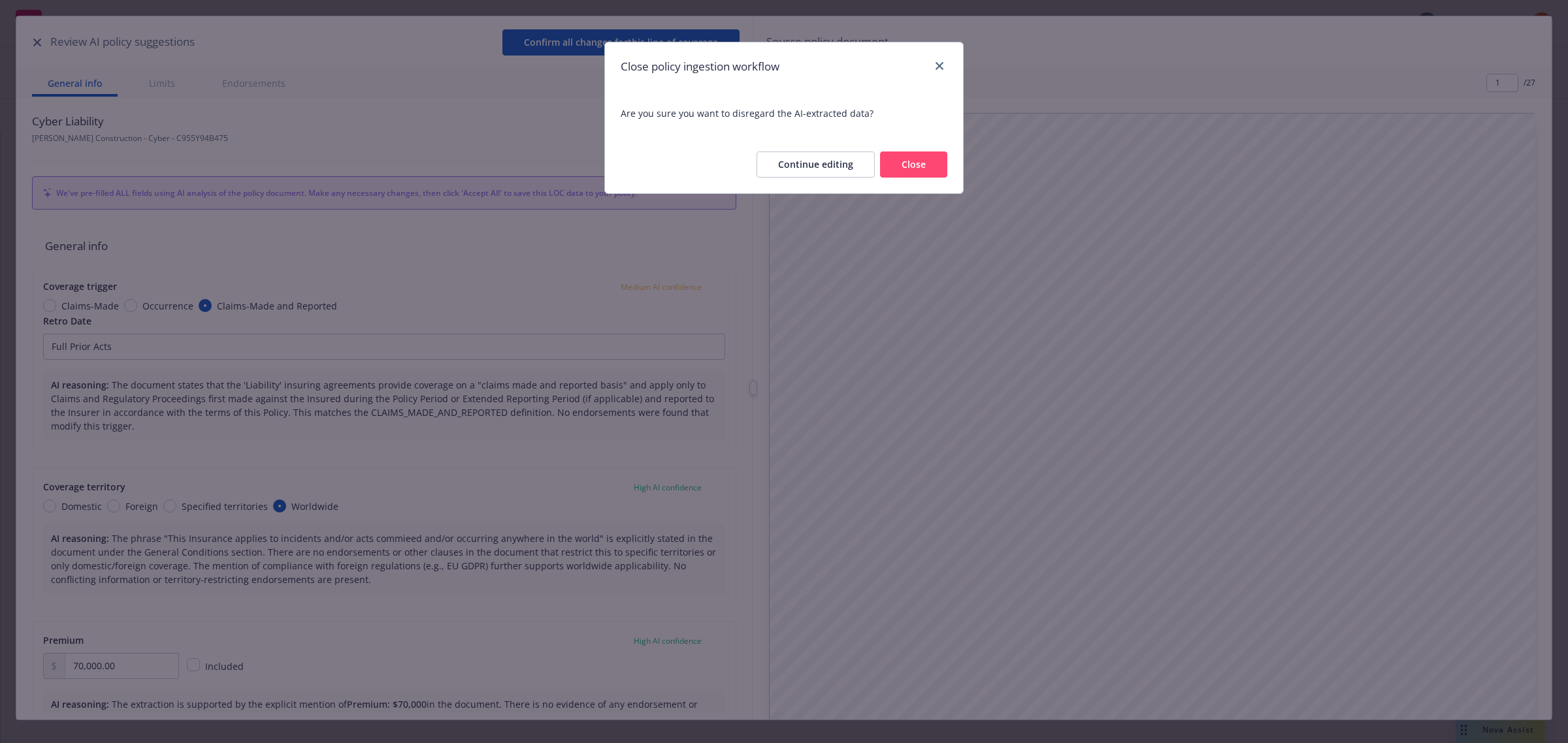
click at [894, 170] on button "Close" at bounding box center [914, 164] width 68 height 26
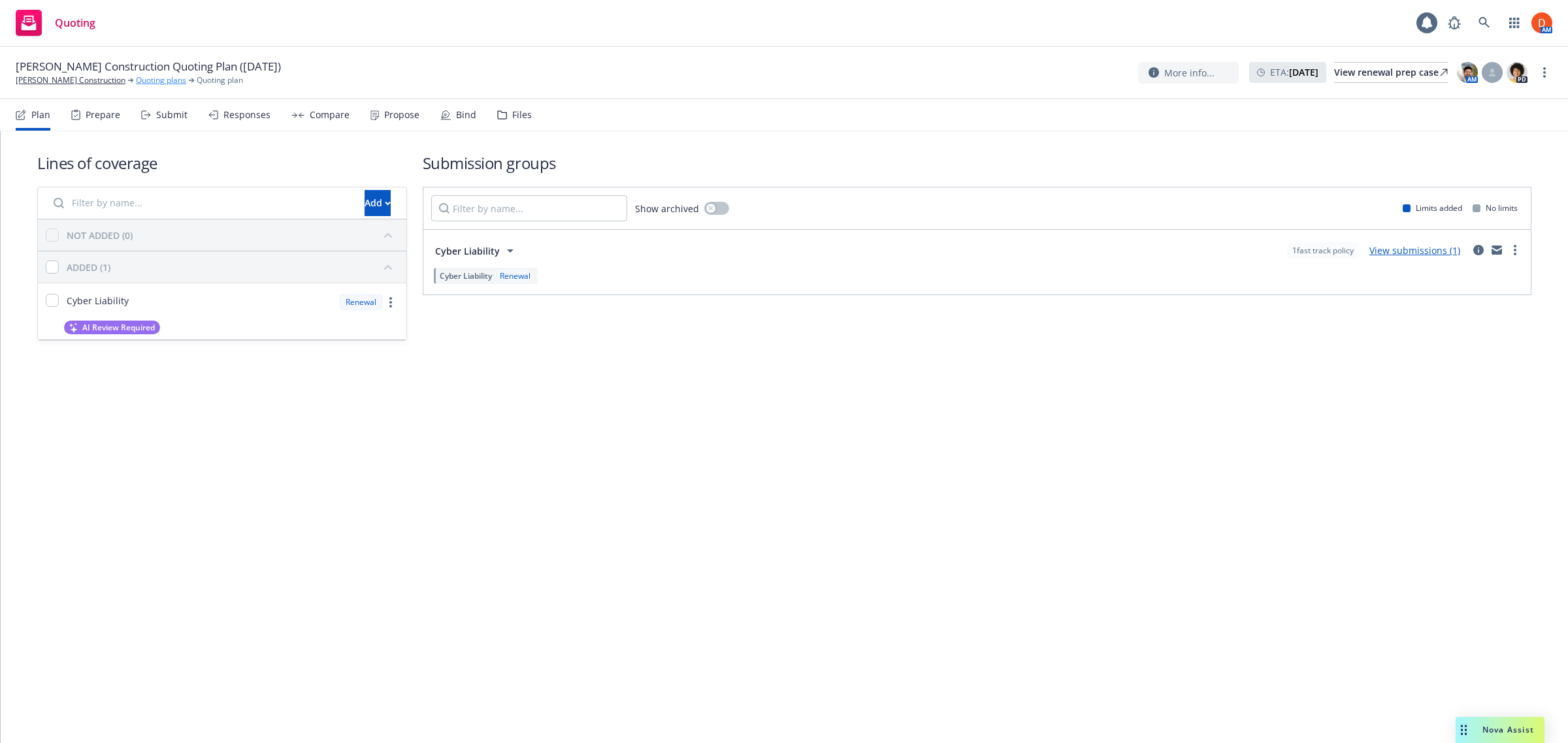
click at [155, 79] on link "Quoting plans" at bounding box center [161, 80] width 51 height 12
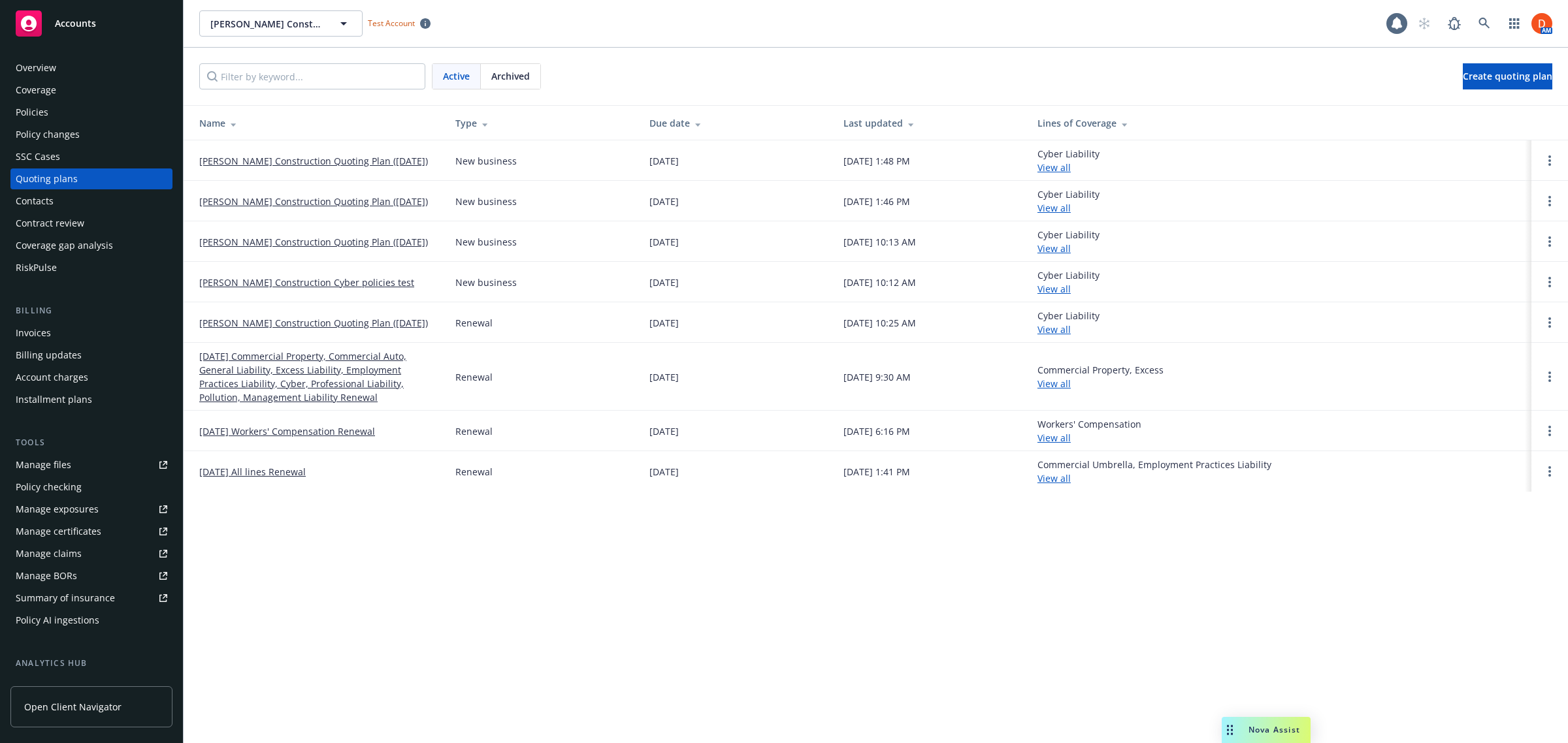
click at [63, 109] on div "Policies" at bounding box center [91, 112] width 151 height 21
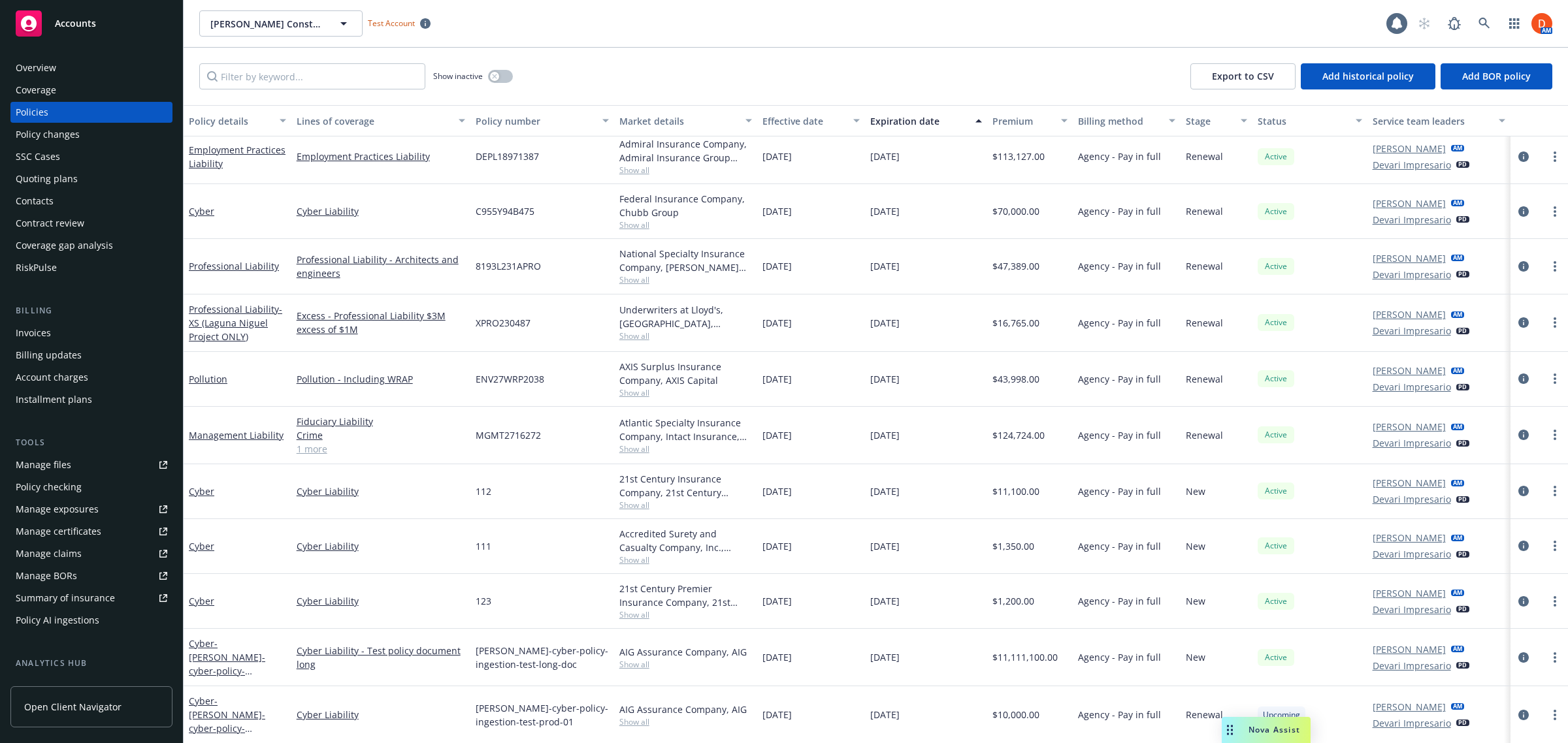
scroll to position [430, 0]
click at [1554, 660] on circle "more" at bounding box center [1554, 661] width 3 height 3
click at [1505, 568] on link "Delete policy" at bounding box center [1487, 562] width 154 height 26
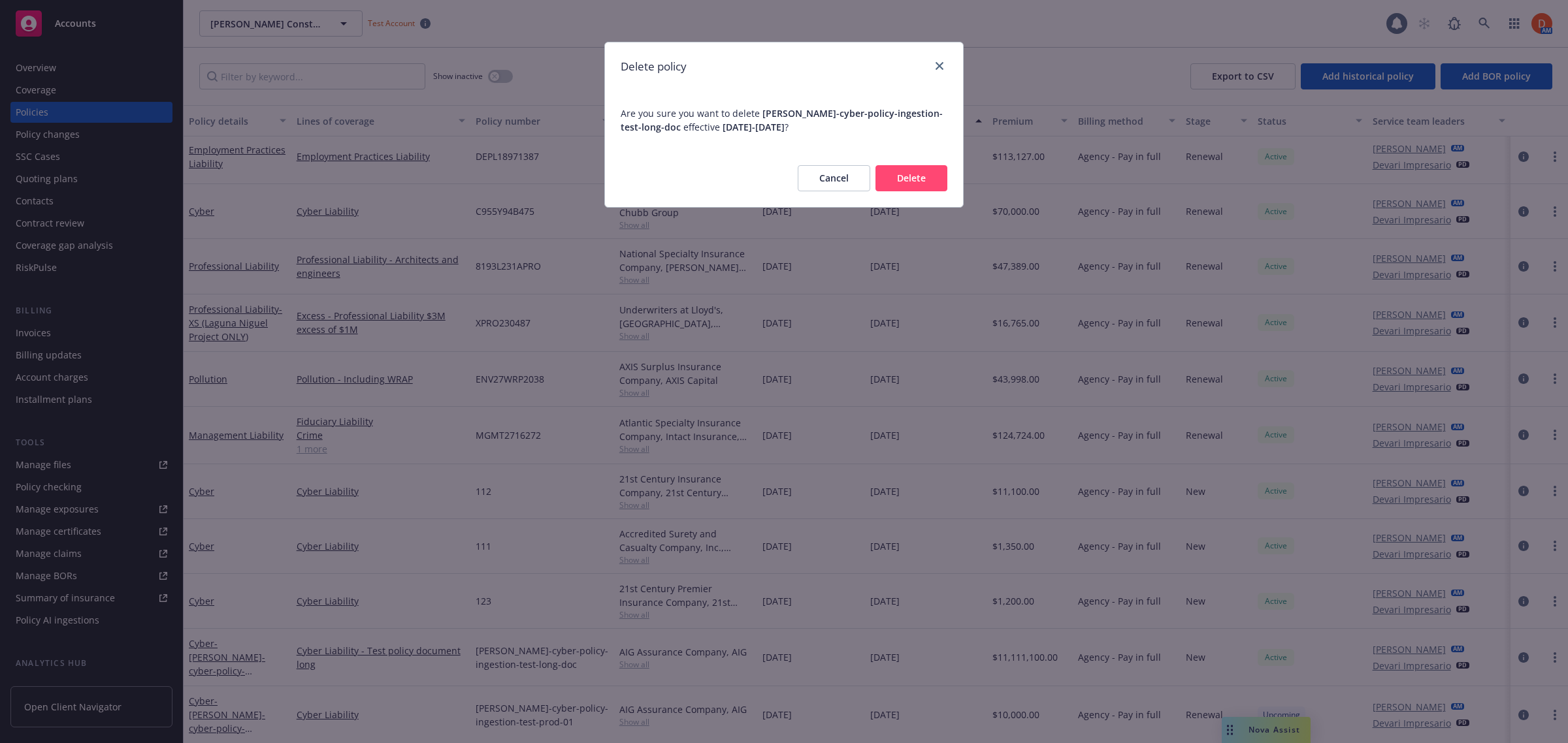
click at [926, 178] on button "Delete" at bounding box center [912, 178] width 72 height 26
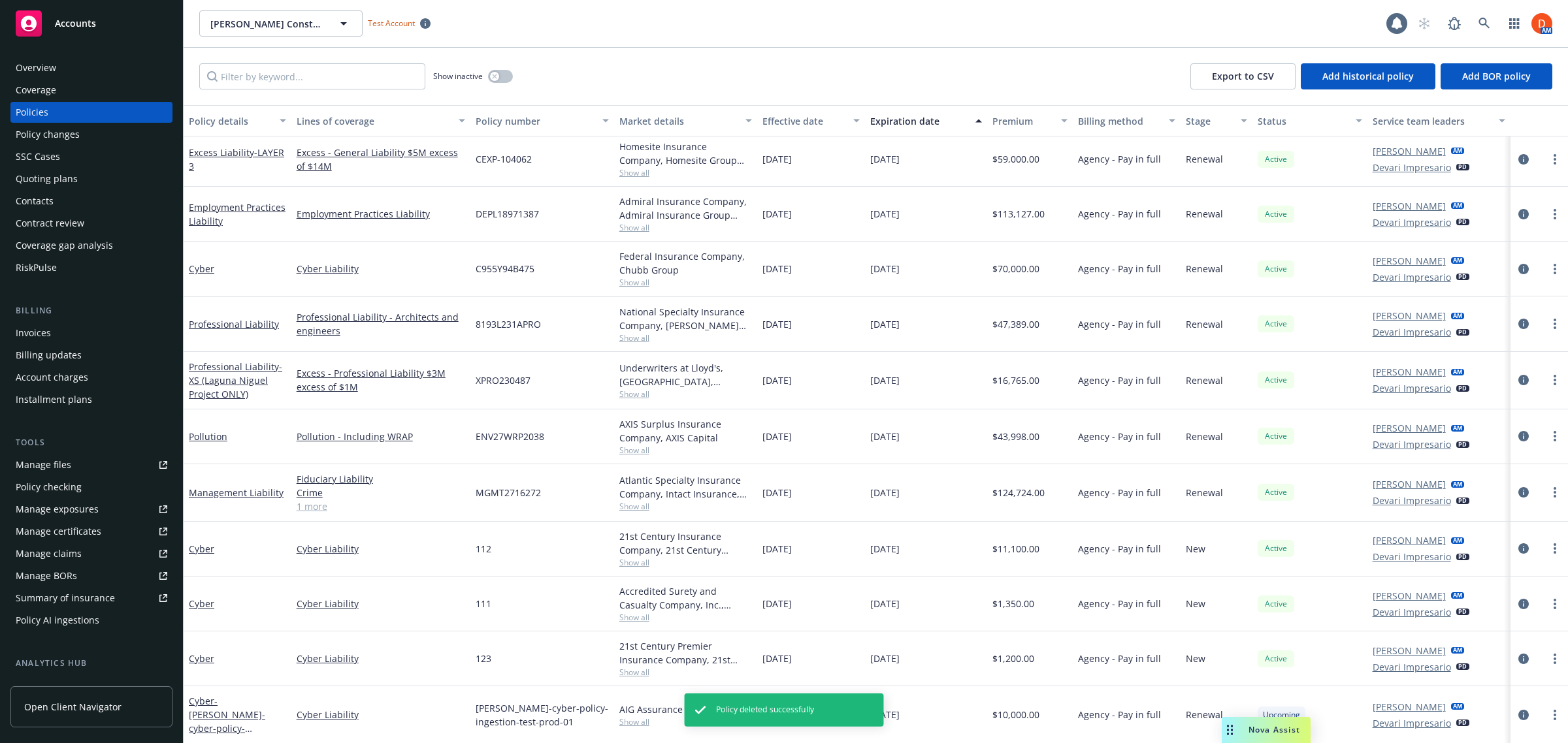
scroll to position [374, 0]
click at [1554, 710] on icon "more" at bounding box center [1554, 715] width 3 height 10
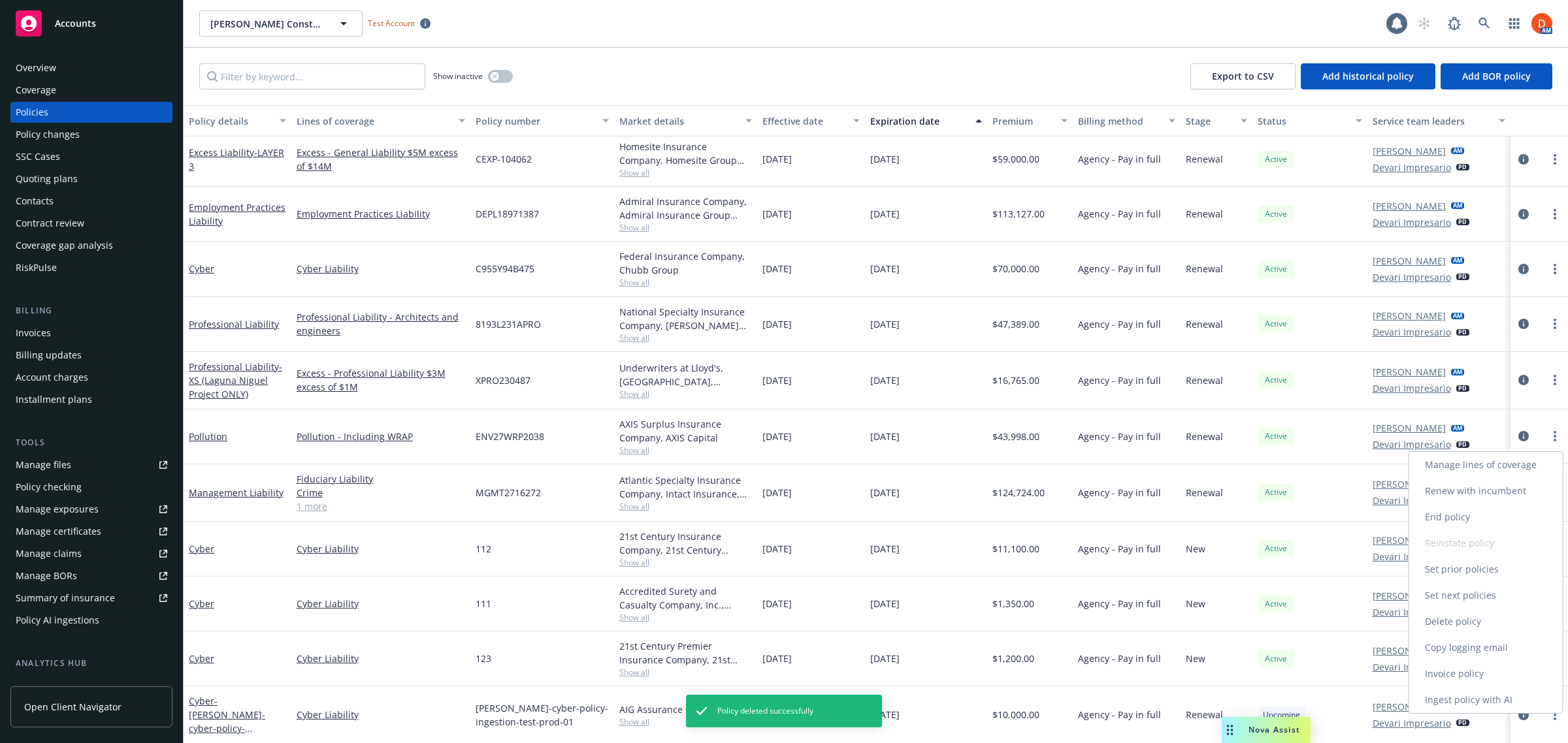
click at [1513, 627] on link "Delete policy" at bounding box center [1487, 621] width 154 height 26
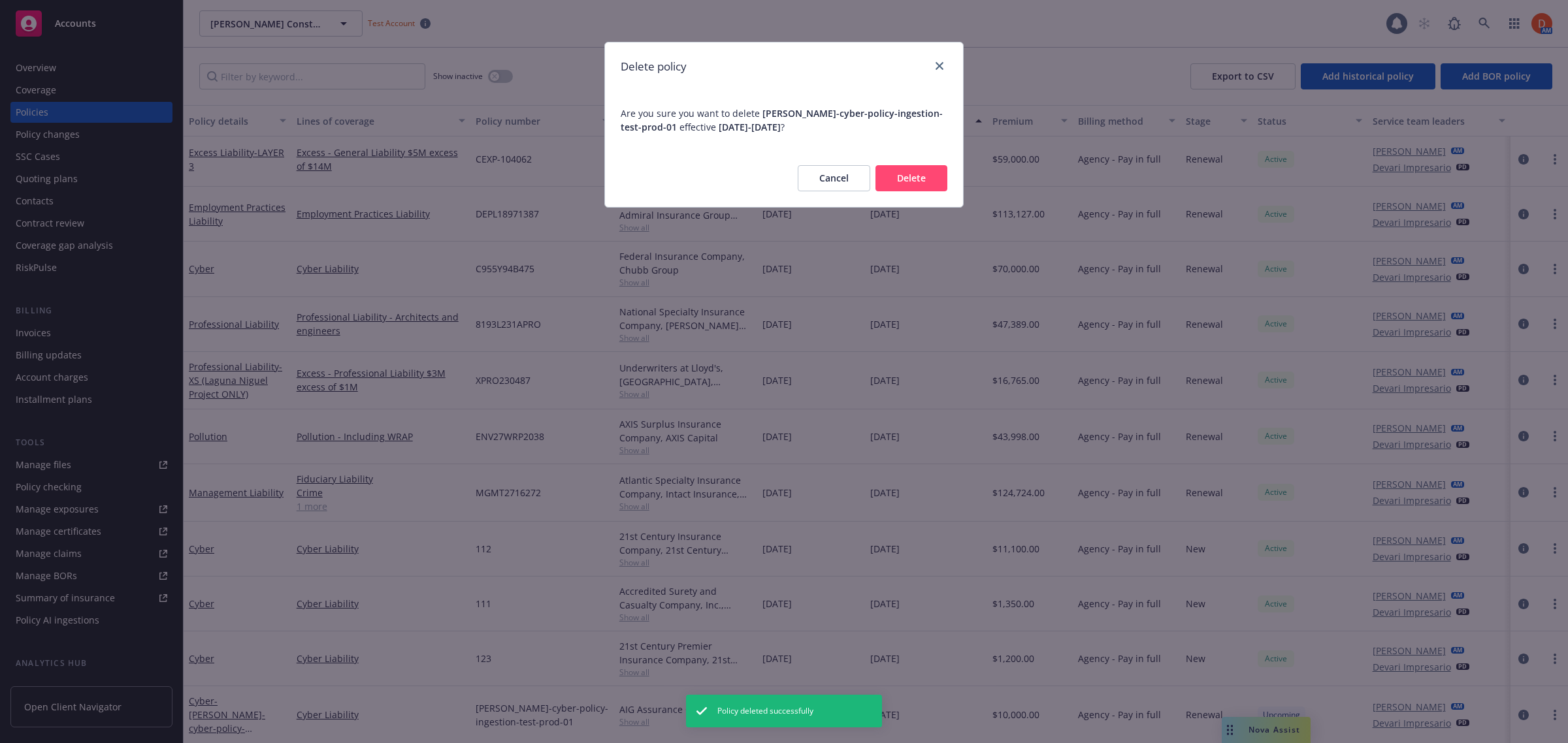
click at [919, 170] on button "Delete" at bounding box center [912, 178] width 72 height 26
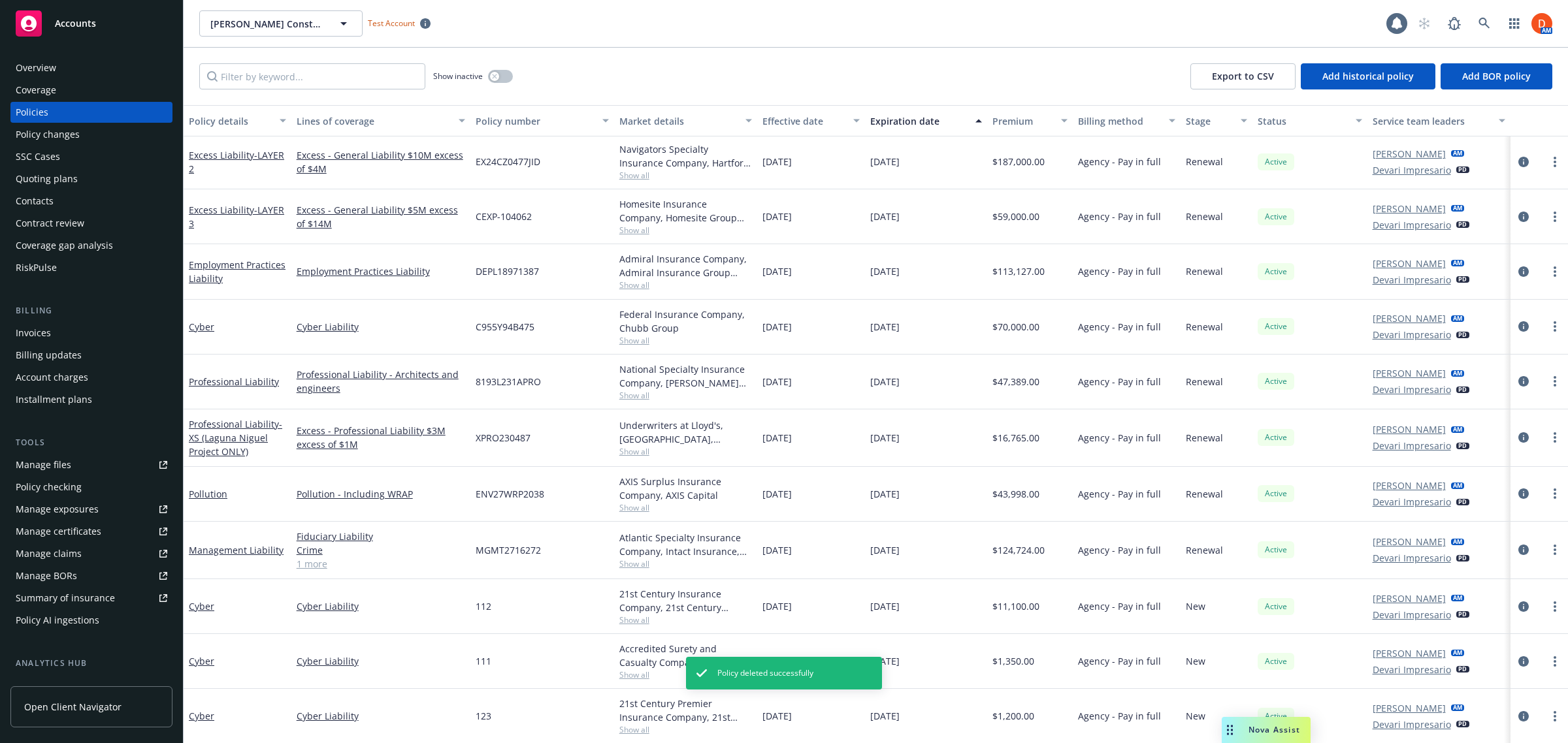
scroll to position [320, 0]
click at [1554, 601] on circle "more" at bounding box center [1554, 602] width 3 height 3
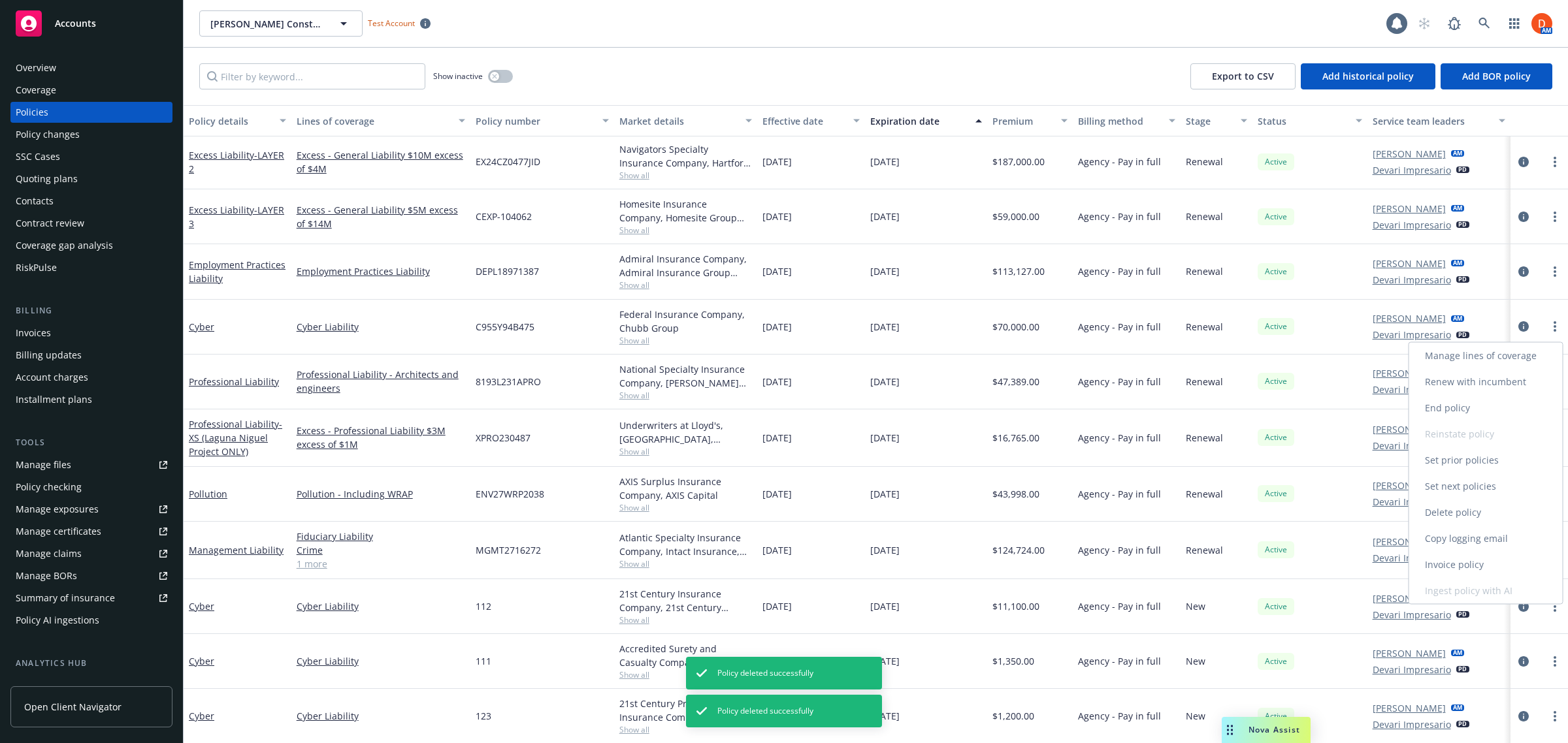
click at [1487, 517] on link "Delete policy" at bounding box center [1487, 513] width 154 height 26
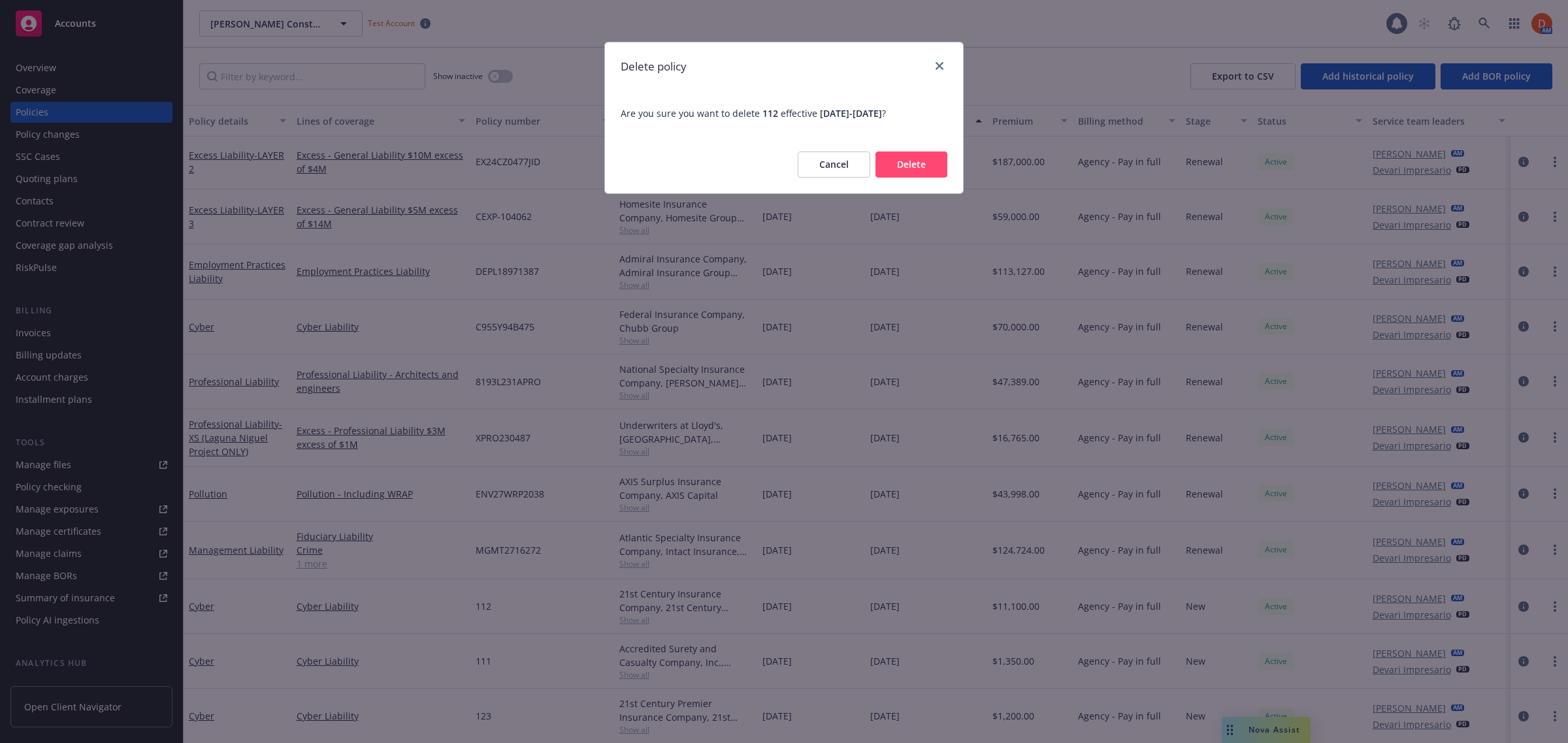
click at [910, 155] on button "Delete" at bounding box center [912, 164] width 72 height 26
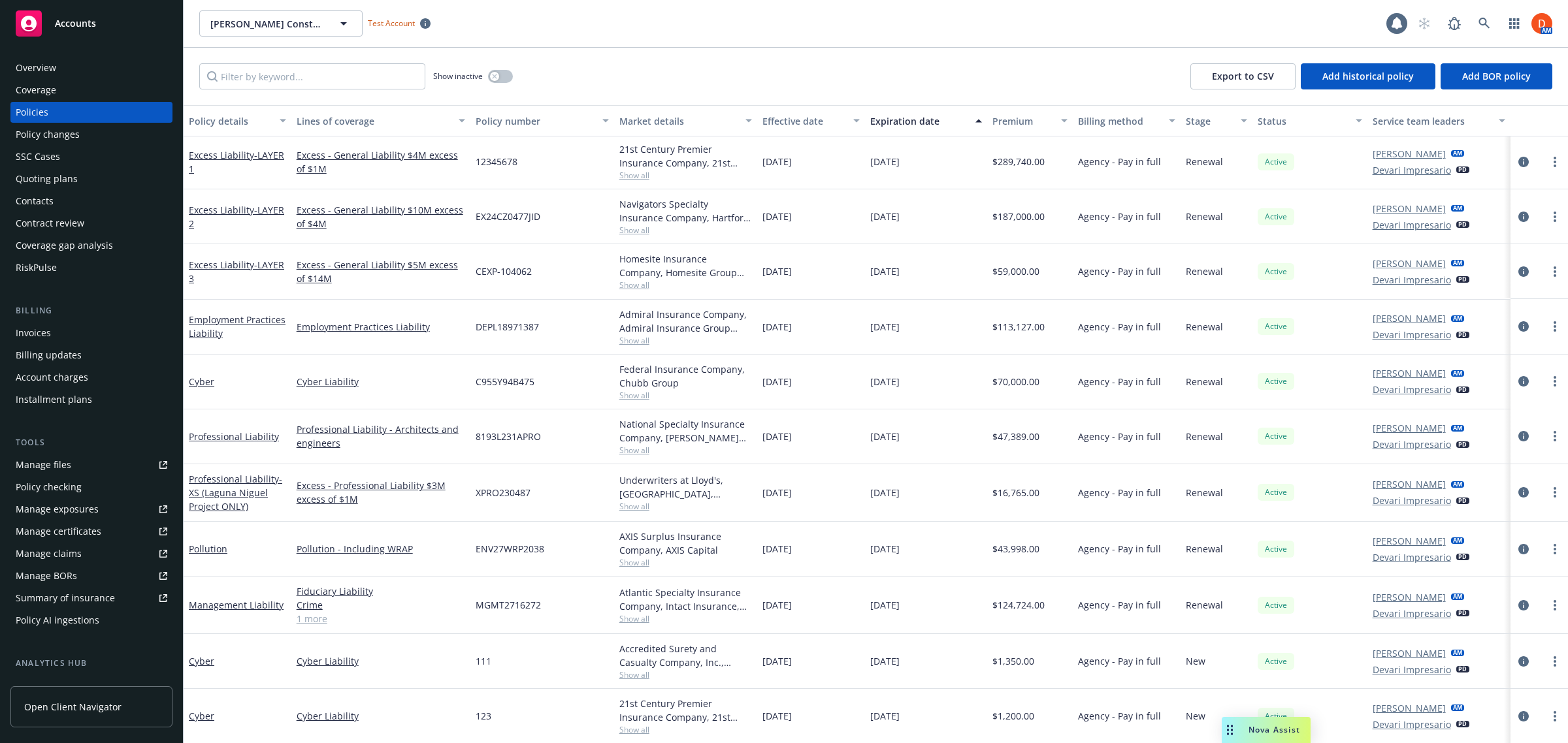
scroll to position [268, 0]
click at [1548, 709] on link "more" at bounding box center [1555, 716] width 16 height 16
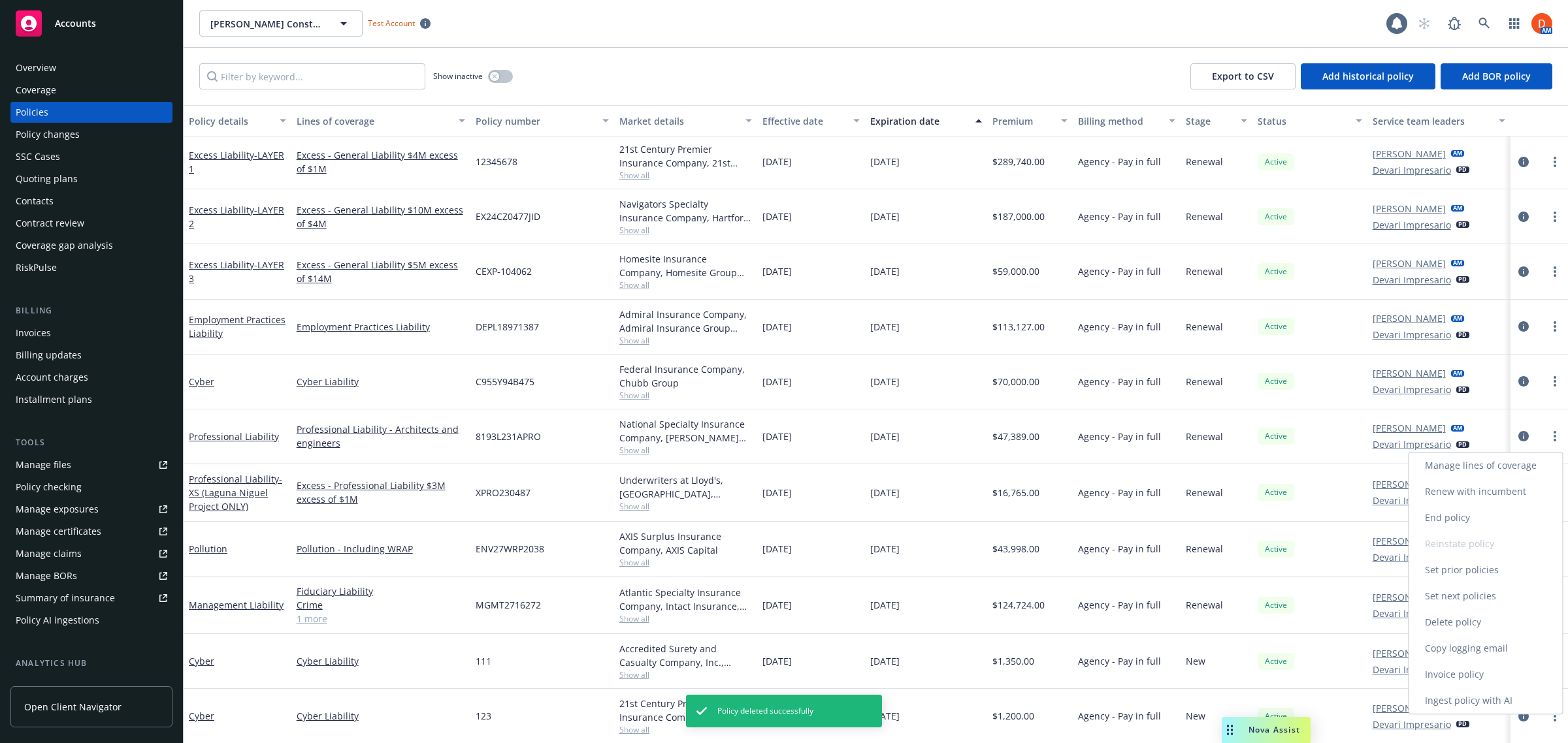
click at [1497, 616] on link "Delete policy" at bounding box center [1487, 622] width 154 height 26
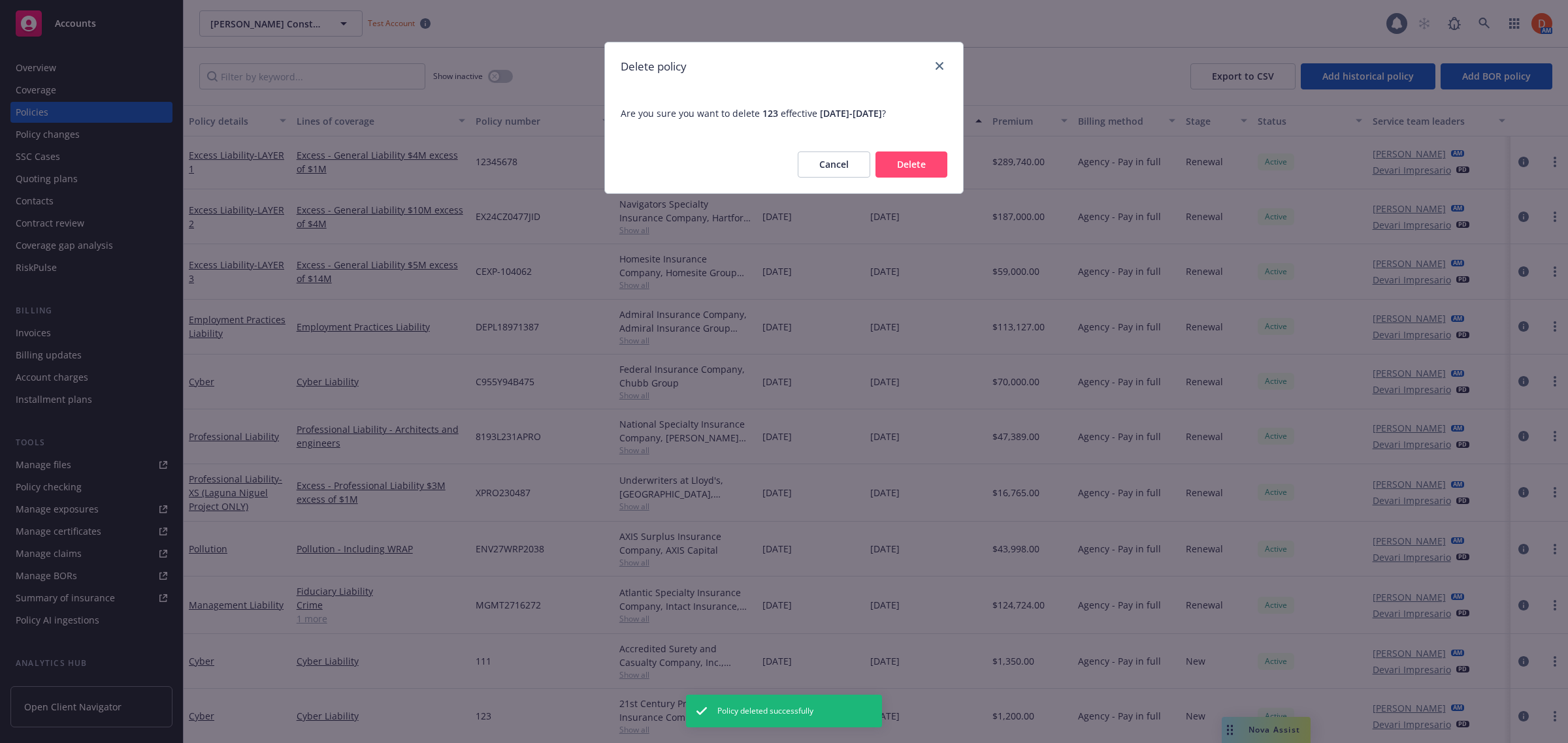
click at [912, 163] on button "Delete" at bounding box center [912, 164] width 72 height 26
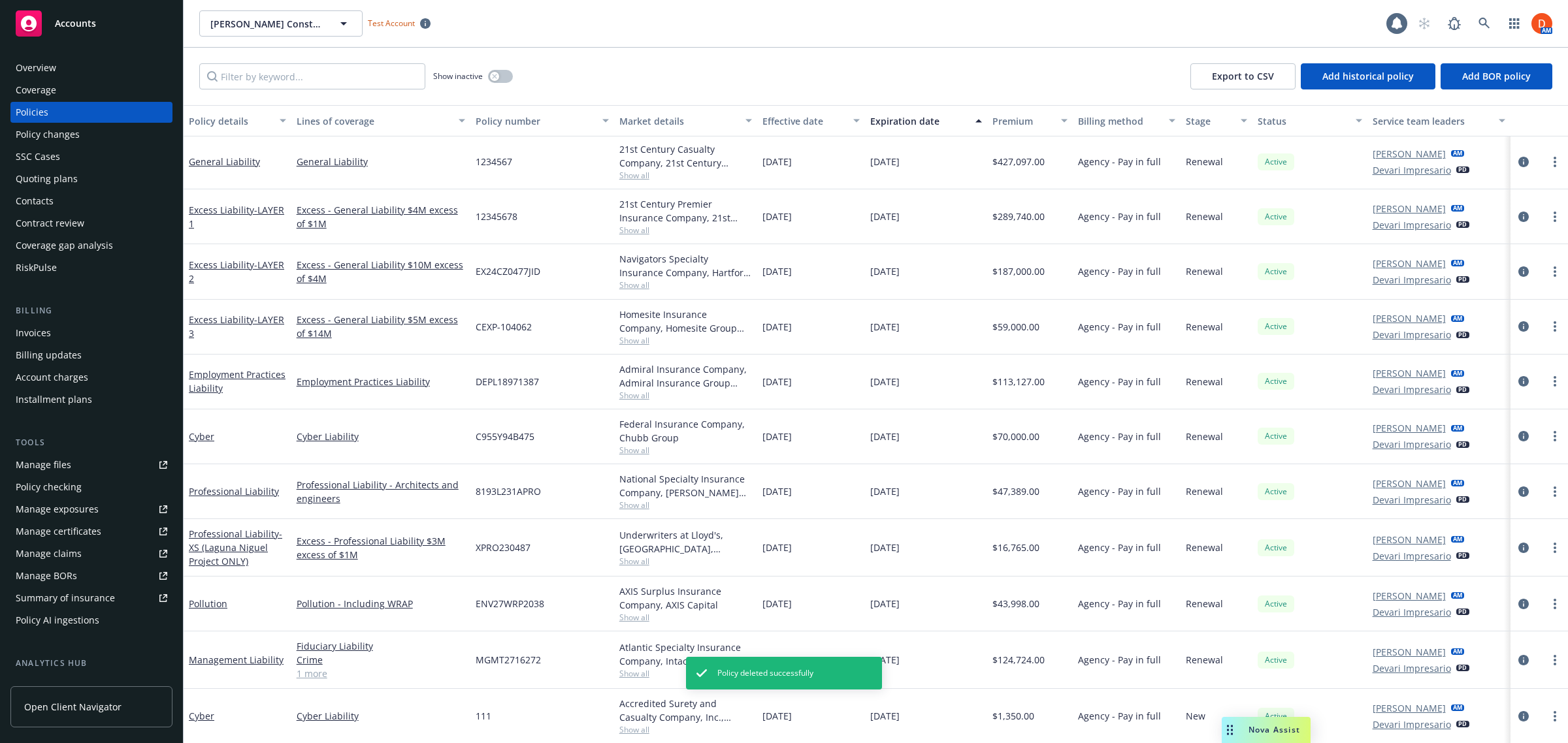
scroll to position [215, 0]
click at [1548, 713] on link "more" at bounding box center [1555, 716] width 16 height 16
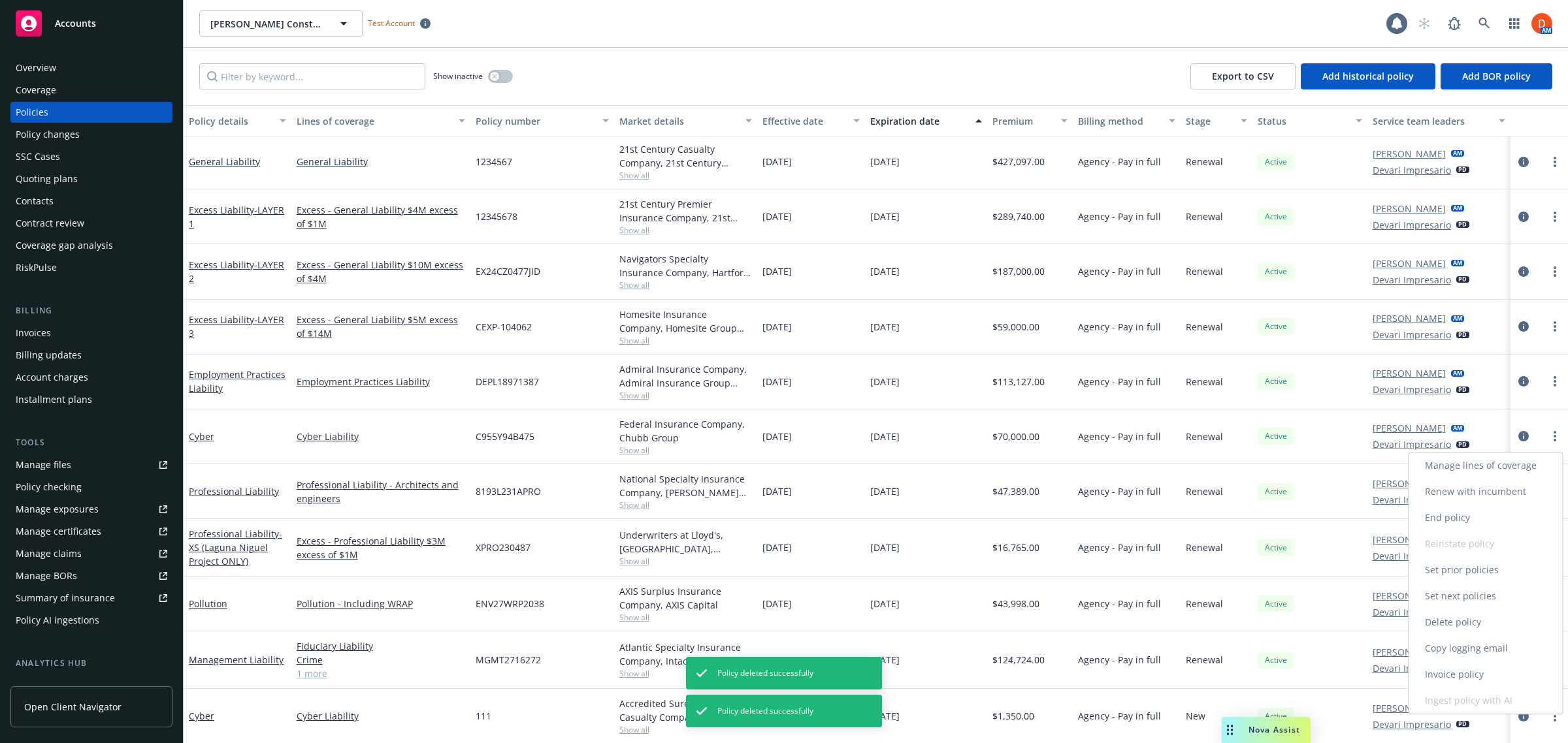
click at [1494, 622] on link "Delete policy" at bounding box center [1487, 622] width 154 height 26
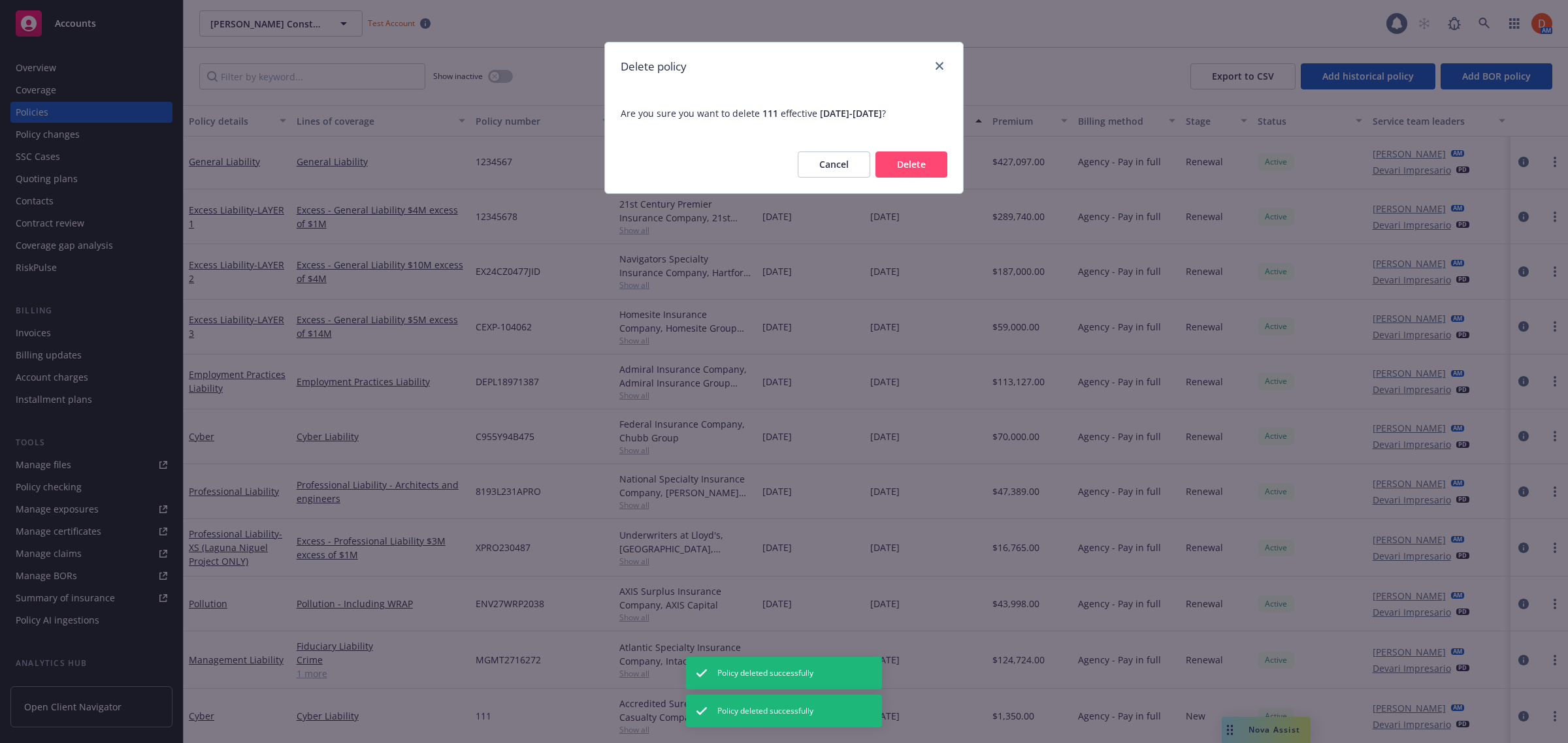
click at [902, 175] on button "Delete" at bounding box center [912, 164] width 72 height 26
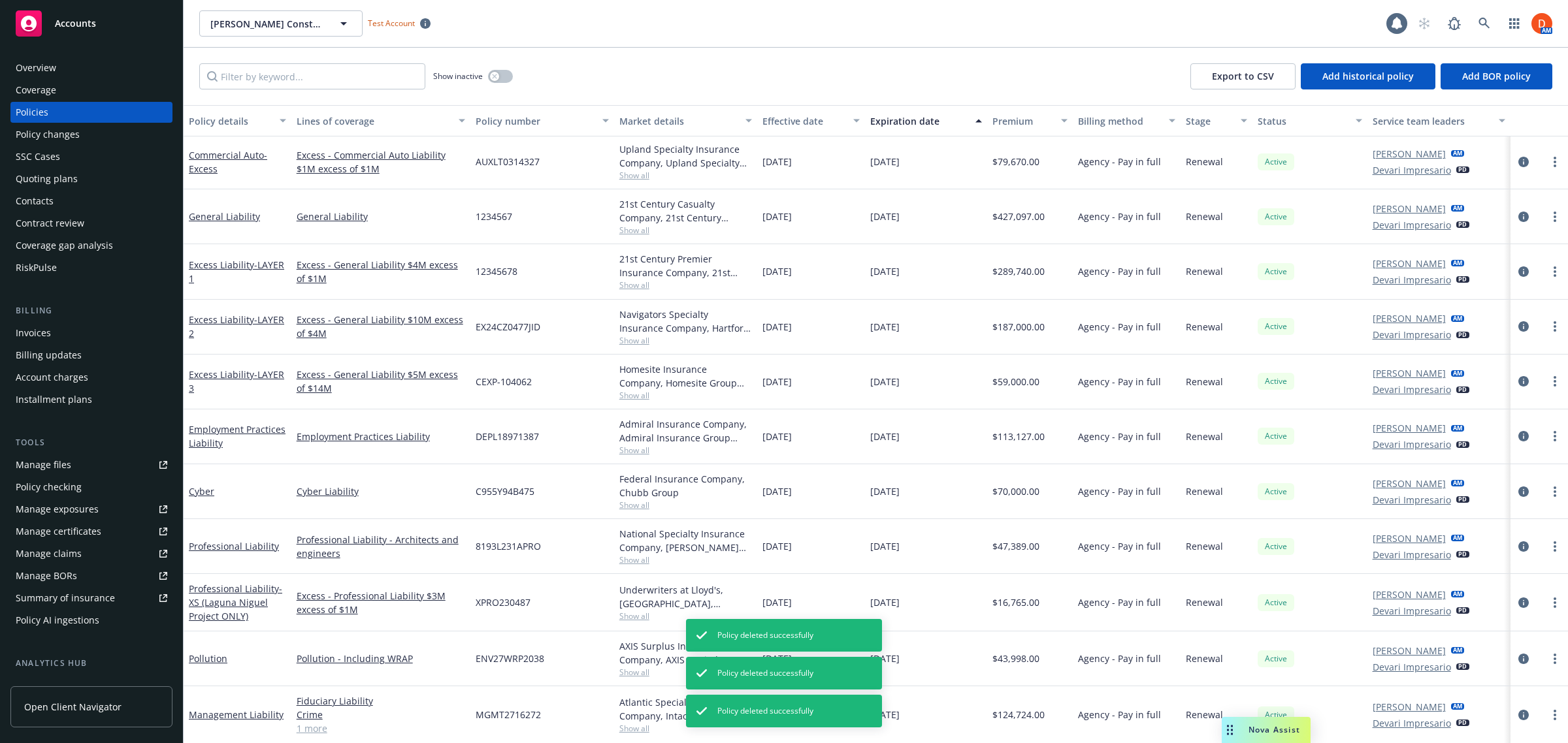
scroll to position [163, 0]
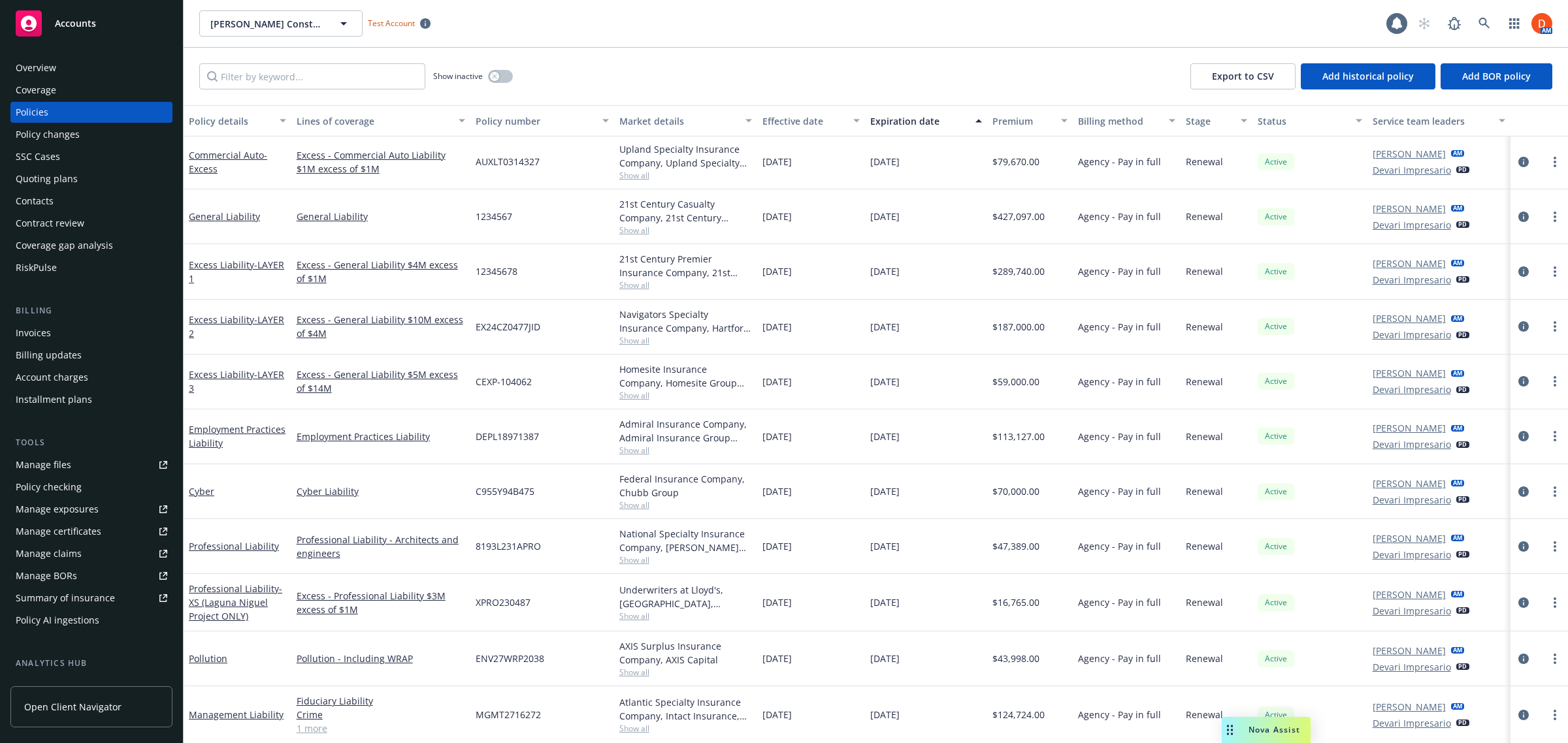
click at [83, 224] on div "Contract review" at bounding box center [91, 223] width 151 height 21
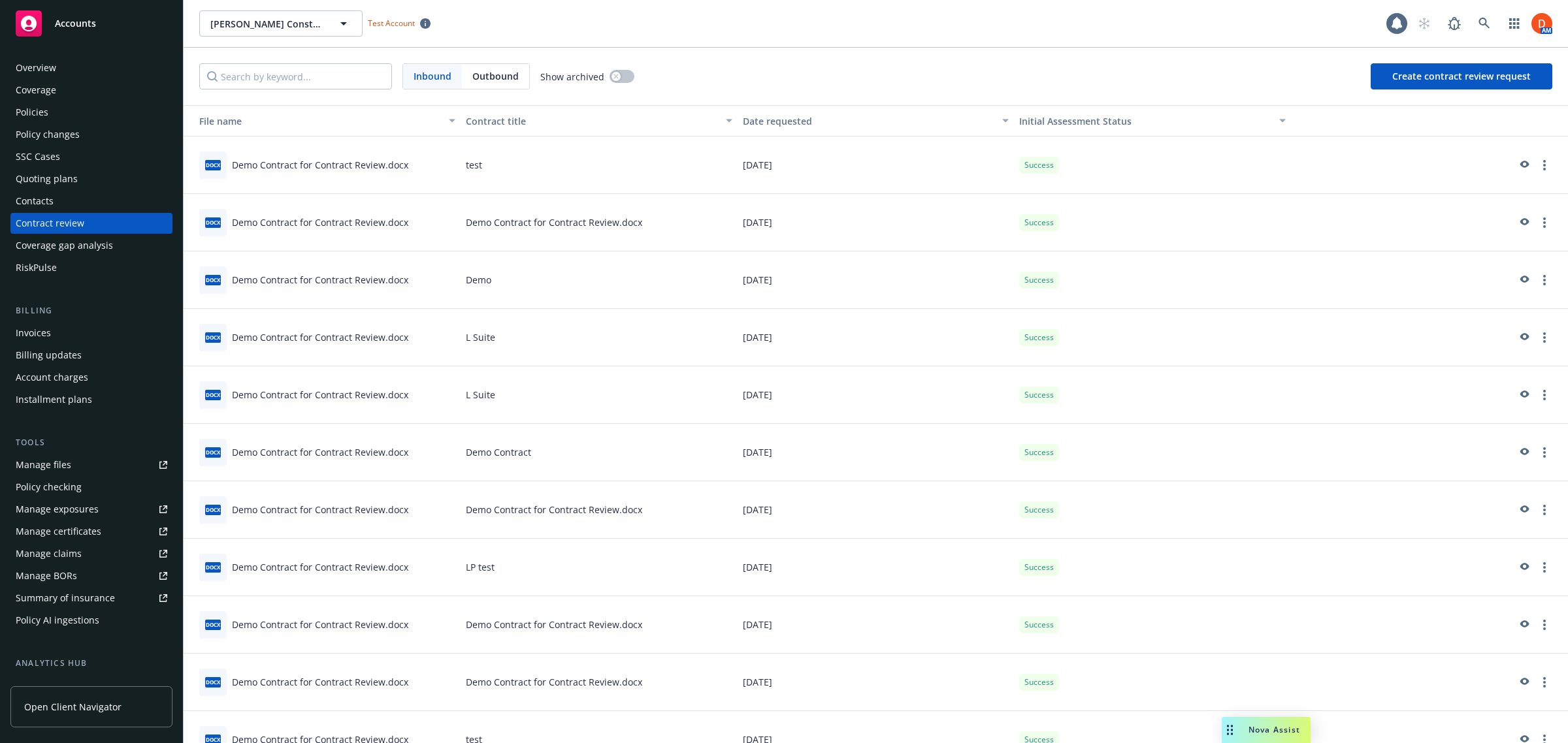
click at [85, 177] on div "Quoting plans" at bounding box center [91, 179] width 151 height 21
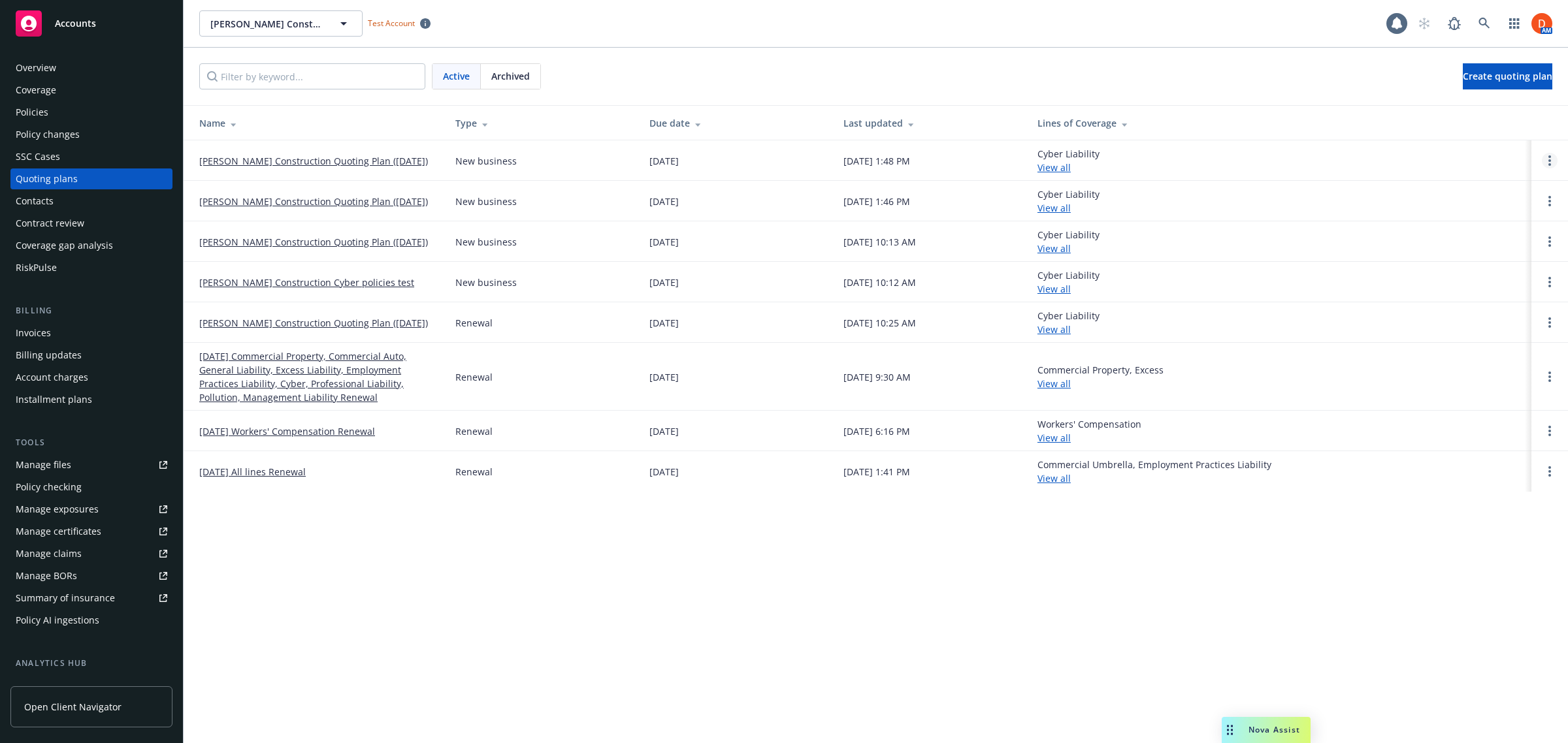
click at [1549, 158] on circle "Open options" at bounding box center [1549, 156] width 3 height 3
click at [1451, 155] on span "Archive" at bounding box center [1458, 151] width 64 height 13
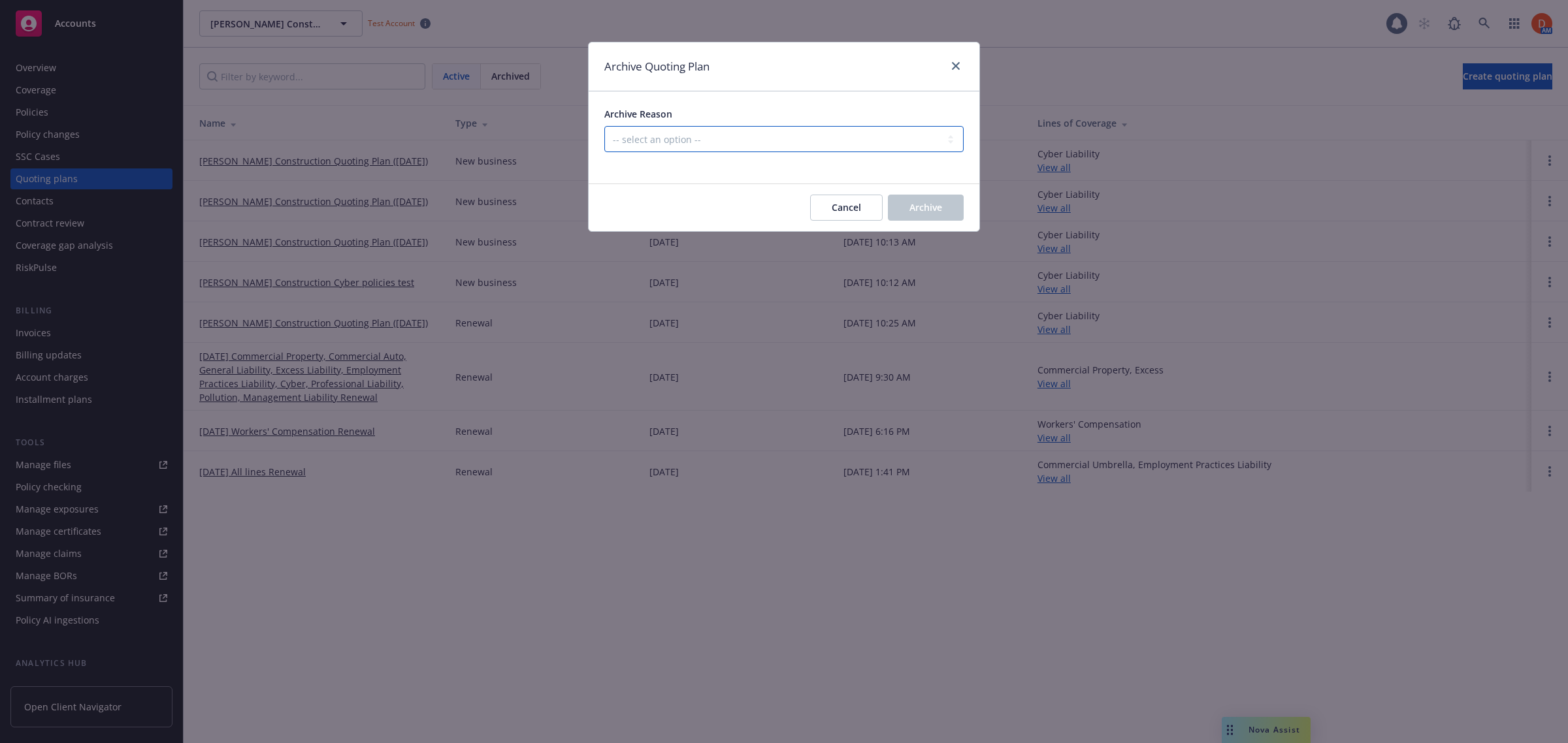
click at [847, 140] on select "-- select an option -- Created by error Duplicate New business opportunity lost…" at bounding box center [784, 138] width 359 height 26
click at [906, 144] on select "-- select an option -- Created by error Duplicate New business opportunity lost…" at bounding box center [784, 138] width 359 height 26
select select "ARCHIVED_CREATED_IN_ERROR"
click at [605, 126] on select "-- select an option -- Created by error Duplicate New business opportunity lost…" at bounding box center [784, 138] width 359 height 26
drag, startPoint x: 971, startPoint y: 212, endPoint x: 942, endPoint y: 211, distance: 29.0
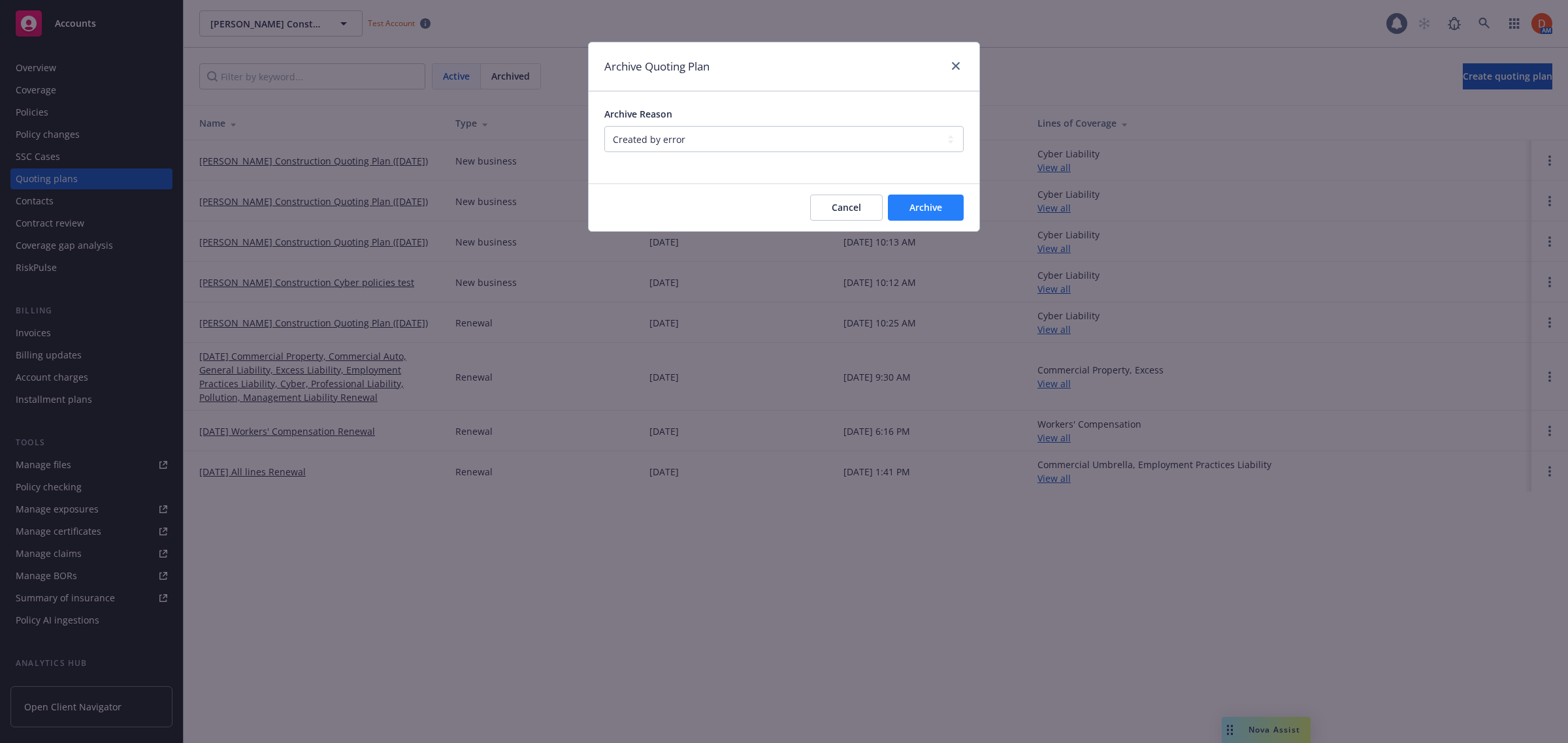
click at [968, 212] on div "Cancel Archive" at bounding box center [784, 208] width 391 height 47
click at [928, 209] on span "Archive" at bounding box center [926, 207] width 33 height 13
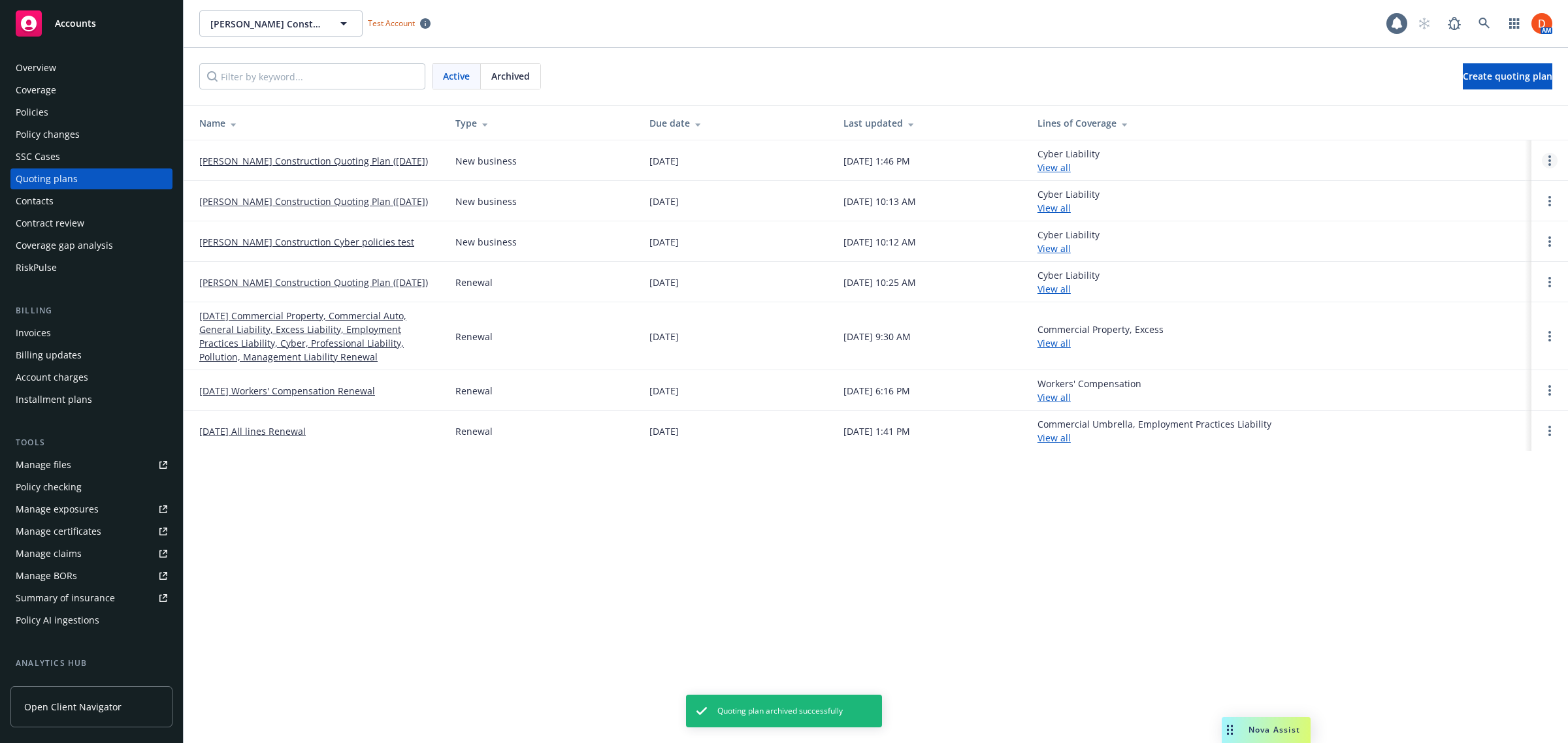
click at [1549, 161] on icon "Open options" at bounding box center [1549, 160] width 3 height 10
click at [1473, 147] on span "Archive" at bounding box center [1458, 151] width 64 height 13
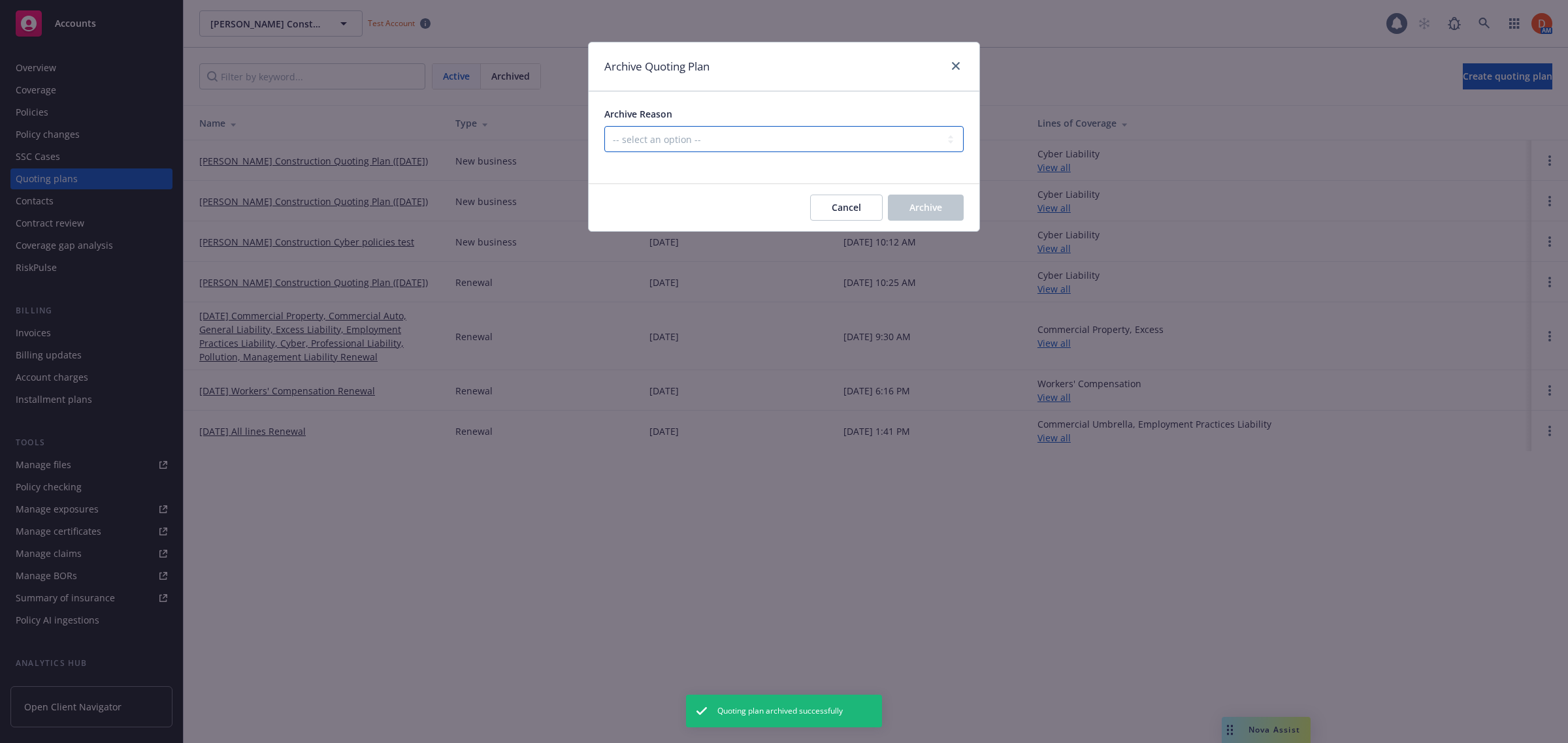
click at [873, 134] on select "-- select an option -- Created by error Duplicate New business opportunity lost…" at bounding box center [784, 138] width 359 height 26
select select "ARCHIVED_CREATED_IN_ERROR"
click at [605, 126] on select "-- select an option -- Created by error Duplicate New business opportunity lost…" at bounding box center [784, 138] width 359 height 26
click at [926, 209] on span "Archive" at bounding box center [926, 207] width 33 height 13
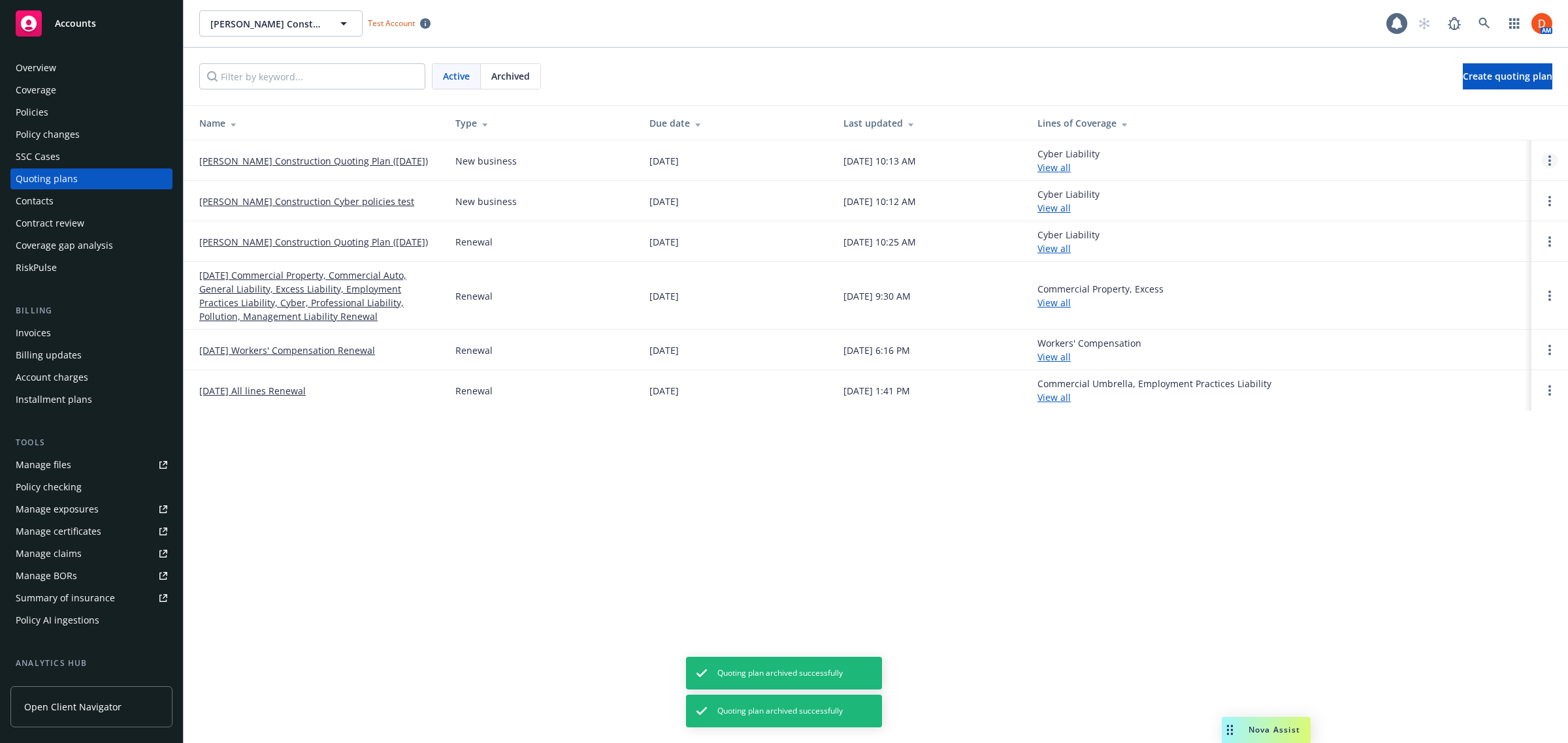
click at [1547, 161] on link "Open options" at bounding box center [1550, 160] width 16 height 16
click at [1461, 150] on span "Archive" at bounding box center [1458, 151] width 64 height 13
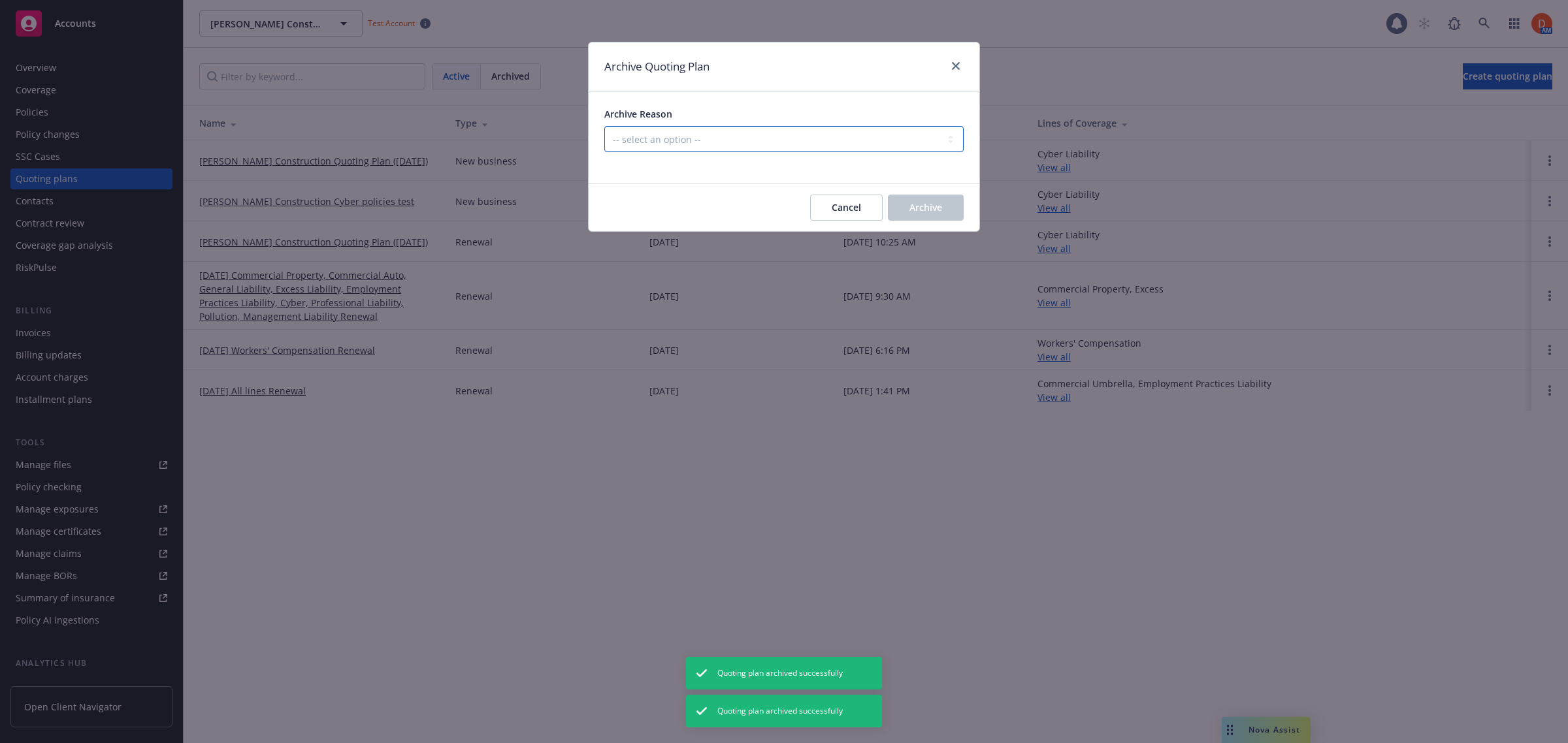
click at [862, 147] on select "-- select an option -- Created by error Duplicate New business opportunity lost…" at bounding box center [784, 138] width 359 height 26
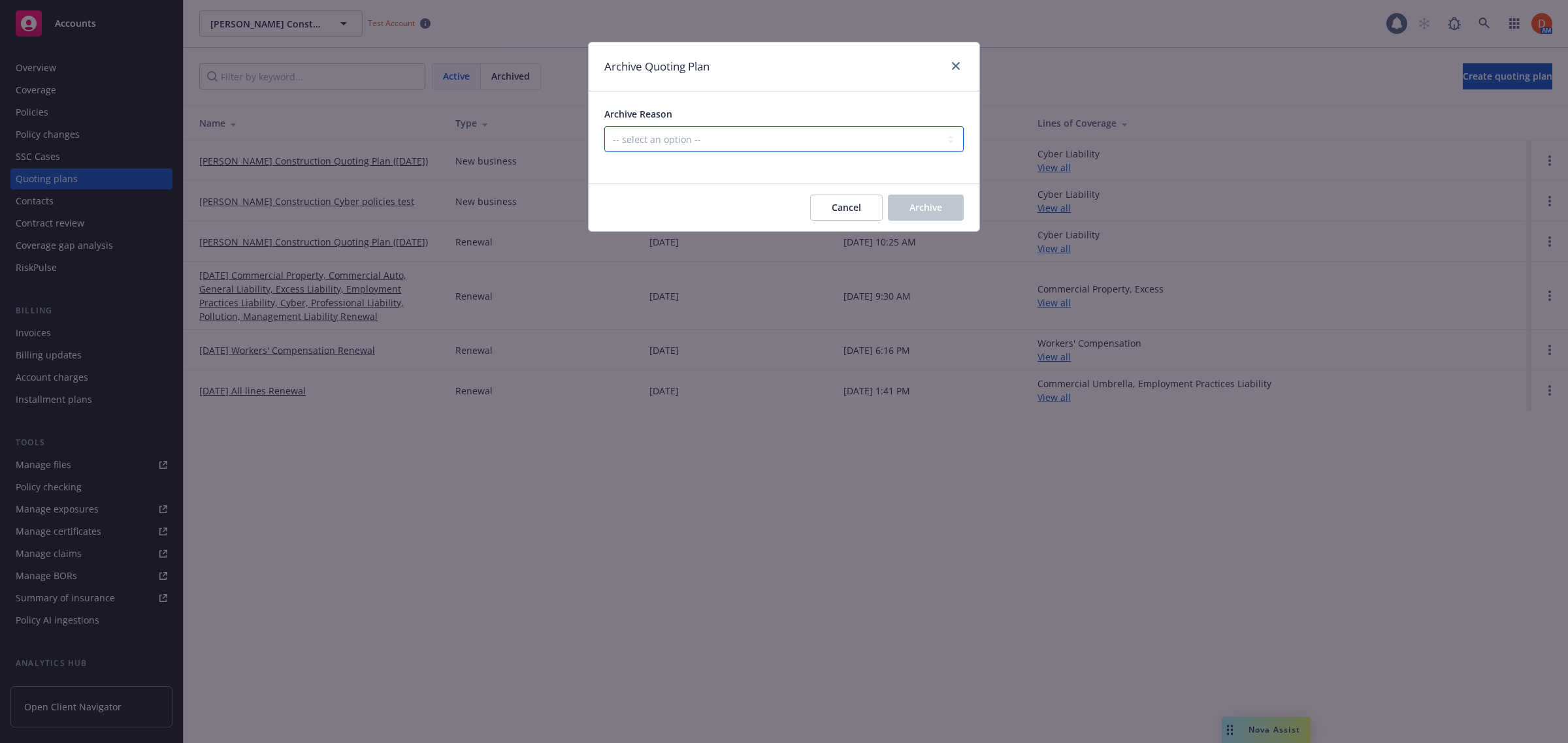
select select "ARCHIVED_CREATED_IN_ERROR"
click at [605, 126] on select "-- select an option -- Created by error Duplicate New business opportunity lost…" at bounding box center [784, 138] width 359 height 26
click at [916, 213] on span "Archive" at bounding box center [926, 207] width 33 height 13
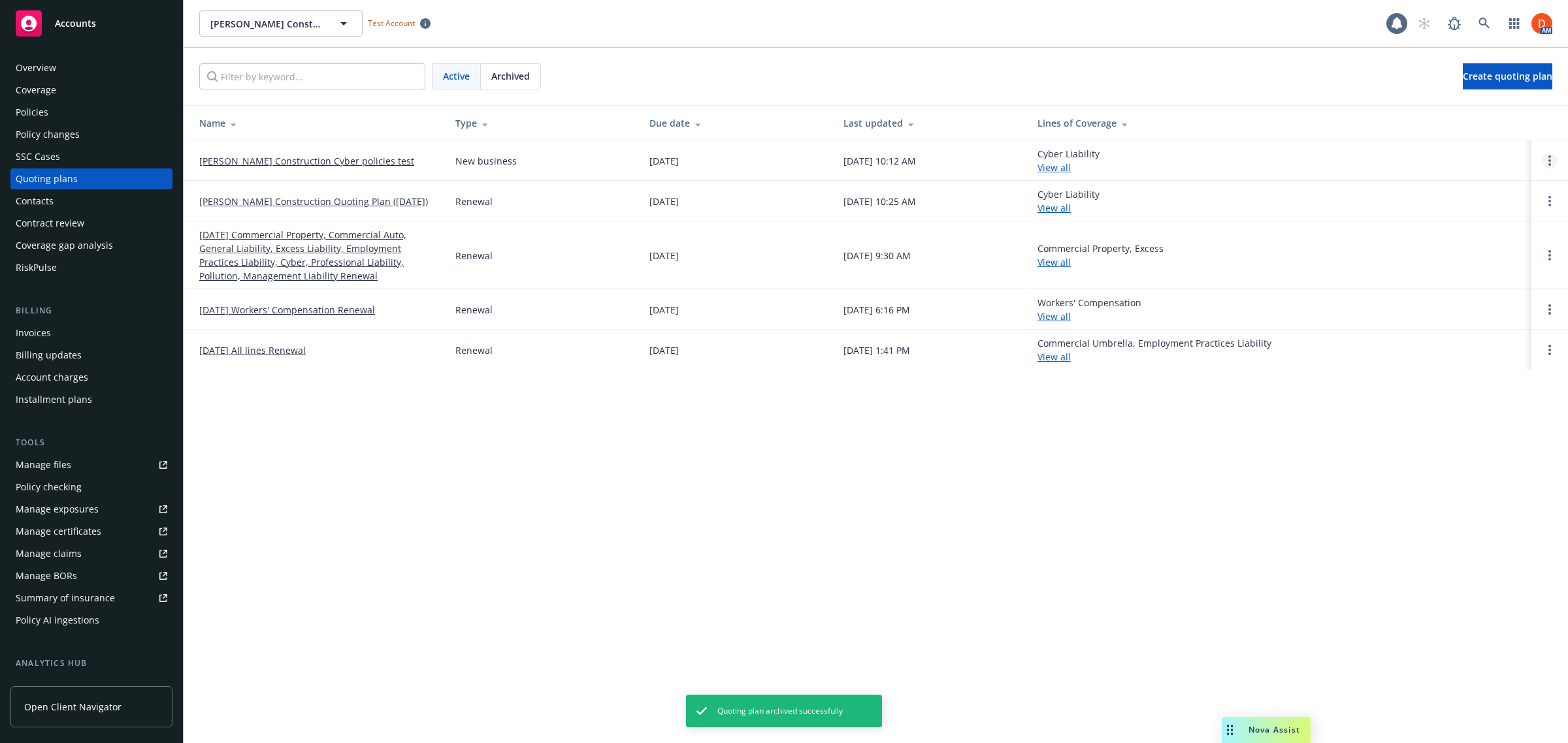
click at [1552, 163] on link "Open options" at bounding box center [1550, 160] width 16 height 16
click at [1479, 151] on span "Archive" at bounding box center [1458, 151] width 64 height 13
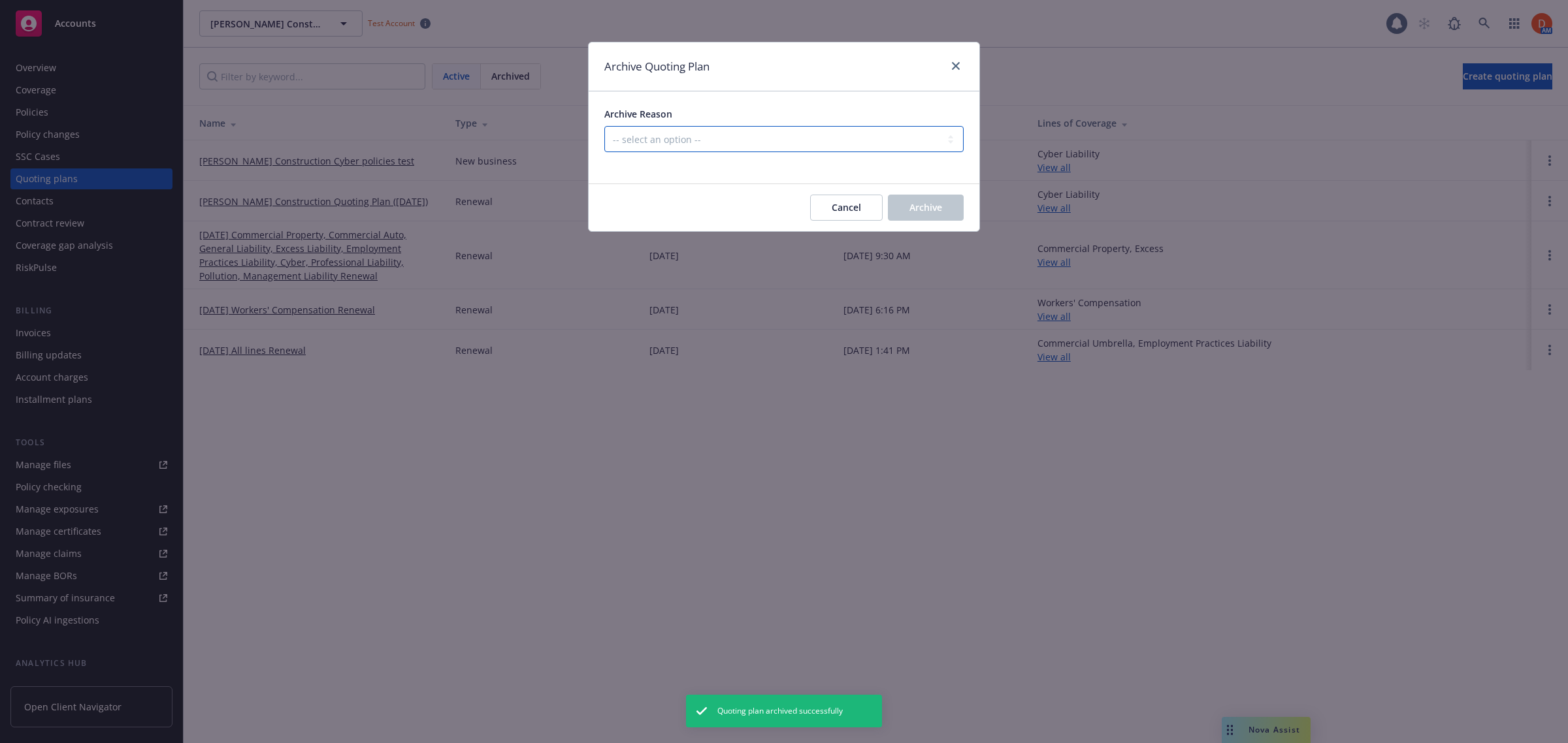
click at [781, 144] on select "-- select an option -- Created by error Duplicate New business opportunity lost…" at bounding box center [784, 138] width 359 height 26
select select "ARCHIVED_CREATED_IN_ERROR"
click at [605, 126] on select "-- select an option -- Created by error Duplicate New business opportunity lost…" at bounding box center [784, 138] width 359 height 26
click at [948, 216] on button "Archive" at bounding box center [926, 208] width 76 height 26
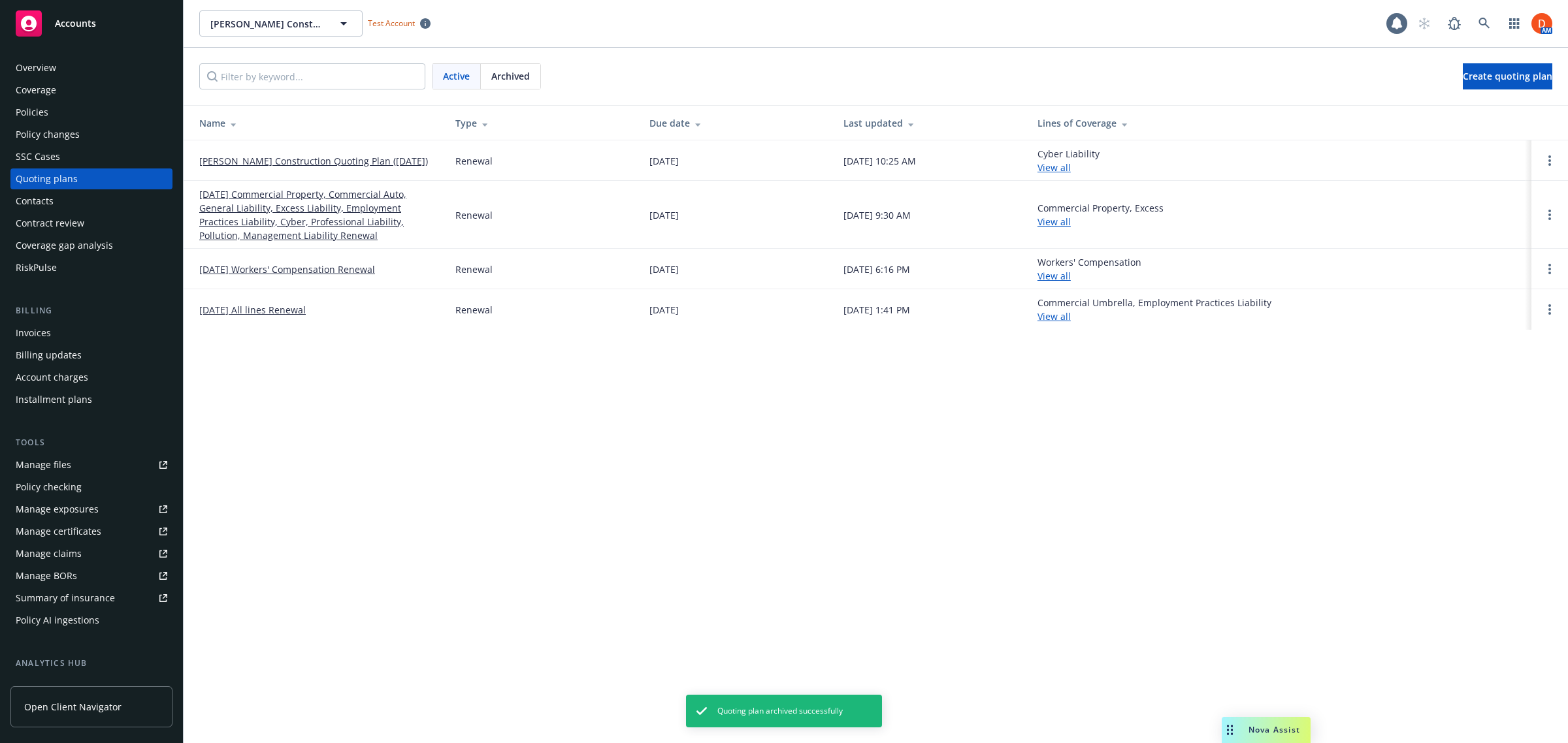
click at [1071, 169] on link "View all" at bounding box center [1054, 167] width 33 height 13
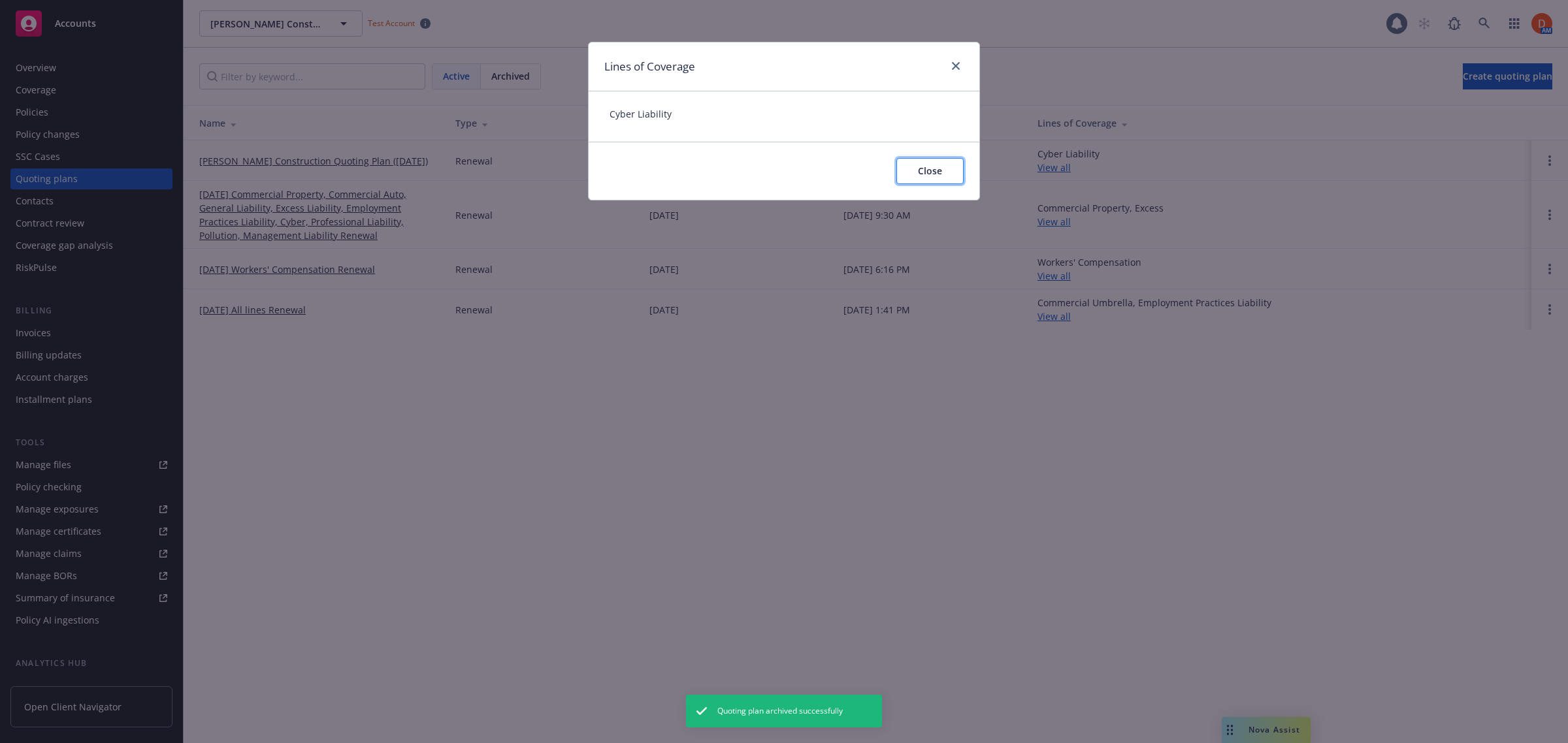
click at [945, 171] on button "Close" at bounding box center [930, 171] width 68 height 26
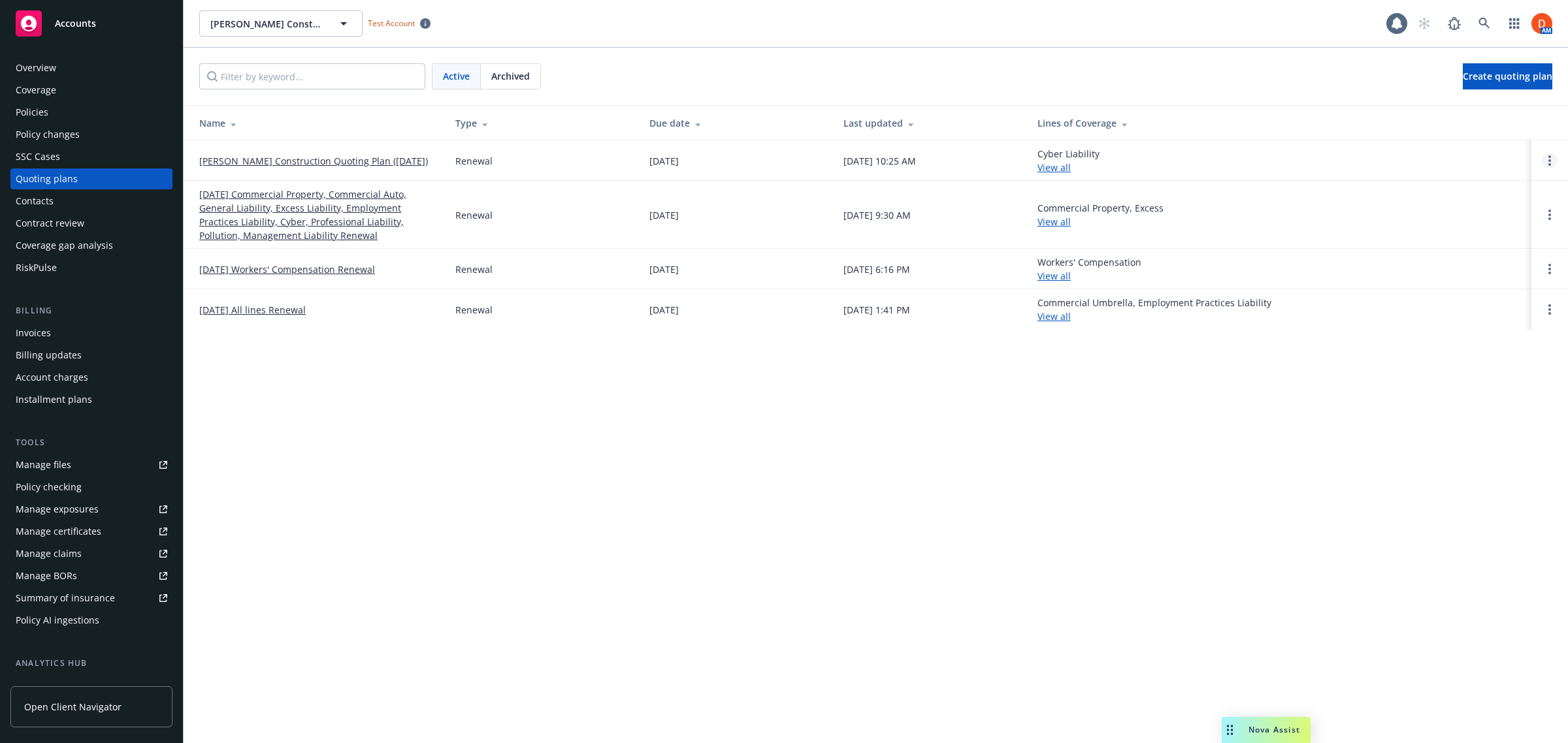
click at [1547, 160] on link "Open options" at bounding box center [1550, 160] width 16 height 16
click at [1461, 145] on span "Archive" at bounding box center [1458, 151] width 64 height 13
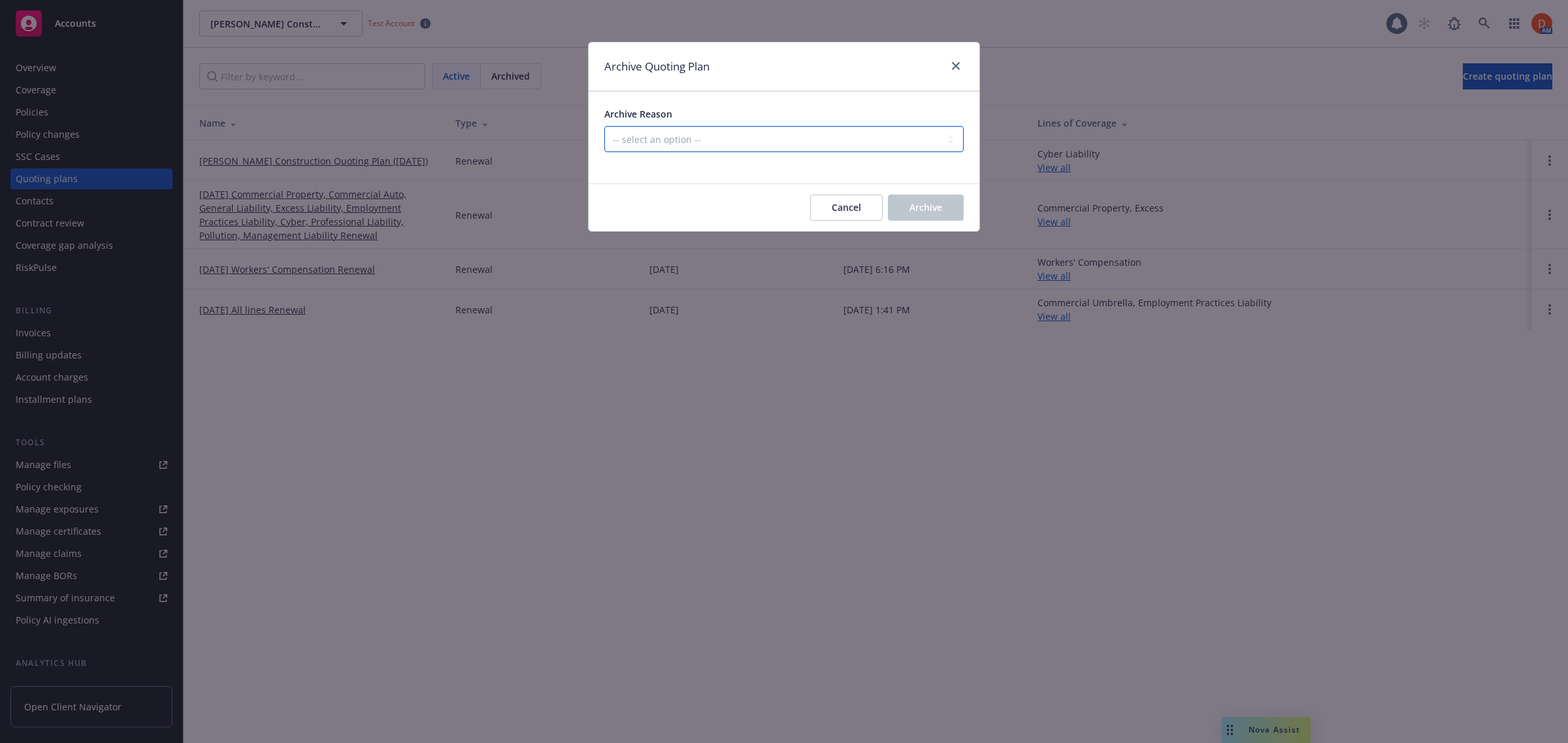
click at [815, 138] on select "-- select an option -- All policies in this renewal plan are auto-renewed Creat…" at bounding box center [784, 138] width 359 height 26
select select "ARCHIVED_CREATED_IN_ERROR"
click at [605, 126] on select "-- select an option -- All policies in this renewal plan are auto-renewed Creat…" at bounding box center [784, 138] width 359 height 26
click at [936, 200] on button "Archive" at bounding box center [926, 208] width 76 height 26
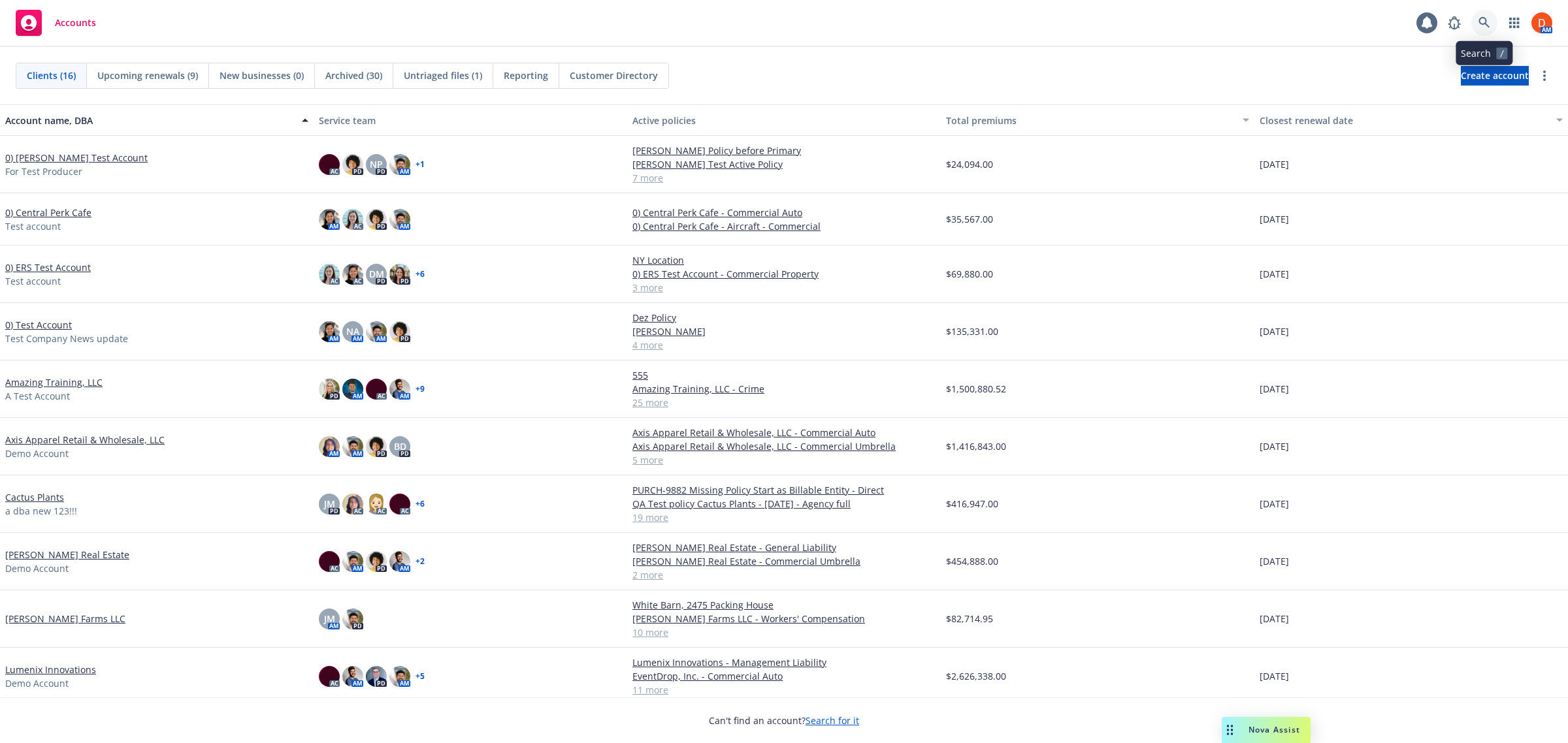
click at [1490, 19] on icon at bounding box center [1485, 23] width 12 height 12
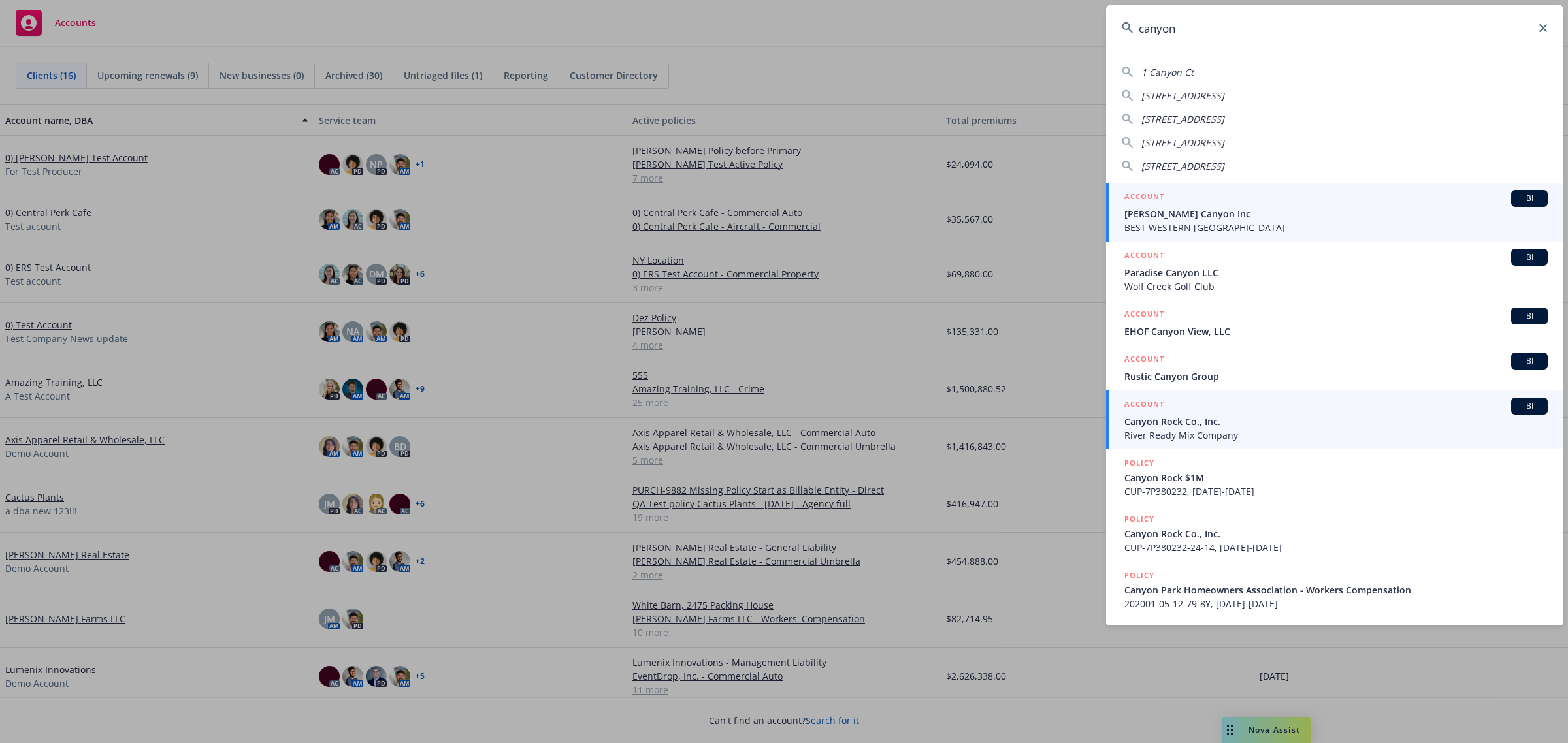
type input "canyon"
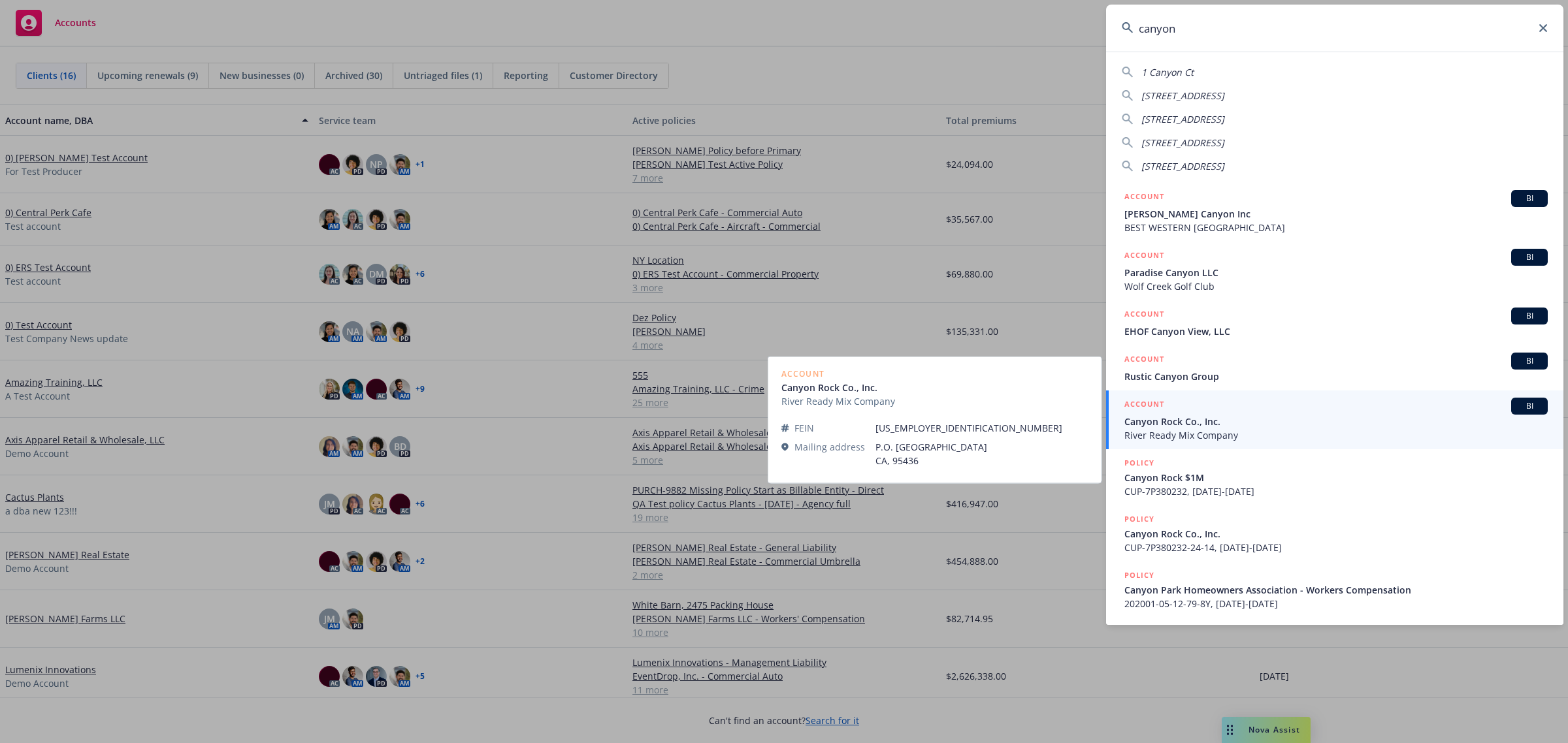
click at [1259, 426] on span "Canyon Rock Co., Inc." at bounding box center [1336, 421] width 423 height 14
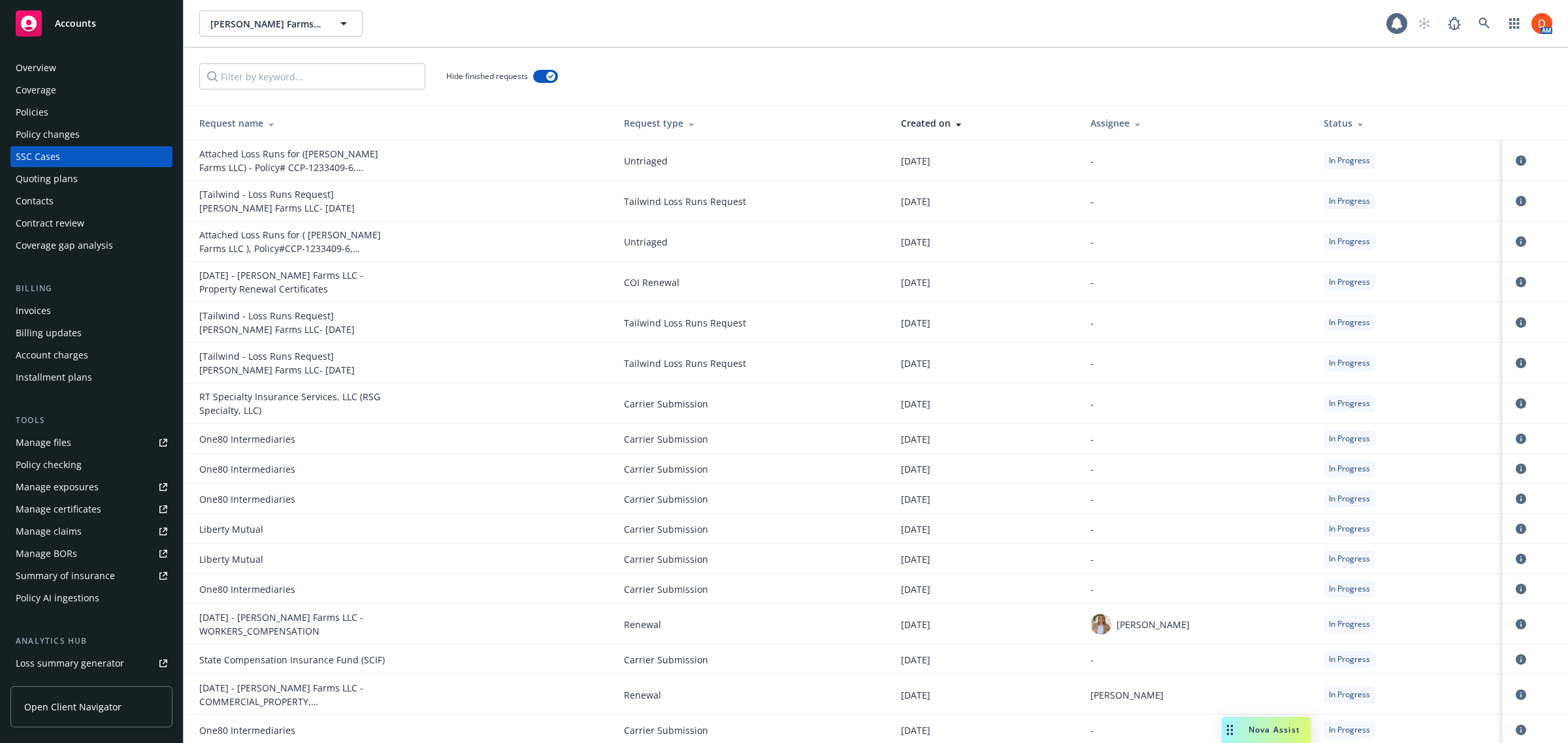
scroll to position [102, 0]
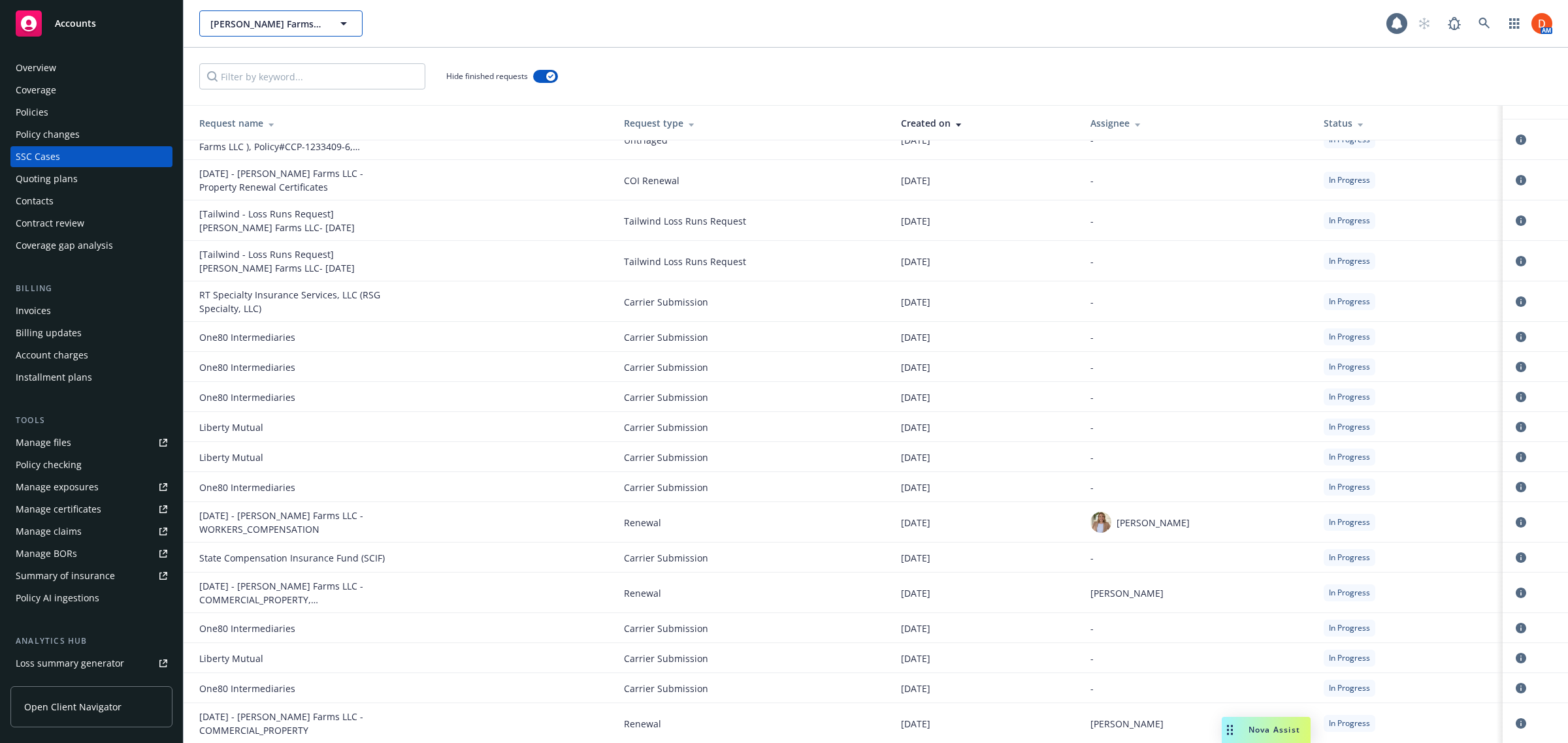
click at [338, 30] on icon "button" at bounding box center [344, 24] width 16 height 16
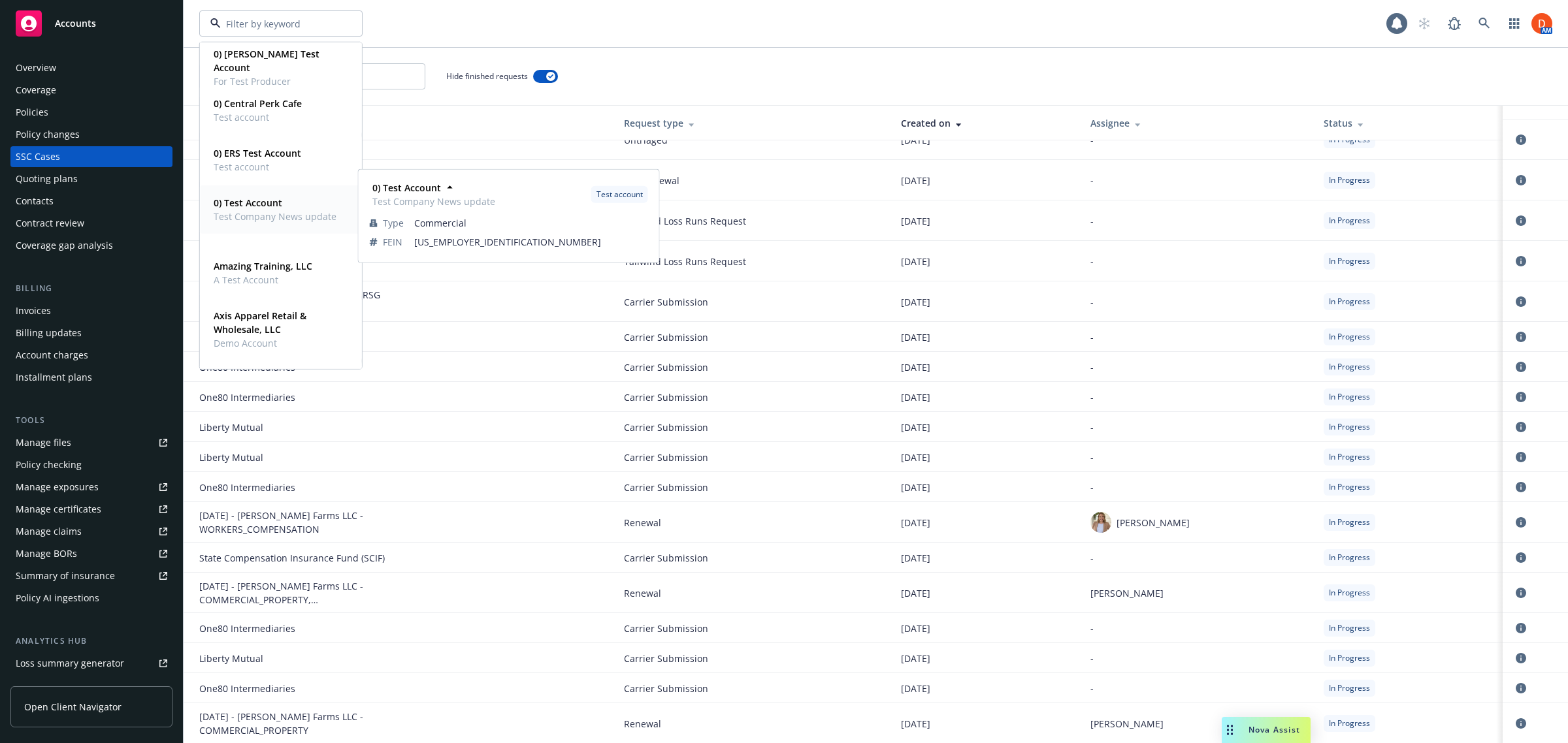
scroll to position [0, 0]
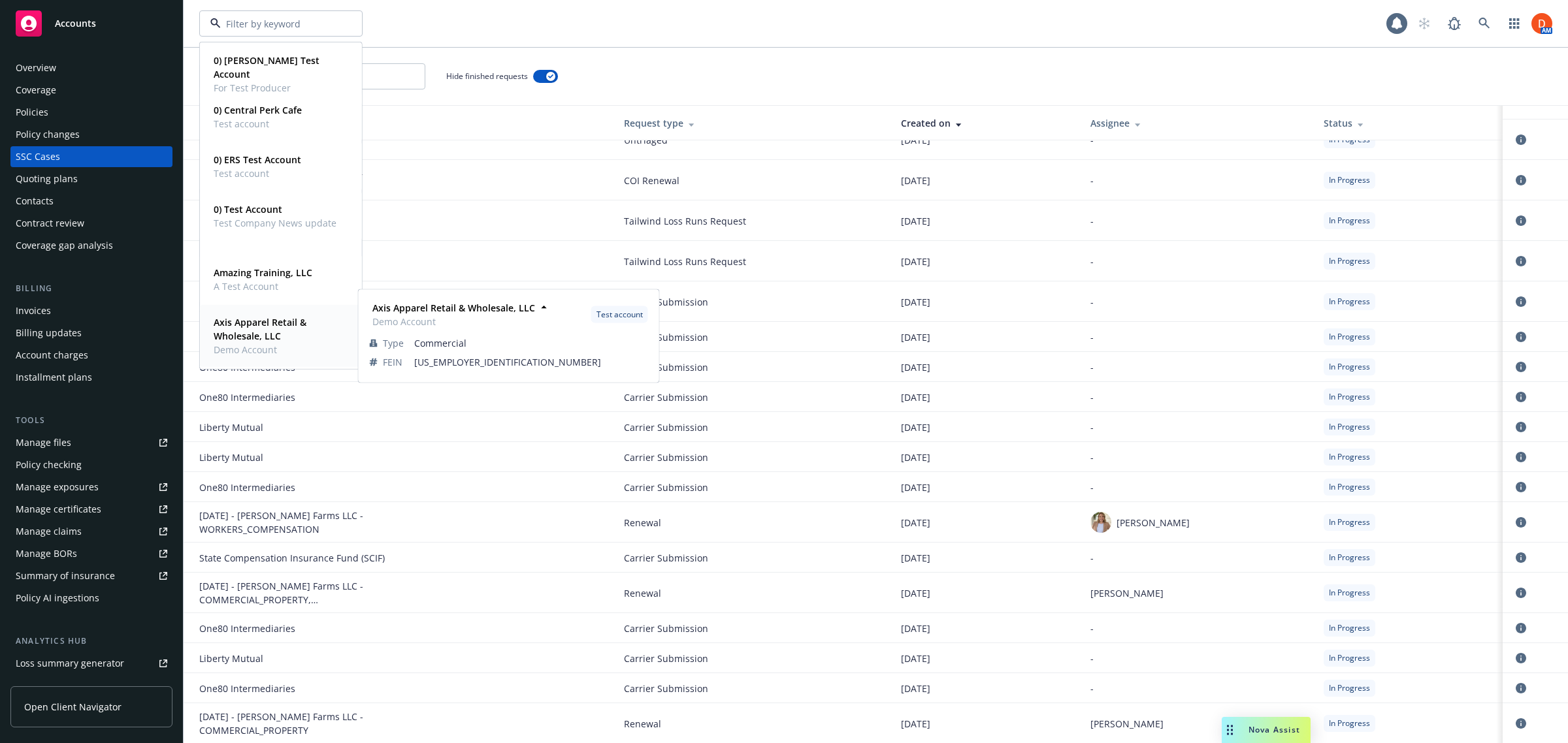
drag, startPoint x: 249, startPoint y: 317, endPoint x: 249, endPoint y: 304, distance: 13.0
click at [249, 317] on strong "Axis Apparel Retail & Wholesale, LLC" at bounding box center [260, 328] width 93 height 26
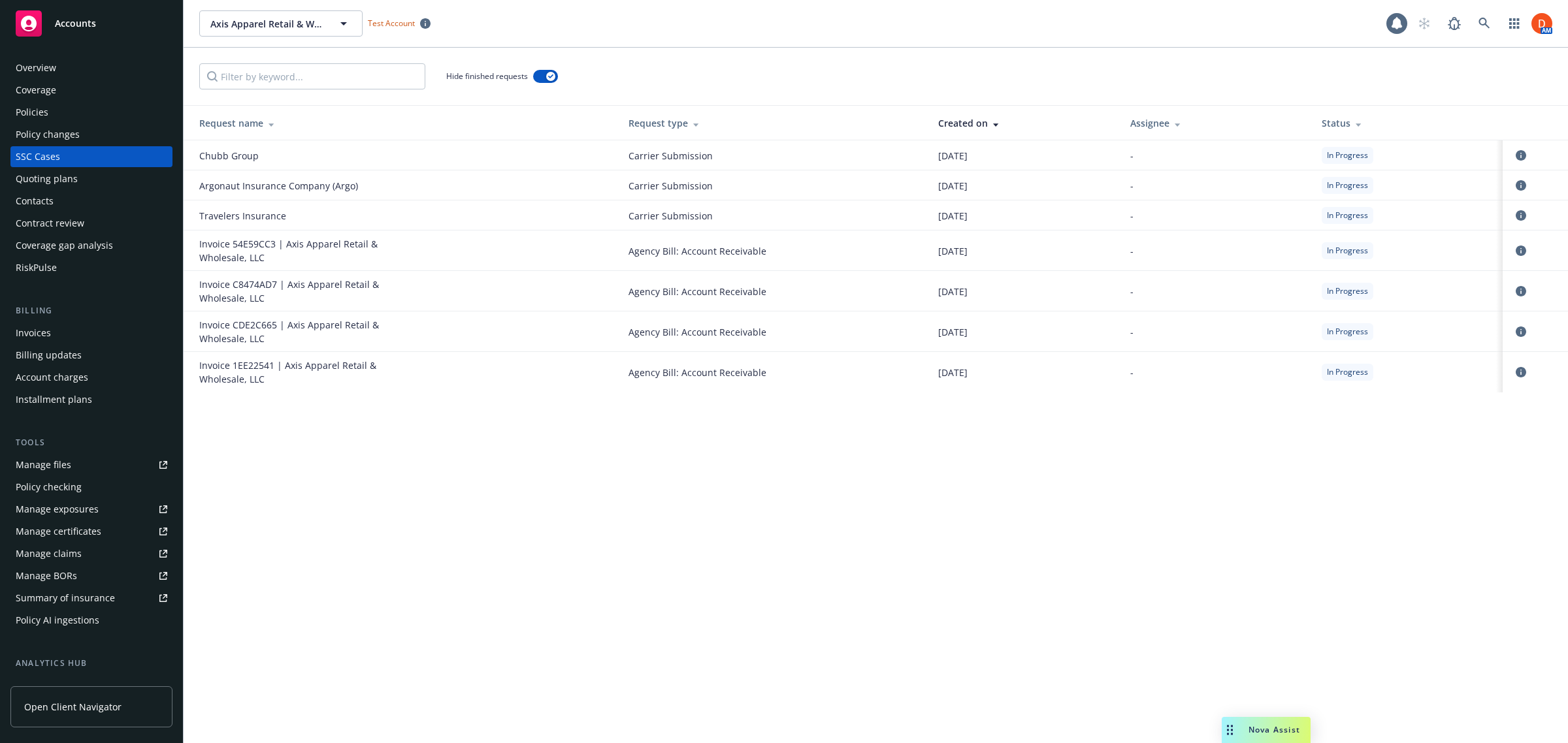
click at [85, 57] on div "Overview" at bounding box center [91, 68] width 151 height 21
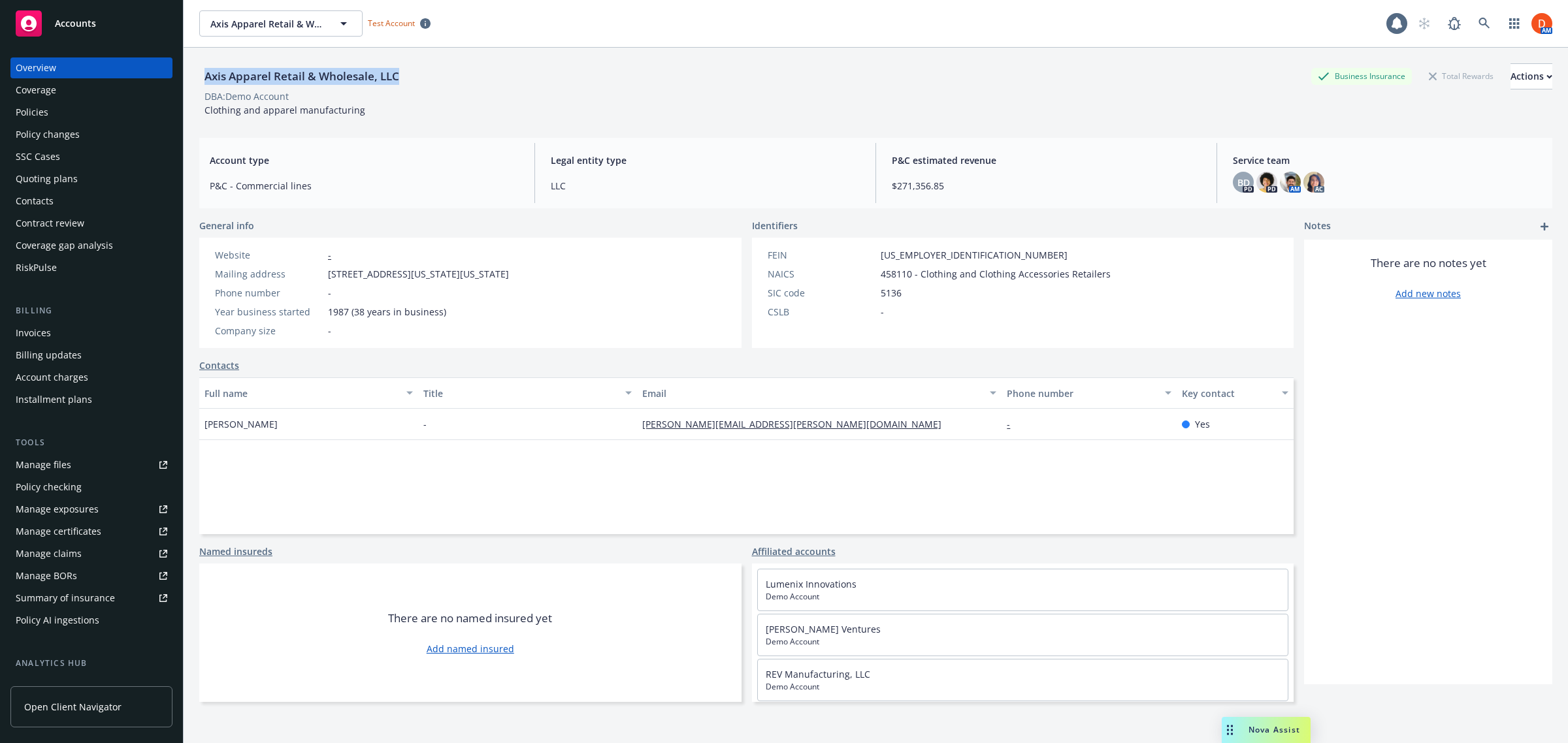
drag, startPoint x: 403, startPoint y: 73, endPoint x: 194, endPoint y: 79, distance: 209.1
click at [194, 79] on div "Axis Apparel Retail & Wholesale, LLC Business Insurance Total Rewards Actions D…" at bounding box center [875, 419] width 1385 height 743
copy div "Axis Apparel Retail & Wholesale, LLC"
click at [347, 20] on icon "button" at bounding box center [344, 24] width 16 height 16
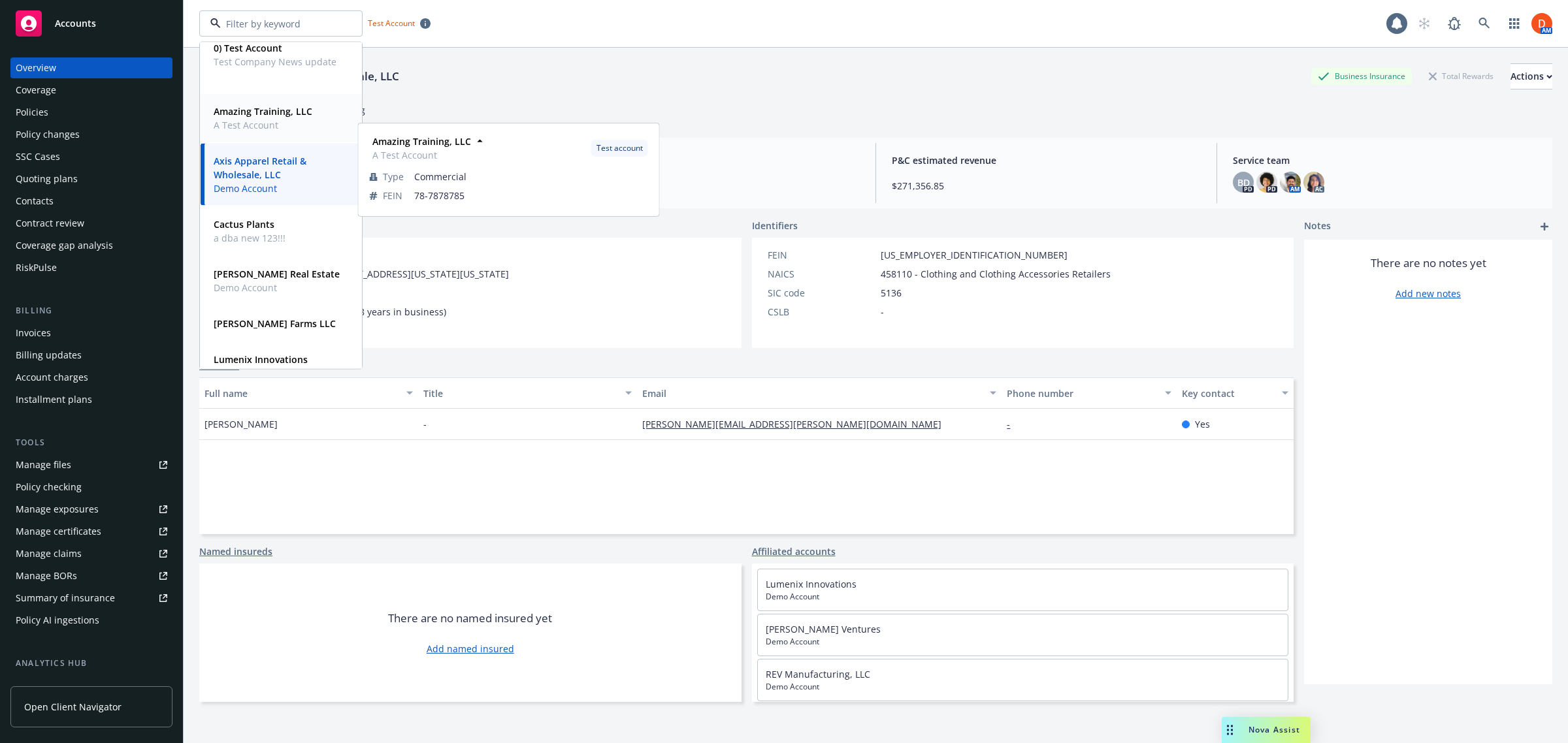
scroll to position [163, 0]
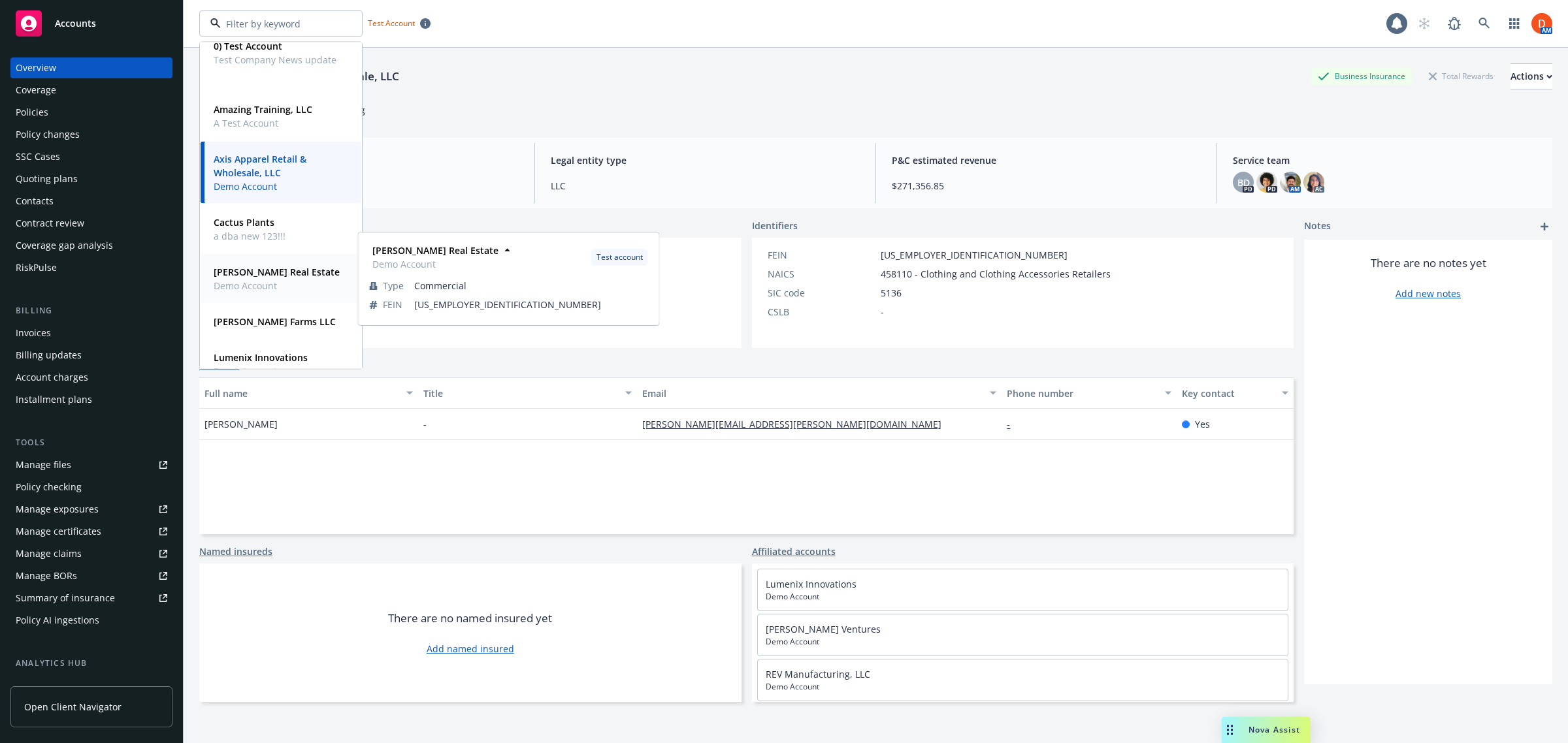
click at [290, 271] on strong "[PERSON_NAME] Real Estate" at bounding box center [276, 272] width 126 height 13
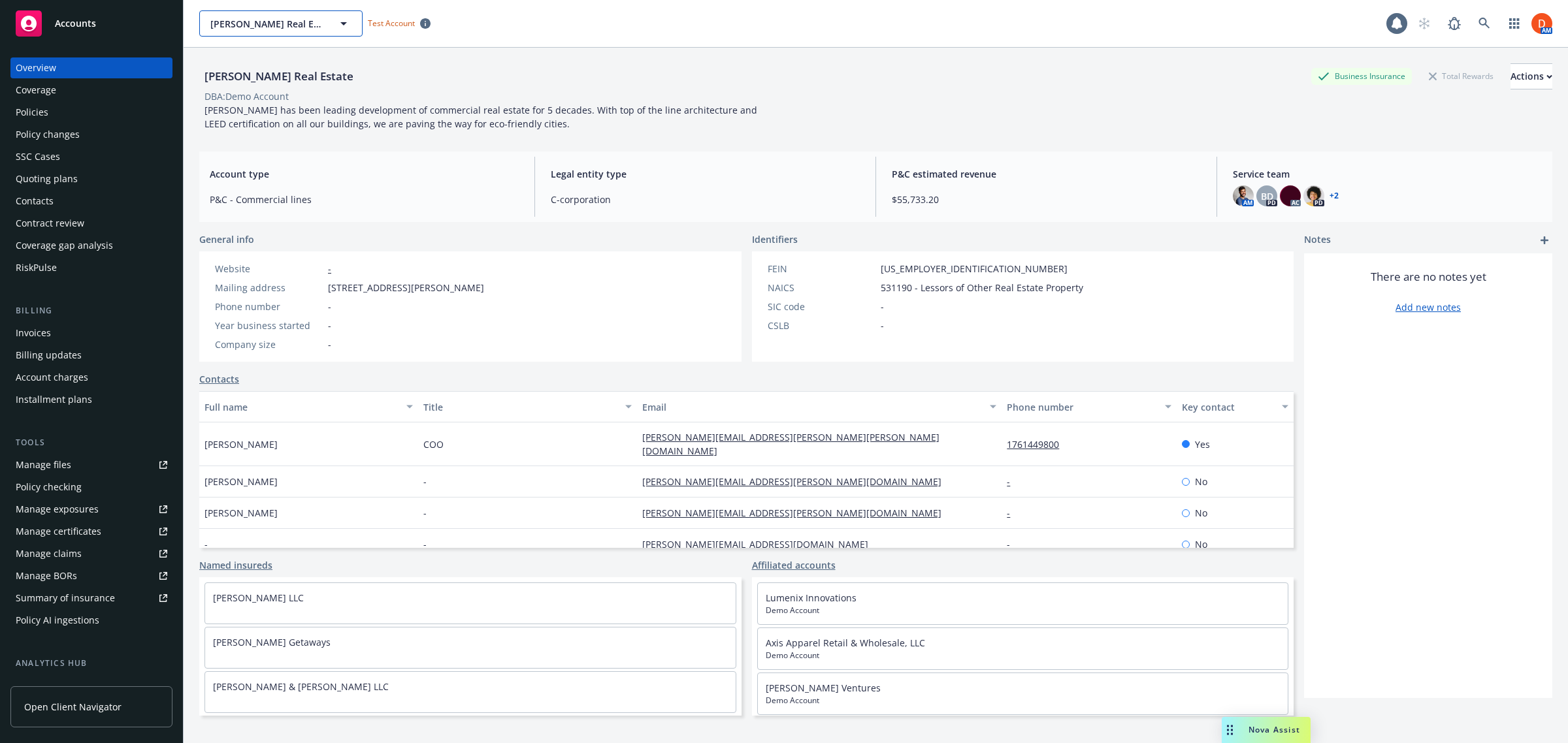
click at [320, 13] on button "[PERSON_NAME] Real Estate" at bounding box center [280, 23] width 163 height 26
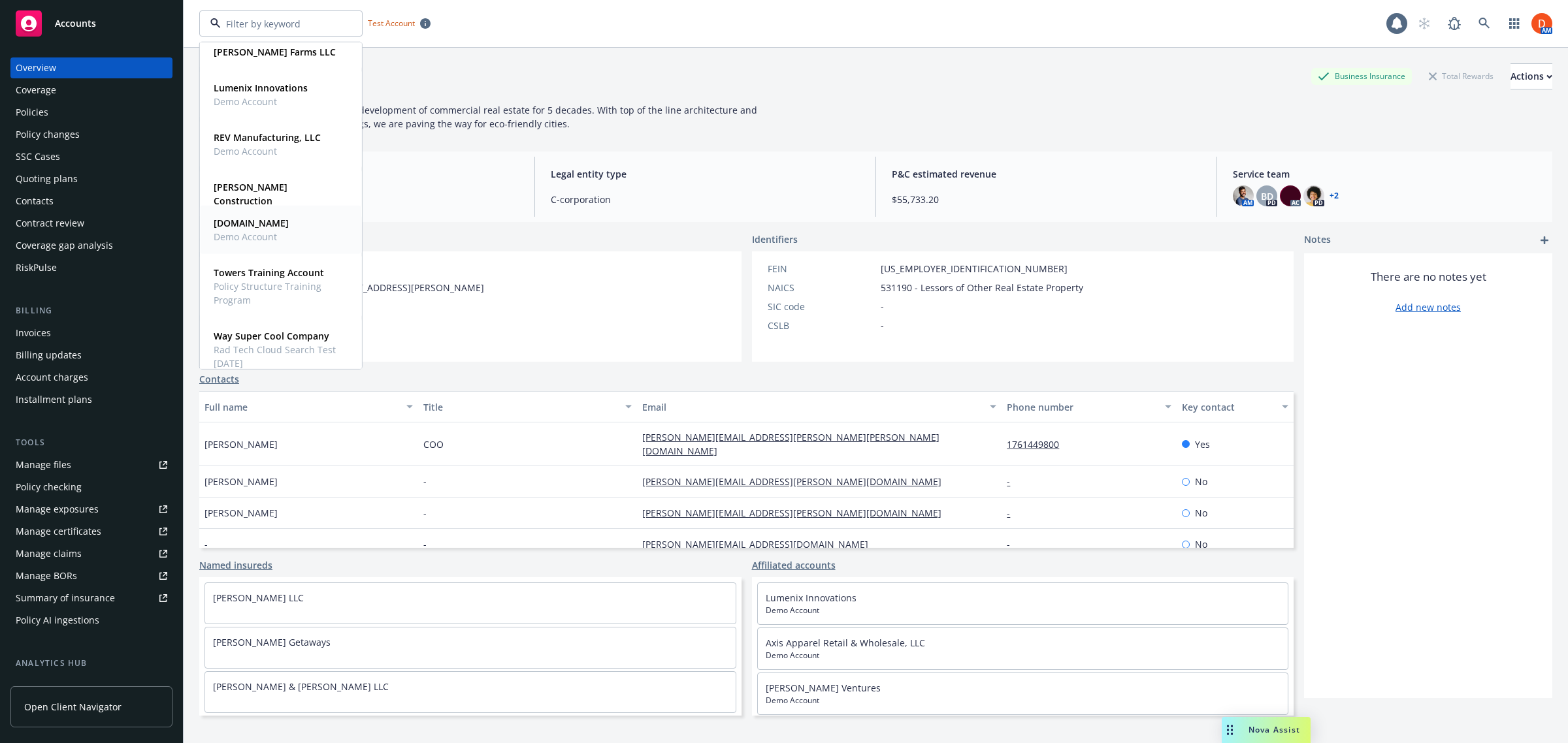
scroll to position [408, 0]
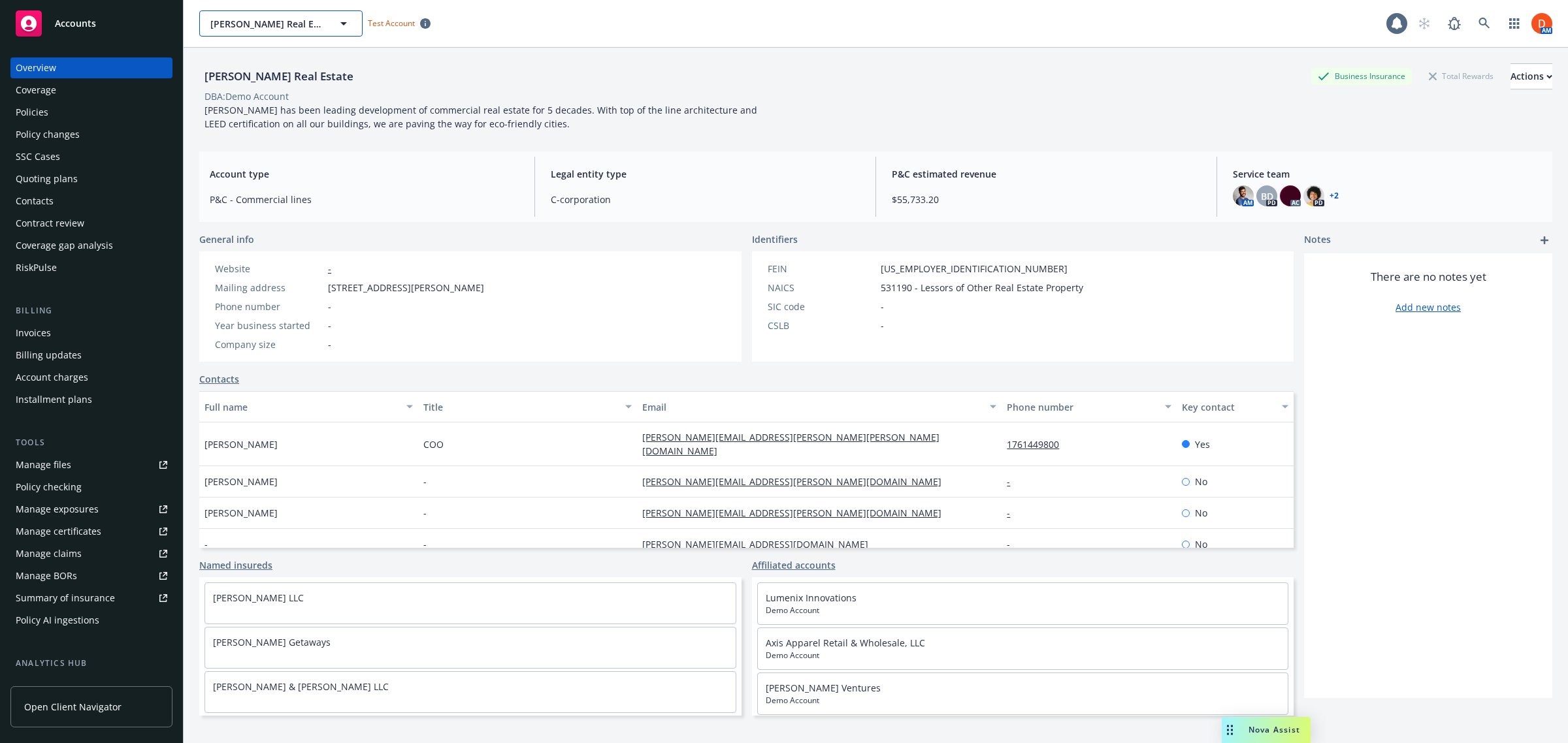
click at [282, 17] on span "[PERSON_NAME] Real Estate" at bounding box center [267, 24] width 113 height 14
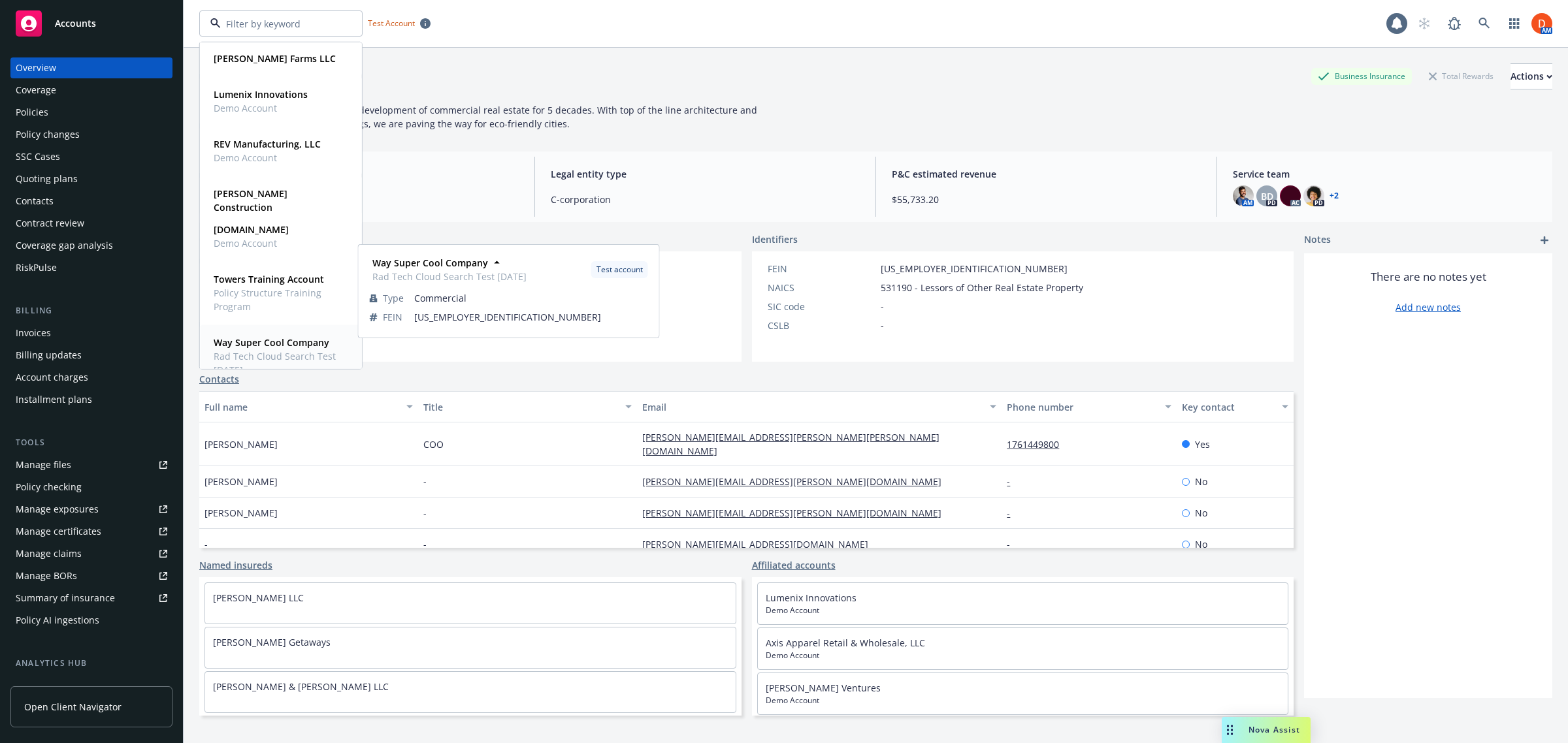
scroll to position [332, 0]
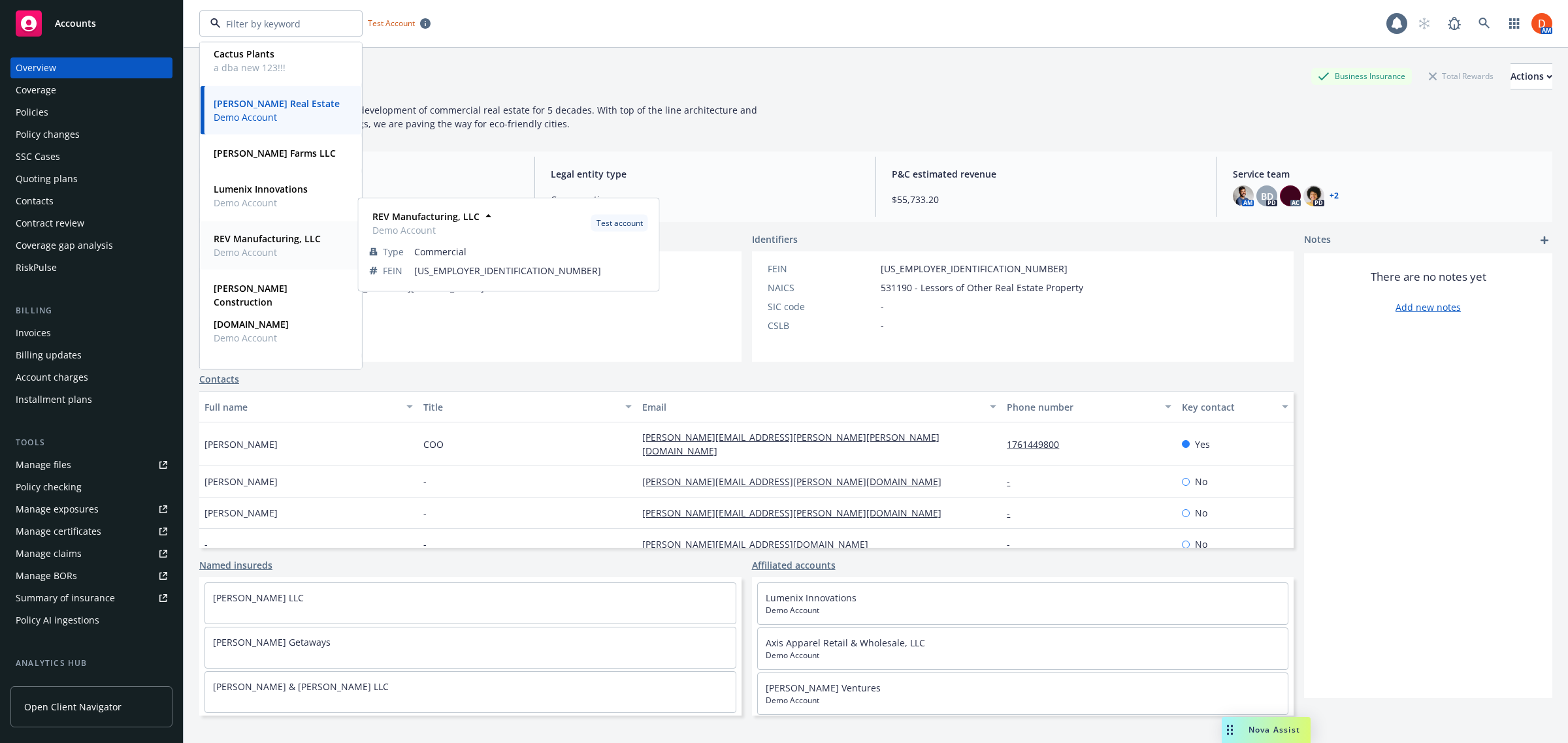
click at [275, 248] on span "Demo Account" at bounding box center [267, 252] width 107 height 14
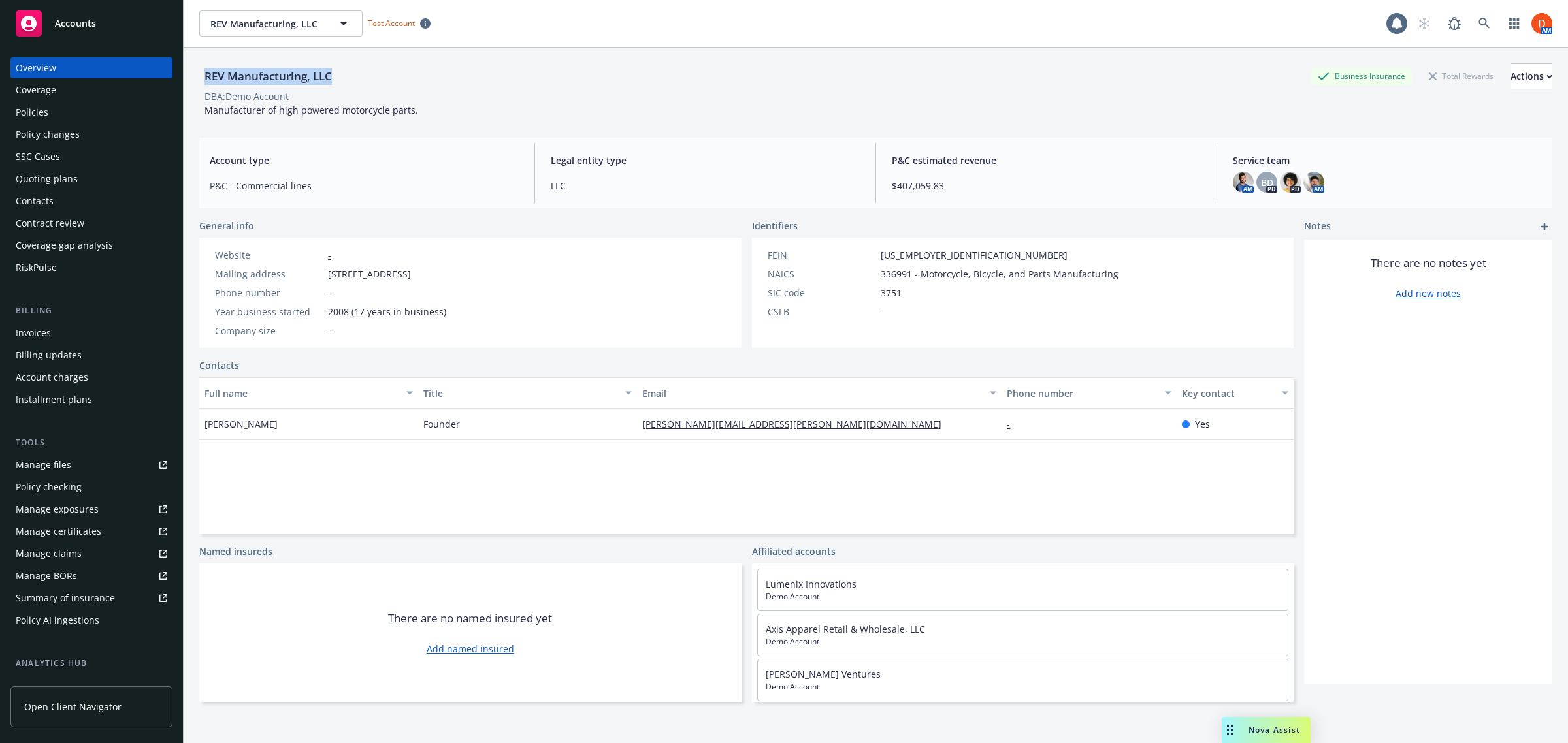
drag, startPoint x: 340, startPoint y: 77, endPoint x: 201, endPoint y: 85, distance: 139.2
click at [201, 85] on div "REV Manufacturing, LLC Business Insurance Total Rewards Actions" at bounding box center [876, 76] width 1353 height 26
copy div "REV Manufacturing, LLC"
click at [350, 22] on icon "button" at bounding box center [344, 24] width 16 height 16
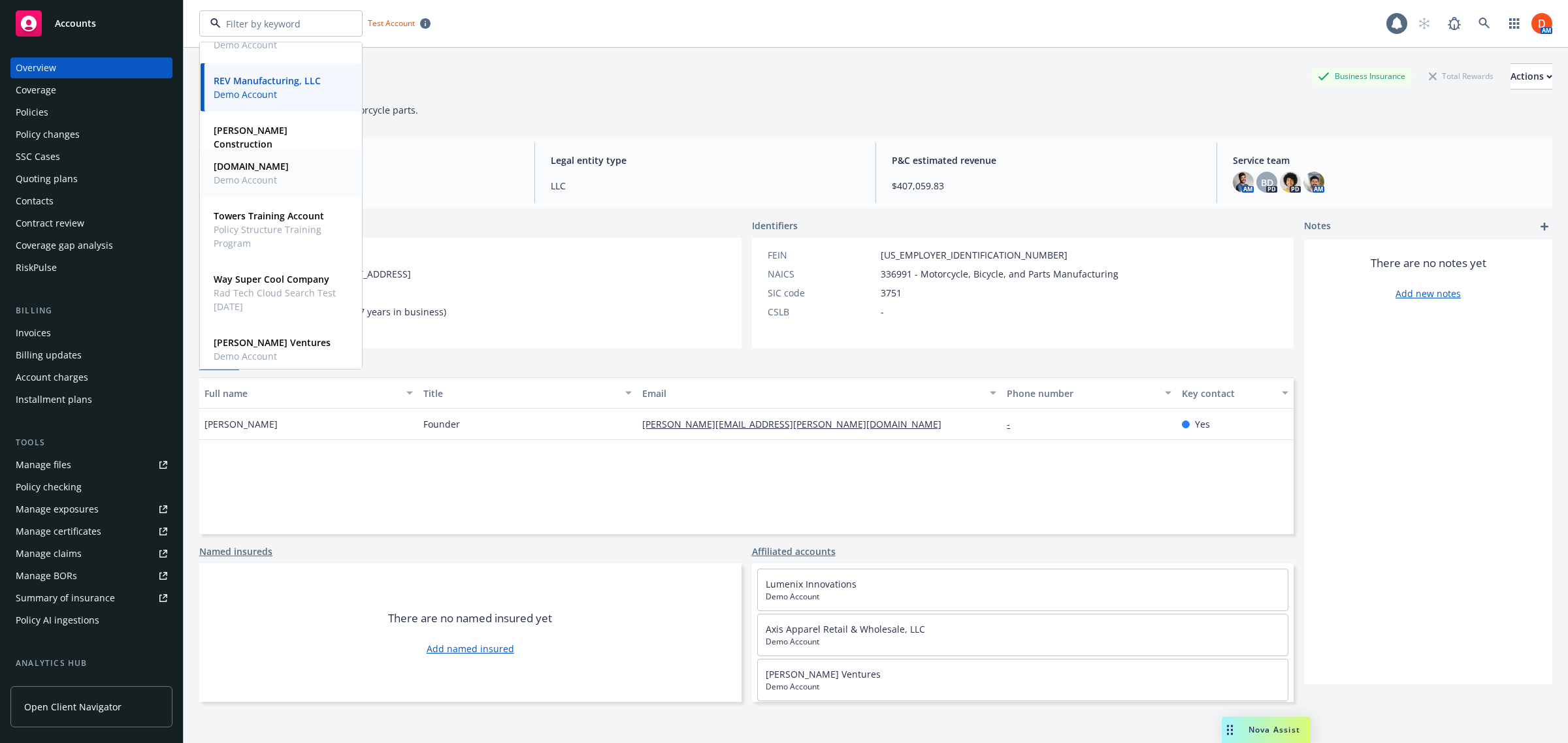
scroll to position [495, 0]
click at [284, 344] on span "[PERSON_NAME] Ventures" at bounding box center [272, 337] width 117 height 14
